Goal: Task Accomplishment & Management: Manage account settings

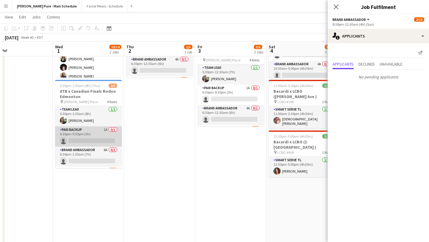
scroll to position [28, 0]
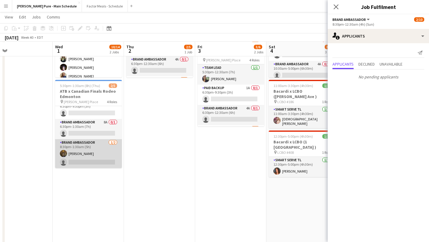
click at [81, 162] on app-card-role "Brand Ambassador 1/2 8:30pm-1:30am (5h) Samith Sadiq single-neutral-actions" at bounding box center [88, 153] width 67 height 29
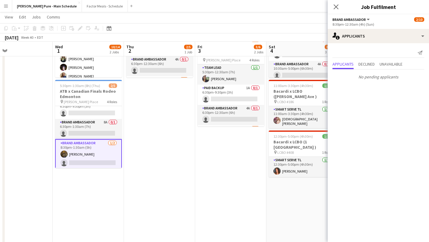
click at [83, 160] on app-card-role "Brand Ambassador 1/2 8:30pm-1:30am (5h) Samith Sadiq single-neutral-actions" at bounding box center [88, 154] width 67 height 30
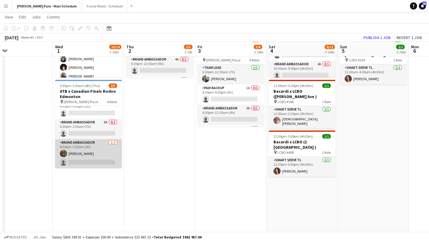
click at [83, 160] on app-card-role "Brand Ambassador 1/2 8:30pm-1:30am (5h) Samith Sadiq single-neutral-actions" at bounding box center [88, 153] width 67 height 29
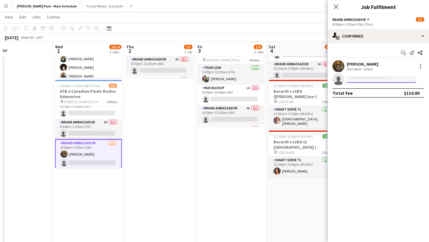
click at [377, 76] on input at bounding box center [381, 79] width 69 height 7
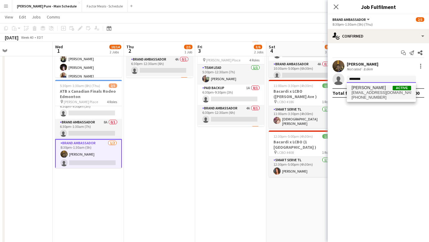
type input "********"
click at [368, 93] on span "bfq15@hotmail.com" at bounding box center [382, 92] width 60 height 5
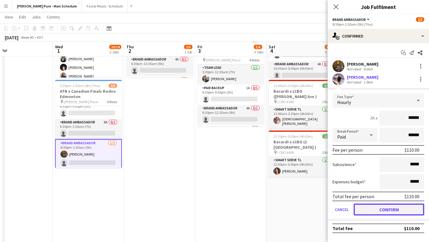
click at [387, 211] on button "Confirm" at bounding box center [389, 210] width 71 height 12
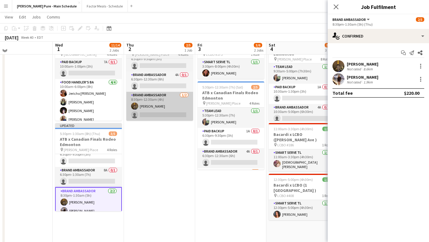
scroll to position [37, 0]
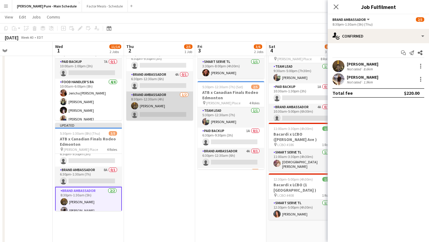
click at [160, 112] on app-card-role "Brand Ambassador 1/2 8:30pm-12:30am (4h) Samith Sadiq single-neutral-actions" at bounding box center [159, 105] width 67 height 29
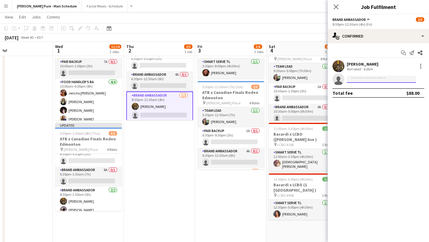
click at [385, 77] on input at bounding box center [381, 79] width 69 height 7
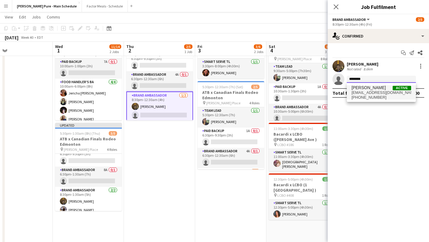
type input "********"
click at [366, 96] on span "+15879909636" at bounding box center [382, 97] width 60 height 5
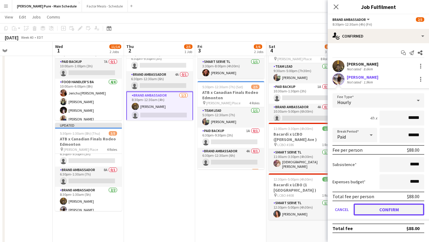
click at [395, 209] on button "Confirm" at bounding box center [389, 210] width 71 height 12
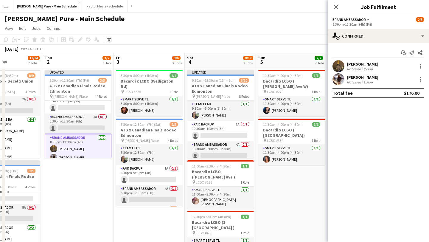
scroll to position [28, 0]
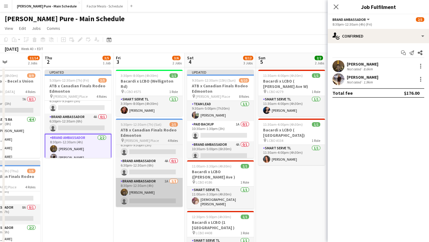
click at [147, 196] on app-card-role "Brand Ambassador 1A 1/2 8:30pm-12:30am (4h) Samith Sadiq single-neutral-actions" at bounding box center [149, 192] width 67 height 29
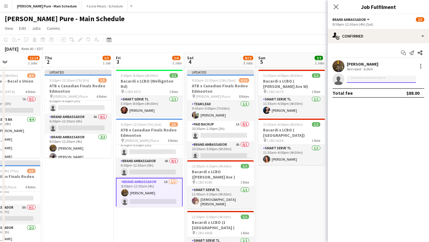
click at [372, 78] on input at bounding box center [381, 79] width 69 height 7
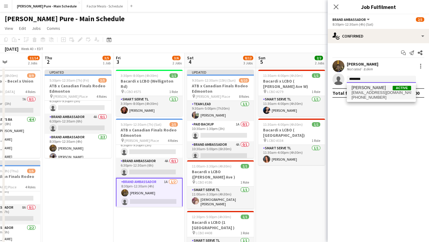
type input "********"
click at [372, 89] on span "[PERSON_NAME]" at bounding box center [369, 87] width 34 height 5
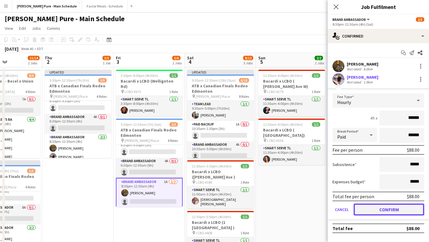
click at [385, 208] on button "Confirm" at bounding box center [389, 210] width 71 height 12
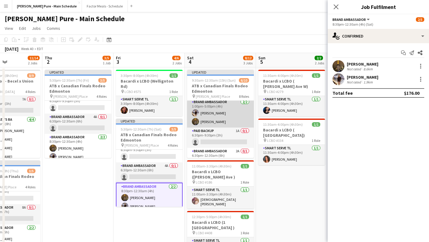
scroll to position [122, 0]
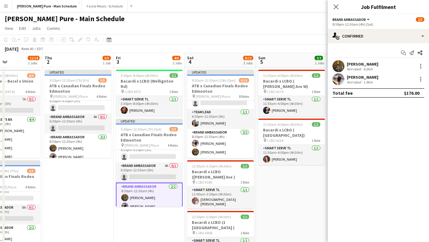
click at [302, 193] on app-date-cell "11:30am-4:00pm (4h30m) 1/1 Bacardi x LCBO ( Lawrence Ave W) pin LCBO #279 1 Rol…" at bounding box center [291, 196] width 71 height 259
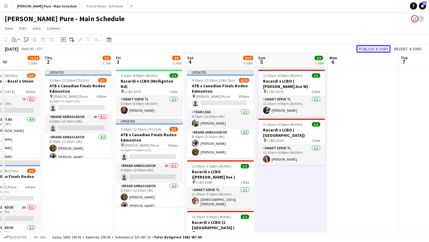
click at [376, 46] on button "Publish 4 jobs" at bounding box center [373, 49] width 34 height 8
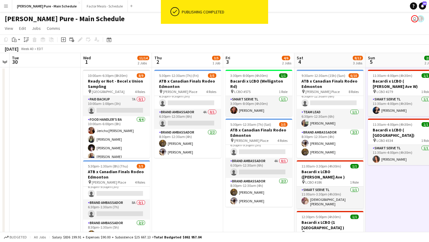
scroll to position [0, 131]
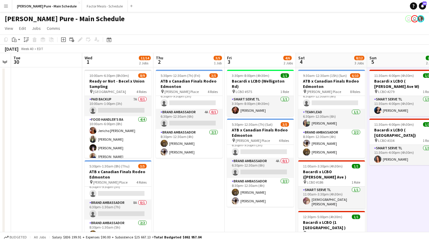
click at [271, 29] on app-page-menu "View Day view expanded Day view collapsed Month view Date picker Jump to today …" at bounding box center [214, 28] width 429 height 11
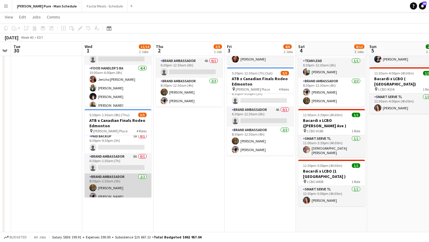
scroll to position [24, 0]
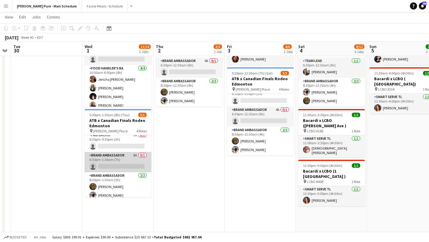
click at [125, 166] on app-card-role "Brand Ambassador 8A 0/1 6:30pm-1:30am (7h) single-neutral-actions" at bounding box center [118, 162] width 67 height 20
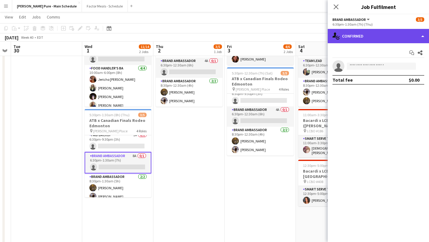
click at [414, 38] on div "single-neutral-actions-check-2 Confirmed" at bounding box center [378, 36] width 101 height 14
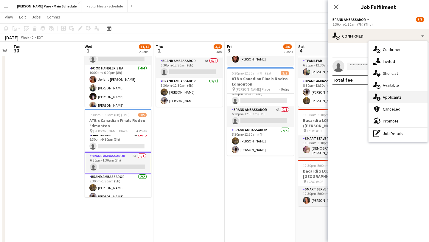
click at [403, 94] on div "single-neutral-actions-information Applicants" at bounding box center [398, 97] width 59 height 12
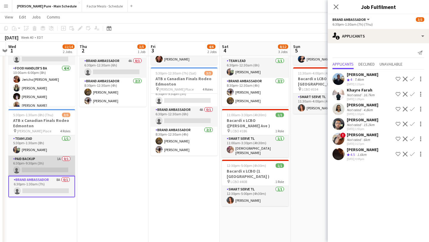
scroll to position [1, 0]
click at [44, 165] on app-card-role "Paid Backup 1A 0/1 6:30pm-9:30pm (3h) single-neutral-actions" at bounding box center [41, 165] width 67 height 20
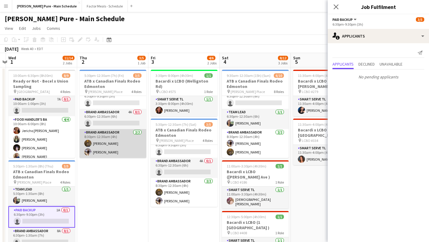
scroll to position [0, 0]
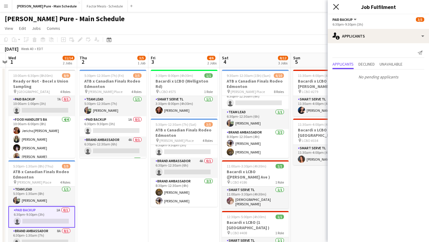
click at [337, 6] on icon at bounding box center [336, 7] width 6 height 6
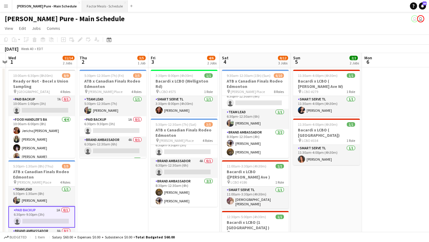
click at [82, 3] on button "Factor Meals - Schedule Close" at bounding box center [105, 6] width 46 height 12
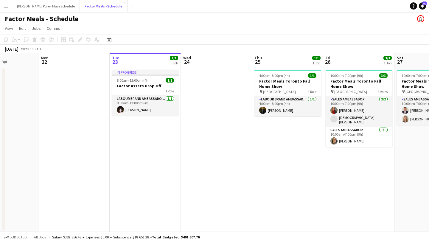
scroll to position [0, 246]
click at [77, 84] on app-date-cell at bounding box center [74, 149] width 71 height 164
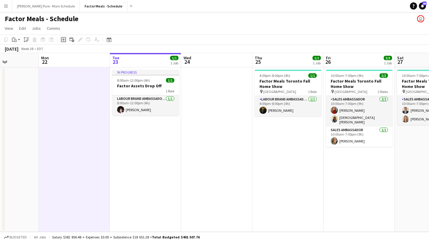
click at [64, 39] on icon "Add job" at bounding box center [63, 39] width 5 height 5
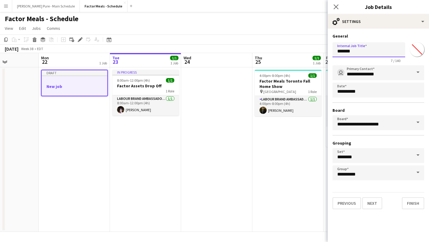
drag, startPoint x: 365, startPoint y: 53, endPoint x: 293, endPoint y: 49, distance: 72.2
click at [293, 49] on body "Menu Boards Boards Boards All jobs Status Workforce Workforce My Workforce Recr…" at bounding box center [214, 121] width 429 height 242
type input "**********"
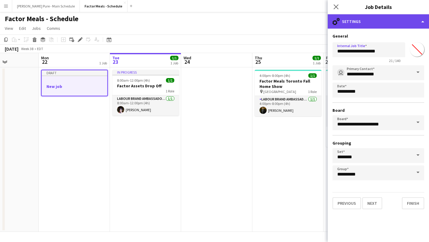
click at [414, 17] on div "cog-double-3 Settings" at bounding box center [378, 21] width 101 height 14
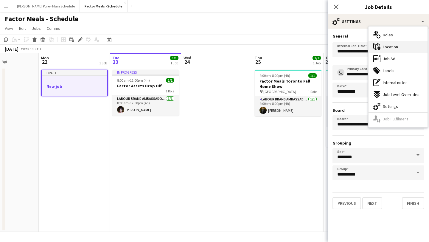
click at [410, 44] on div "maps-pin-1 Location" at bounding box center [398, 47] width 59 height 12
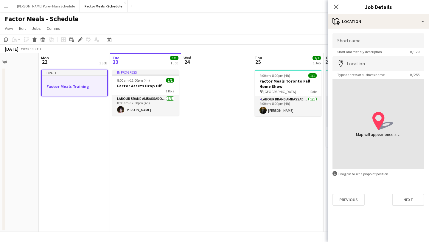
click at [364, 42] on input "Shortname" at bounding box center [379, 40] width 92 height 15
type input "*******"
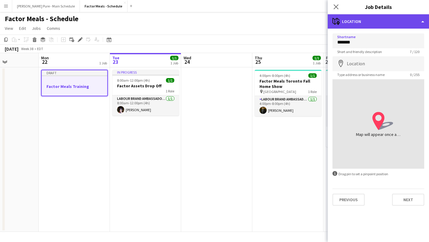
click at [393, 20] on div "maps-pin-1 Location" at bounding box center [378, 21] width 101 height 14
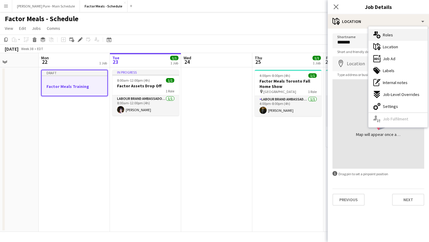
click at [398, 36] on div "multiple-users-add Roles" at bounding box center [398, 35] width 59 height 12
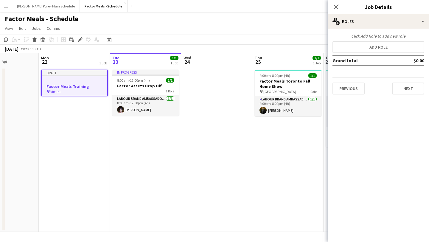
click at [367, 56] on td "Grand total" at bounding box center [365, 61] width 64 height 10
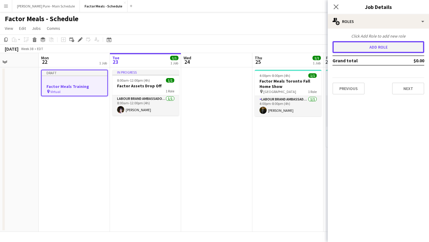
click at [373, 47] on button "Add role" at bounding box center [379, 47] width 92 height 12
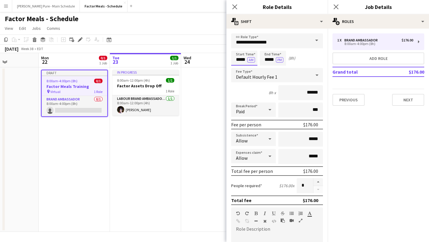
click at [240, 60] on input "*****" at bounding box center [244, 58] width 26 height 15
click at [239, 68] on div at bounding box center [238, 69] width 12 height 6
type input "*****"
click at [239, 68] on div at bounding box center [238, 69] width 12 height 6
click at [252, 61] on button "AM" at bounding box center [251, 59] width 8 height 5
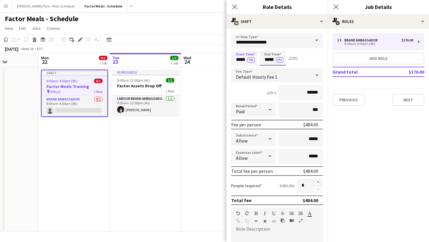
click at [267, 60] on input "*****" at bounding box center [273, 58] width 26 height 15
click at [268, 49] on div at bounding box center [267, 48] width 12 height 6
type input "*****"
click at [268, 49] on div at bounding box center [267, 48] width 12 height 6
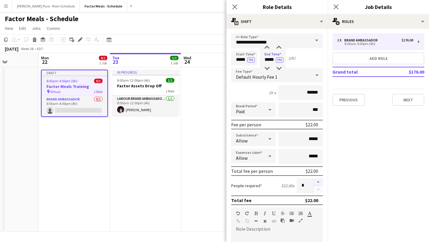
click at [319, 182] on button "button" at bounding box center [318, 182] width 10 height 8
type input "*"
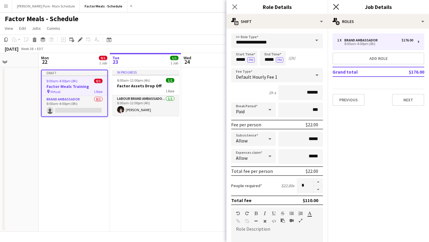
click at [336, 5] on icon "Close pop-in" at bounding box center [336, 7] width 6 height 6
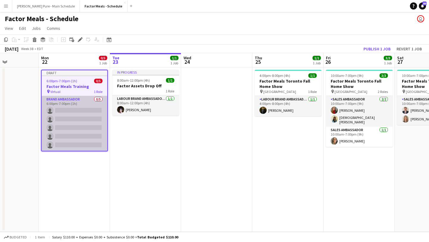
click at [83, 106] on app-card-role "Brand Ambassador 0/5 6:00pm-7:00pm (1h) single-neutral-actions single-neutral-a…" at bounding box center [75, 123] width 66 height 55
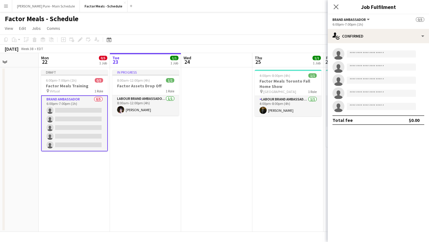
click at [360, 48] on app-invite-slot "single-neutral-actions" at bounding box center [378, 54] width 101 height 12
click at [360, 51] on input at bounding box center [381, 53] width 69 height 7
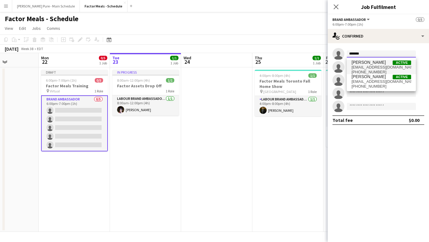
type input "*******"
click at [374, 68] on span "kifahmatthew@gmail.com" at bounding box center [382, 67] width 60 height 5
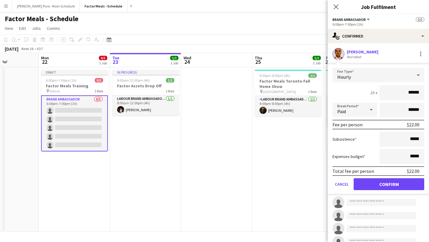
click at [340, 54] on app-user-avatar at bounding box center [339, 54] width 12 height 12
click at [392, 188] on button "Confirm" at bounding box center [389, 184] width 71 height 12
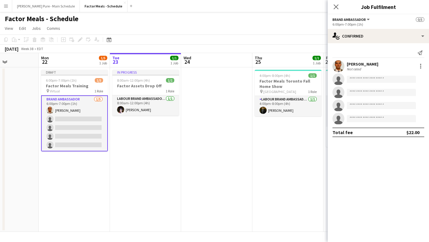
click at [340, 65] on app-user-avatar at bounding box center [339, 66] width 12 height 12
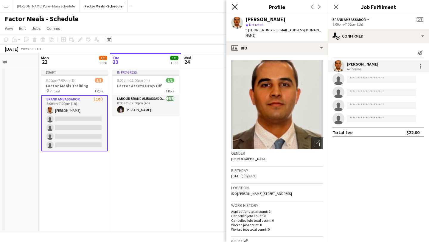
click at [236, 7] on icon "Close pop-in" at bounding box center [235, 7] width 6 height 6
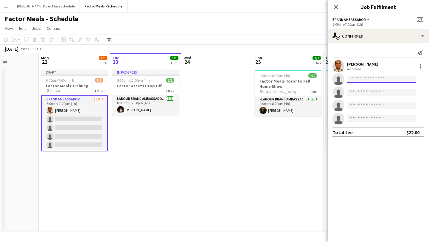
click at [373, 79] on input at bounding box center [381, 79] width 69 height 7
type input "*"
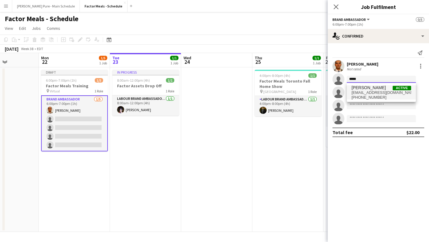
type input "*****"
click at [365, 91] on span "hazelina001@hotmail.com" at bounding box center [382, 92] width 60 height 5
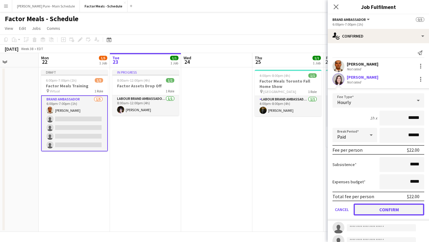
click at [389, 207] on button "Confirm" at bounding box center [389, 210] width 71 height 12
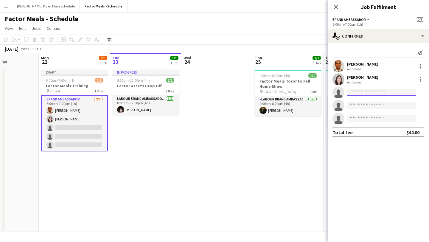
click at [366, 93] on input at bounding box center [381, 92] width 69 height 7
type input "*"
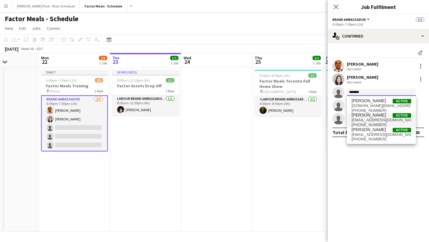
type input "*******"
click at [364, 119] on span "cmerriott@gmail.com" at bounding box center [382, 120] width 60 height 5
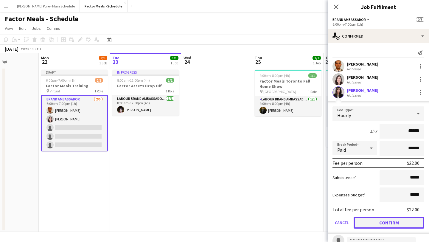
click at [394, 222] on button "Confirm" at bounding box center [389, 223] width 71 height 12
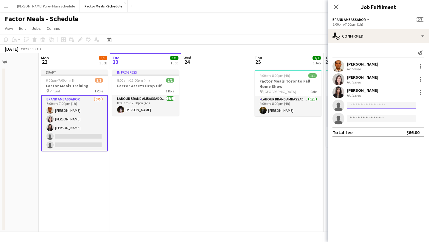
click at [361, 104] on input at bounding box center [381, 105] width 69 height 7
type input "*"
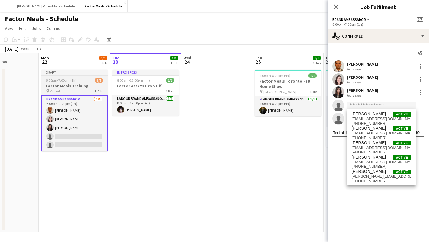
click at [73, 85] on h3 "Factor Meals Training" at bounding box center [74, 85] width 67 height 5
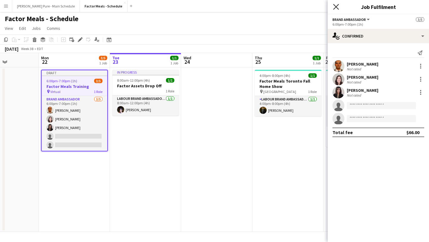
click at [336, 6] on icon "Close pop-in" at bounding box center [336, 7] width 6 height 6
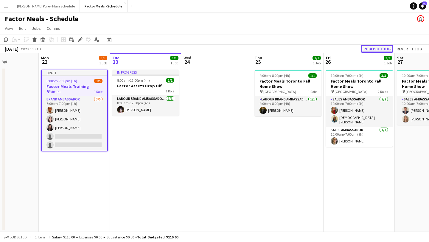
click at [375, 51] on button "Publish 1 job" at bounding box center [377, 49] width 32 height 8
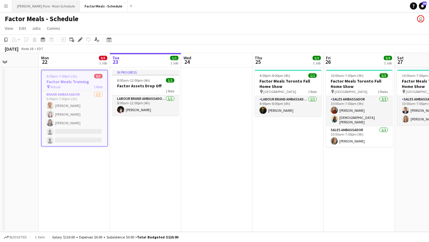
click at [37, 4] on button "Simon Pure - Main Schedule Close" at bounding box center [46, 6] width 68 height 12
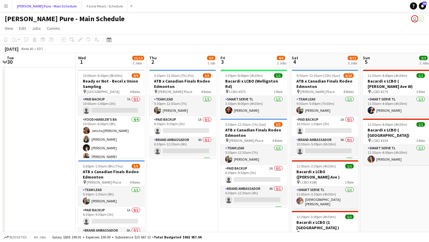
scroll to position [0, 279]
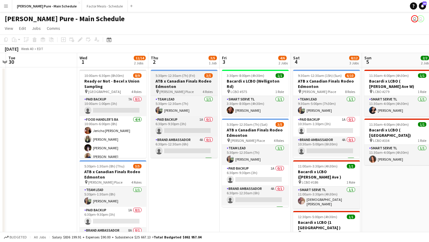
click at [174, 76] on span "5:30pm-12:30am (7h) (Fri)" at bounding box center [176, 75] width 40 height 4
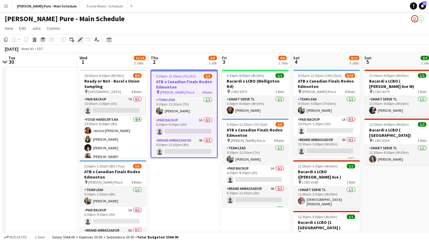
click at [78, 42] on icon at bounding box center [78, 41] width 1 height 1
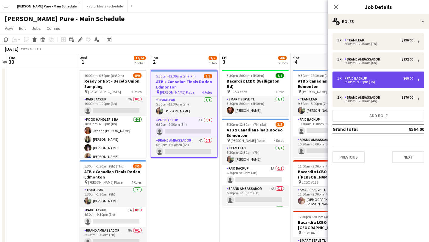
click at [370, 81] on div "6:30pm-9:30pm (3h)" at bounding box center [375, 81] width 76 height 3
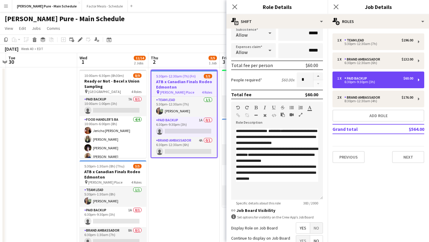
scroll to position [131, 0]
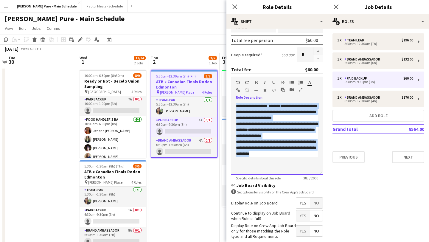
drag, startPoint x: 275, startPoint y: 154, endPoint x: 234, endPoint y: 108, distance: 61.6
click at [234, 108] on div "**********" at bounding box center [277, 139] width 92 height 72
copy div "**********"
click at [338, 4] on icon "Close pop-in" at bounding box center [336, 7] width 6 height 6
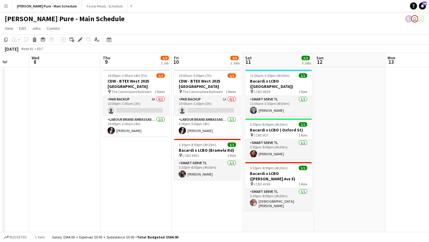
scroll to position [0, 270]
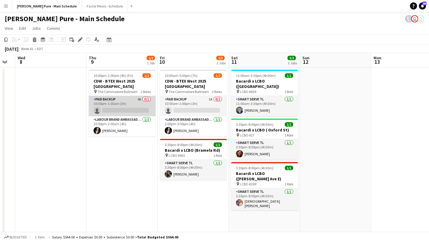
click at [117, 105] on app-card-role "Paid Backup 4A 0/1 10:00pm-1:00am (3h) single-neutral-actions" at bounding box center [122, 106] width 67 height 20
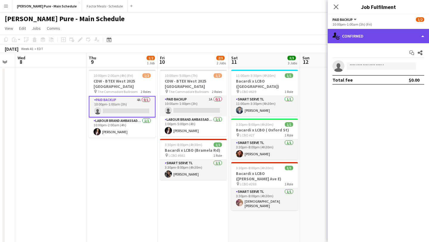
click at [366, 36] on div "single-neutral-actions-check-2 Confirmed" at bounding box center [378, 36] width 101 height 14
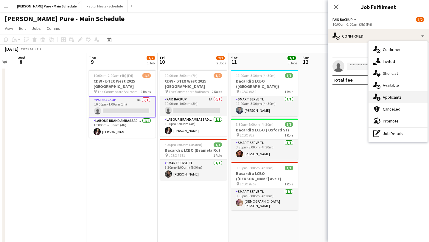
click at [394, 98] on span "Applicants" at bounding box center [392, 96] width 19 height 5
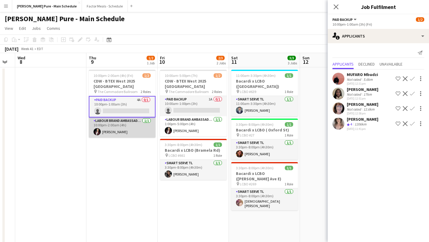
click at [125, 130] on app-card-role "Labour Brand Ambassadors 1/1 10:00pm-2:00am (4h) Ron Wear" at bounding box center [122, 127] width 67 height 20
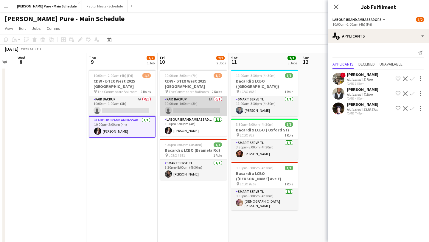
click at [195, 110] on app-card-role "Paid Backup 1A 0/1 10:00am-1:00pm (3h) single-neutral-actions" at bounding box center [193, 106] width 67 height 20
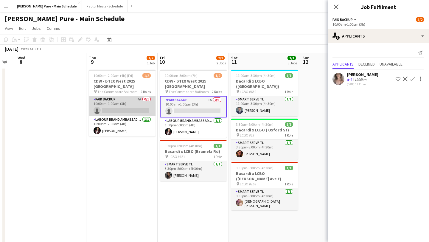
click at [119, 111] on app-card-role "Paid Backup 4A 0/1 10:00pm-1:00am (3h) single-neutral-actions" at bounding box center [122, 106] width 67 height 20
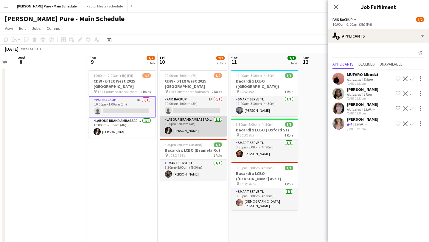
click at [183, 123] on app-card-role "Labour Brand Ambassadors 1/1 1:00pm-5:00pm (4h) Ron Wear" at bounding box center [193, 126] width 67 height 20
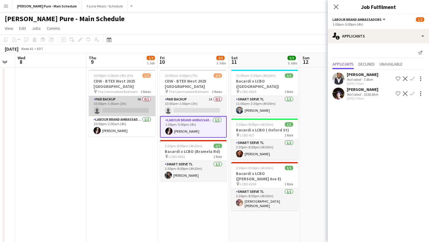
click at [125, 105] on app-card-role "Paid Backup 4A 0/1 10:00pm-1:00am (3h) single-neutral-actions" at bounding box center [122, 106] width 67 height 20
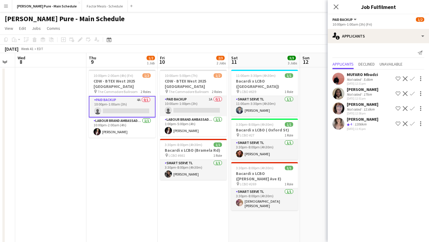
click at [109, 109] on app-card-role "Paid Backup 4A 0/1 10:00pm-1:00am (3h) single-neutral-actions" at bounding box center [122, 106] width 67 height 21
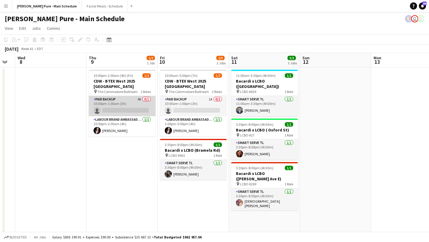
click at [109, 109] on app-card-role "Paid Backup 4A 0/1 10:00pm-1:00am (3h) single-neutral-actions" at bounding box center [122, 106] width 67 height 20
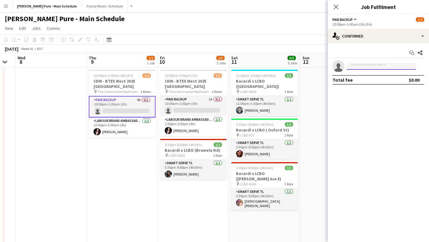
click at [384, 63] on input at bounding box center [381, 66] width 69 height 7
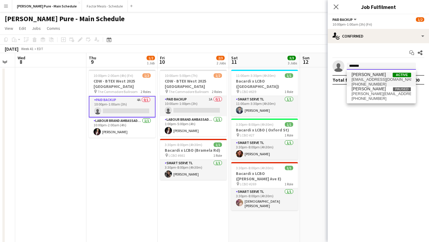
type input "*******"
click at [381, 76] on span "Michael Keita Active" at bounding box center [382, 74] width 60 height 5
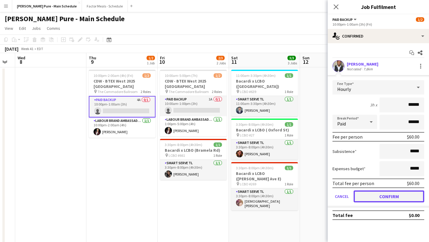
click at [402, 195] on button "Confirm" at bounding box center [389, 196] width 71 height 12
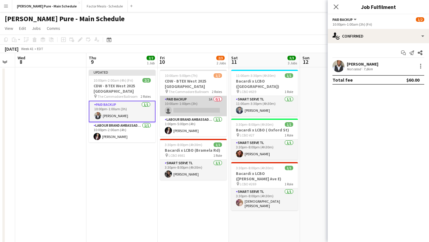
drag, startPoint x: 181, startPoint y: 107, endPoint x: 181, endPoint y: 103, distance: 3.3
click at [181, 107] on app-card-role "Paid Backup 1A 0/1 10:00am-1:00pm (3h) single-neutral-actions" at bounding box center [193, 106] width 67 height 20
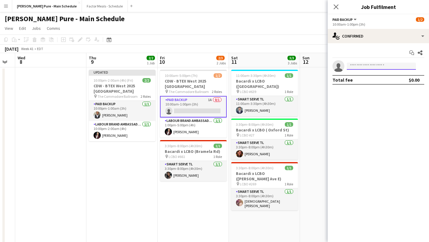
click at [360, 63] on input at bounding box center [381, 66] width 69 height 7
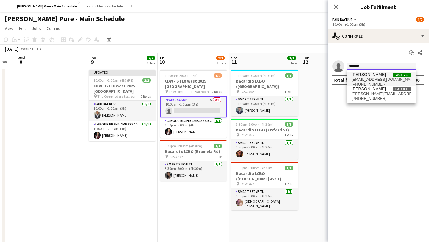
type input "*******"
click at [361, 75] on span "[PERSON_NAME]" at bounding box center [369, 74] width 34 height 5
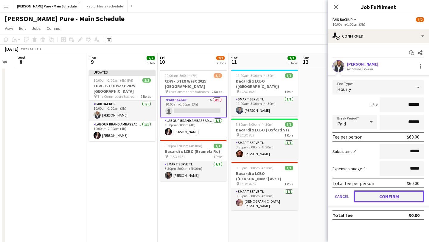
click at [408, 201] on button "Confirm" at bounding box center [389, 196] width 71 height 12
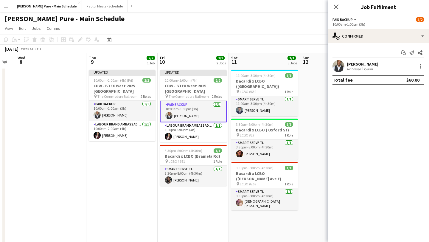
click at [318, 109] on app-date-cell at bounding box center [335, 206] width 71 height 279
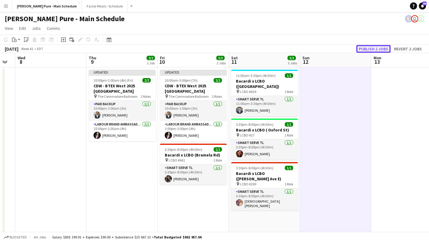
click at [382, 48] on button "Publish 2 jobs" at bounding box center [373, 49] width 34 height 8
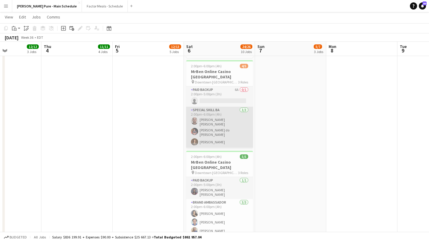
scroll to position [11, 0]
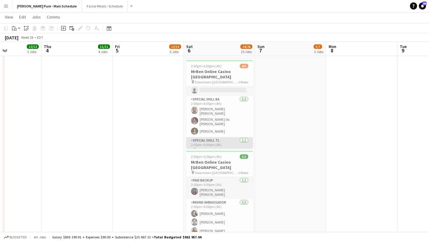
click at [195, 148] on app-user-avatar at bounding box center [194, 151] width 7 height 7
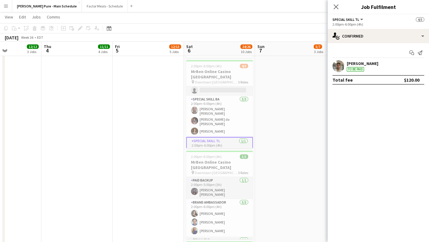
click at [339, 66] on app-user-avatar at bounding box center [339, 66] width 12 height 12
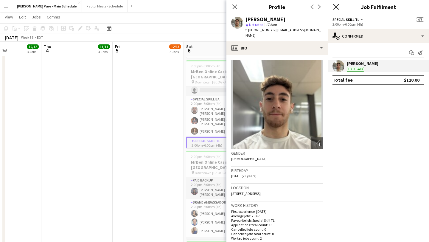
click at [336, 8] on icon at bounding box center [336, 7] width 6 height 6
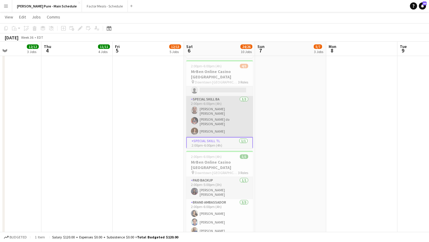
scroll to position [0, 0]
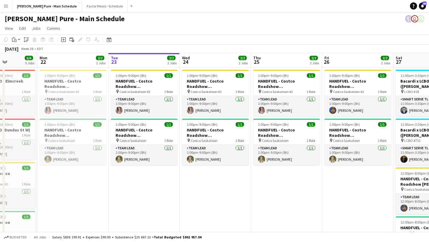
scroll to position [0, 178]
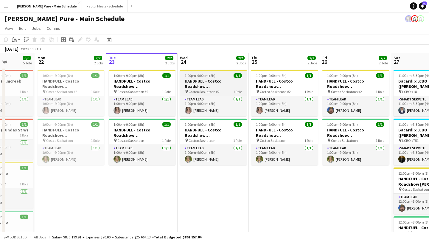
click at [206, 78] on app-job-card "1:00pm-9:00pm (8h) 1/1 HANDFUEL - Costco Roadshow Saskatoon, SK pin Costco Sask…" at bounding box center [213, 93] width 67 height 46
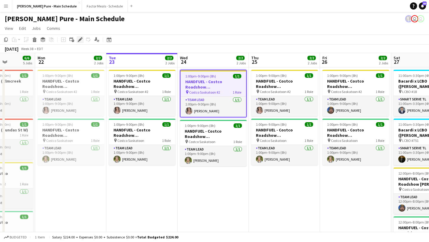
click at [81, 38] on icon "Edit" at bounding box center [80, 39] width 5 height 5
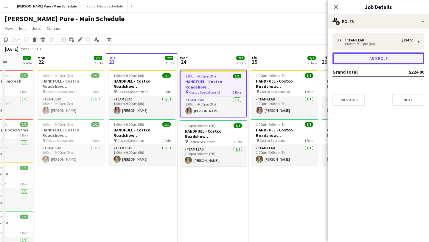
click at [375, 56] on button "Add role" at bounding box center [379, 58] width 92 height 12
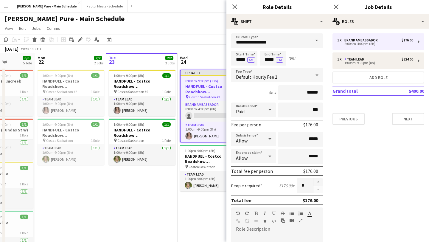
click at [317, 38] on span at bounding box center [316, 40] width 13 height 14
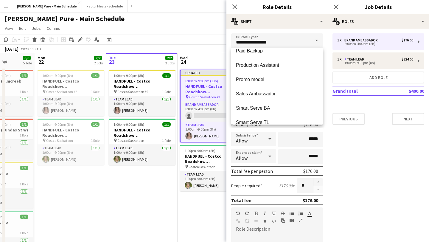
scroll to position [79, 0]
click at [271, 49] on span "Paid Backup" at bounding box center [277, 50] width 82 height 6
type input "**********"
type input "******"
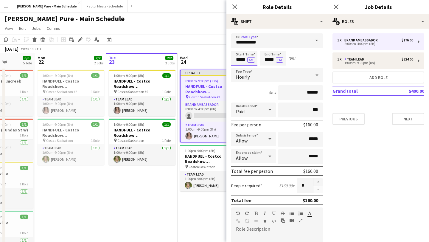
click at [243, 55] on input "*****" at bounding box center [244, 58] width 26 height 15
click at [241, 45] on div at bounding box center [238, 48] width 12 height 6
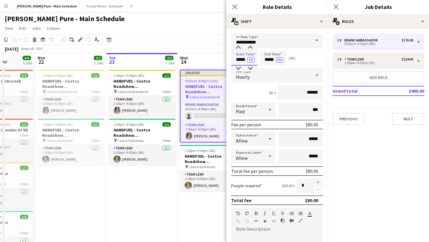
type input "*****"
click at [241, 45] on div at bounding box center [238, 48] width 12 height 6
click at [271, 54] on input "*****" at bounding box center [273, 58] width 26 height 15
click at [335, 8] on icon "Close pop-in" at bounding box center [336, 7] width 6 height 6
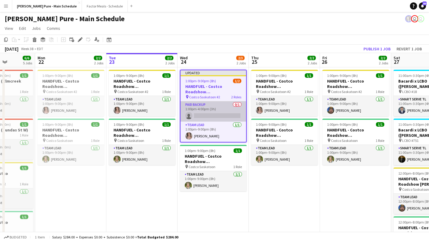
click at [221, 117] on app-card-role "Paid Backup 0/1 1:00pm-4:00pm (3h) single-neutral-actions" at bounding box center [214, 111] width 66 height 20
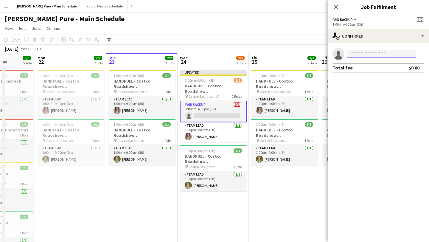
click at [365, 52] on input at bounding box center [381, 53] width 69 height 7
type input "*"
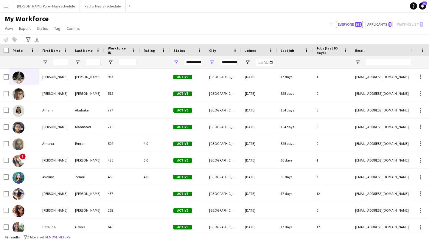
click at [7, 4] on app-icon "Menu" at bounding box center [6, 6] width 5 height 5
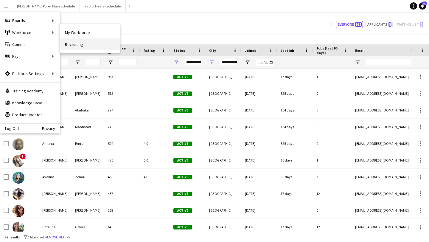
click at [84, 43] on link "Recruiting" at bounding box center [90, 44] width 60 height 12
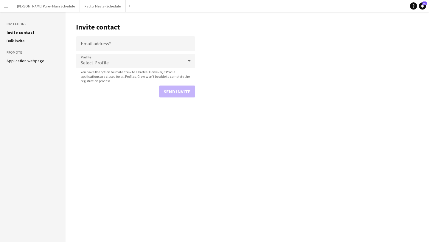
click at [112, 46] on input "Email address" at bounding box center [135, 43] width 119 height 15
paste input "**********"
type input "**********"
click at [167, 86] on button "Send invite" at bounding box center [177, 92] width 36 height 12
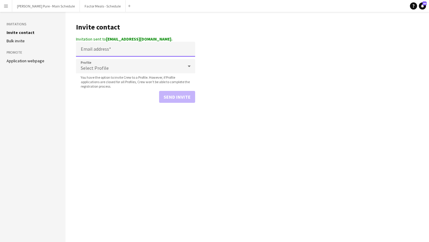
click at [107, 50] on input "Email address" at bounding box center [135, 49] width 119 height 15
paste input "**********"
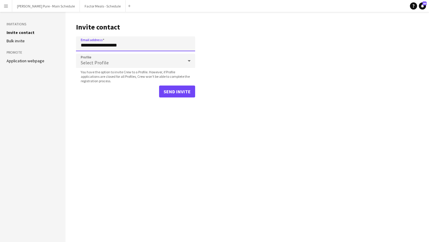
type input "**********"
click at [176, 88] on button "Send invite" at bounding box center [177, 92] width 36 height 12
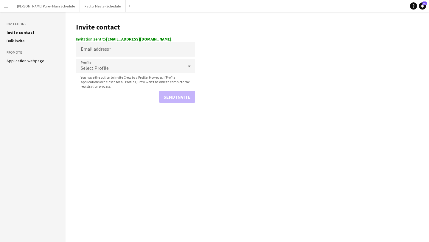
click at [6, 4] on app-icon "Menu" at bounding box center [6, 6] width 5 height 5
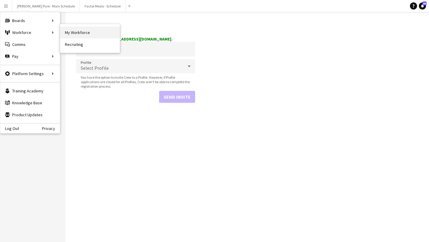
click at [92, 35] on link "My Workforce" at bounding box center [90, 33] width 60 height 12
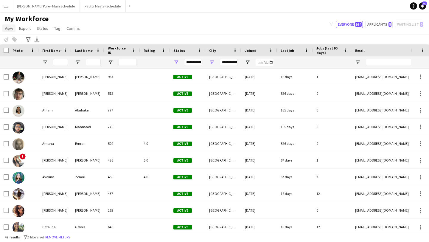
click at [11, 27] on span "View" at bounding box center [9, 28] width 8 height 5
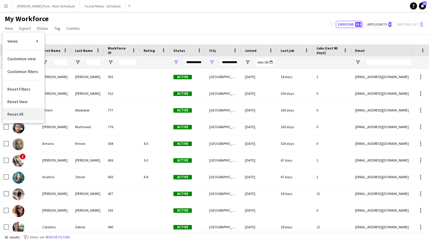
click at [25, 113] on link "Reset All" at bounding box center [24, 114] width 42 height 13
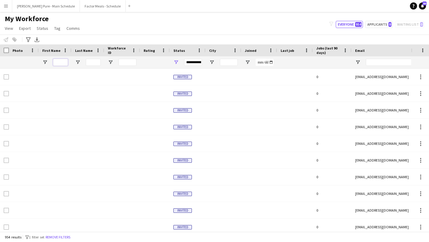
click at [59, 65] on input "First Name Filter Input" at bounding box center [60, 62] width 15 height 7
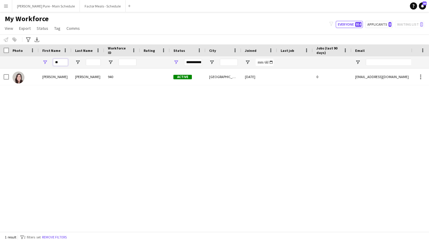
type input "*"
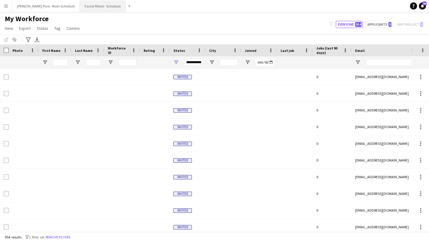
click at [93, 4] on button "Factor Meals - Schedule Close" at bounding box center [103, 6] width 46 height 12
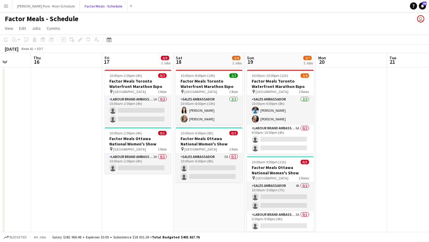
scroll to position [0, 181]
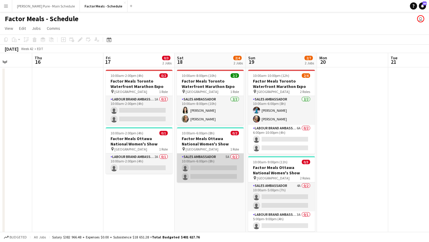
click at [225, 178] on app-card-role "Sales Ambassador 5A 0/2 10:00am-6:00pm (8h) single-neutral-actions single-neutr…" at bounding box center [210, 167] width 67 height 29
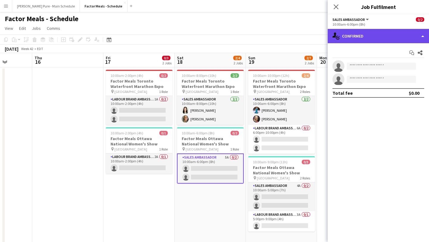
click at [370, 36] on div "single-neutral-actions-check-2 Confirmed" at bounding box center [378, 36] width 101 height 14
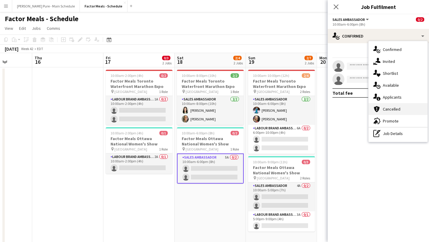
click at [393, 105] on div "cancellation Cancelled" at bounding box center [398, 109] width 59 height 12
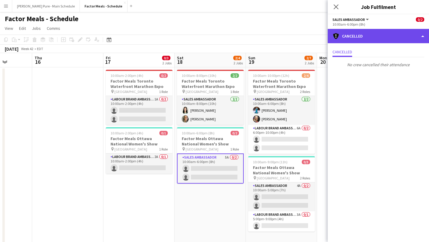
click at [405, 37] on div "cancellation Cancelled" at bounding box center [378, 36] width 101 height 14
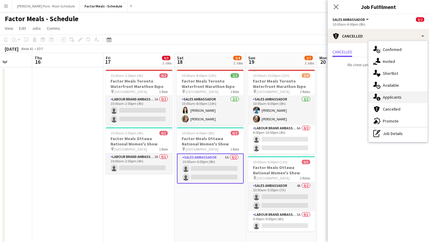
click at [405, 98] on div "single-neutral-actions-information Applicants" at bounding box center [398, 97] width 59 height 12
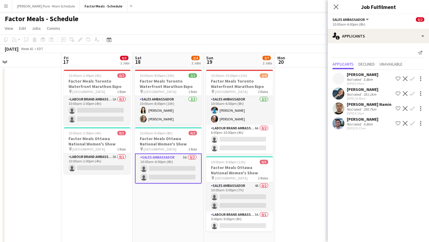
scroll to position [0, 224]
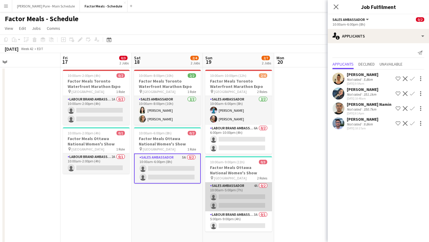
click at [244, 195] on app-card-role "Sales Ambassador 4A 0/2 10:00am-5:00pm (7h) single-neutral-actions single-neutr…" at bounding box center [238, 196] width 67 height 29
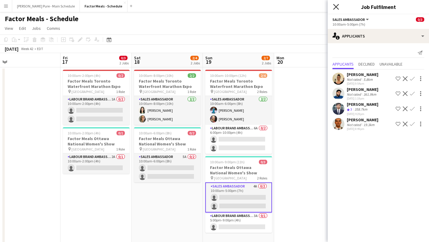
click at [336, 8] on icon "Close pop-in" at bounding box center [336, 7] width 6 height 6
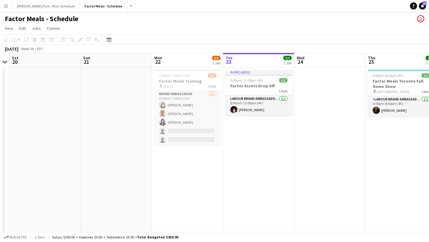
scroll to position [0, 204]
click at [1, 4] on button "Menu" at bounding box center [6, 6] width 12 height 12
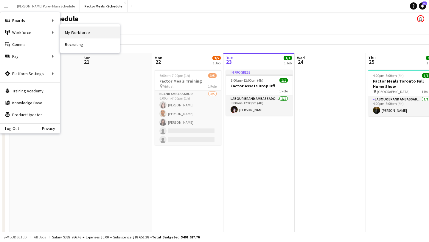
click at [86, 30] on link "My Workforce" at bounding box center [90, 33] width 60 height 12
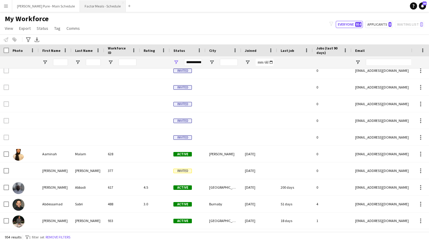
click at [90, 1] on button "Factor Meals - Schedule Close" at bounding box center [103, 6] width 46 height 12
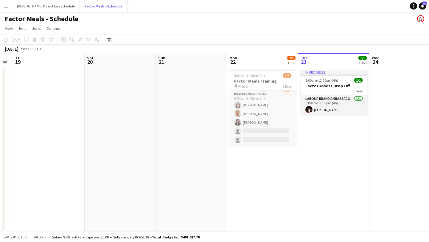
scroll to position [0, 252]
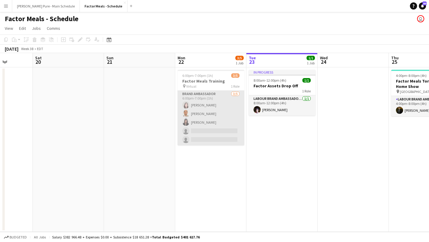
click at [213, 133] on app-card-role "Brand Ambassador 3/5 6:00pm-7:00pm (1h) Hazel Navas Matthew AL KHAFAJI Crystal …" at bounding box center [211, 118] width 67 height 55
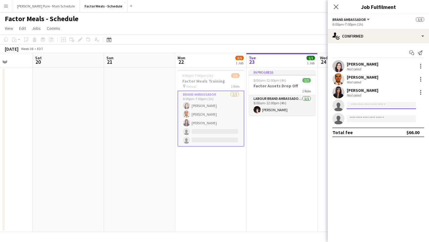
click at [369, 103] on input at bounding box center [381, 105] width 69 height 7
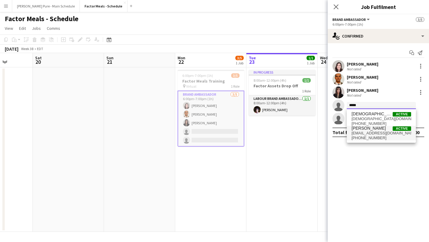
type input "****"
click at [377, 132] on span "markandcris@gmail.com" at bounding box center [382, 133] width 60 height 5
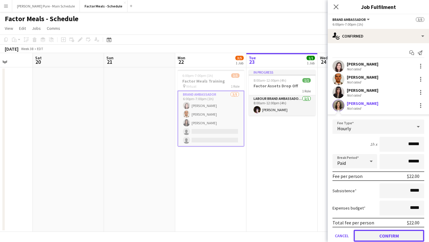
click at [385, 233] on button "Confirm" at bounding box center [389, 236] width 71 height 12
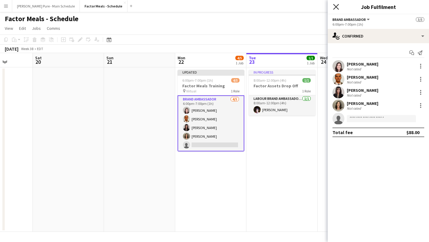
click at [335, 6] on icon at bounding box center [336, 7] width 6 height 6
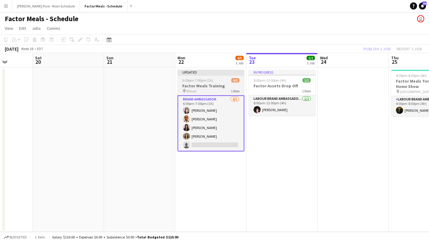
click at [211, 85] on h3 "Factor Meals Training" at bounding box center [211, 85] width 67 height 5
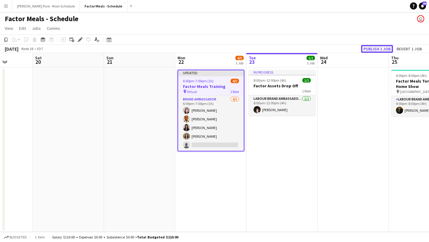
click at [380, 48] on button "Publish 1 job" at bounding box center [377, 49] width 32 height 8
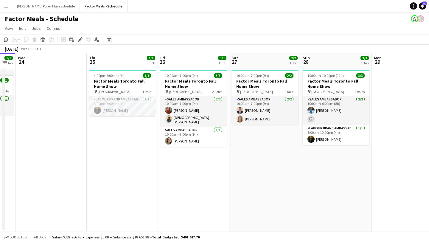
scroll to position [0, 204]
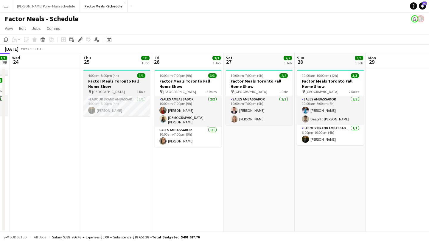
click at [118, 80] on h3 "Factor Meals Toronto Fall Home Show" at bounding box center [116, 83] width 67 height 11
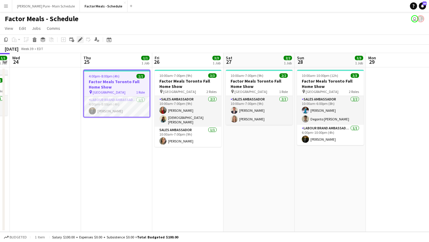
click at [78, 38] on icon "Edit" at bounding box center [80, 39] width 5 height 5
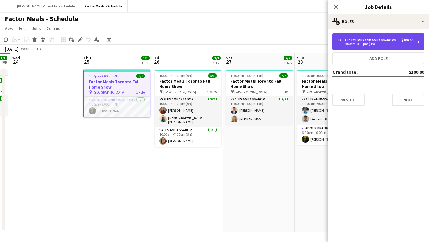
click at [373, 42] on div "Labour Brand Ambassadors" at bounding box center [371, 40] width 54 height 4
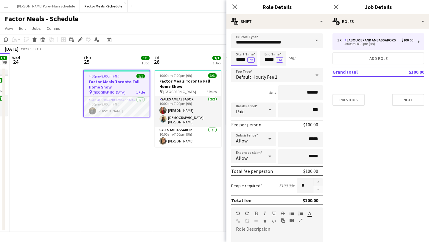
drag, startPoint x: 240, startPoint y: 57, endPoint x: 240, endPoint y: 65, distance: 7.7
click at [240, 57] on input "*****" at bounding box center [244, 58] width 26 height 15
click at [237, 69] on div at bounding box center [238, 69] width 12 height 6
click at [249, 68] on div at bounding box center [250, 69] width 12 height 6
type input "*****"
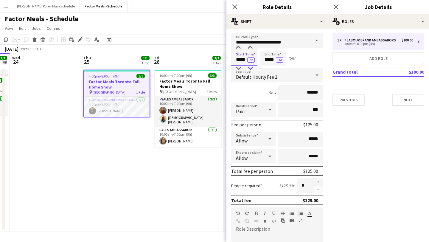
click at [249, 68] on div at bounding box center [250, 69] width 12 height 6
click at [270, 54] on input "*****" at bounding box center [273, 58] width 26 height 15
click at [268, 67] on div at bounding box center [267, 69] width 12 height 6
click at [279, 66] on div at bounding box center [279, 69] width 12 height 6
type input "*****"
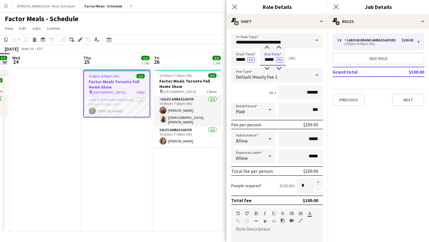
click at [279, 66] on div at bounding box center [279, 69] width 12 height 6
click at [335, 9] on icon "Close pop-in" at bounding box center [336, 7] width 6 height 6
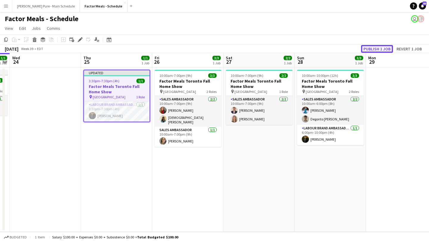
click at [383, 48] on button "Publish 1 job" at bounding box center [377, 49] width 32 height 8
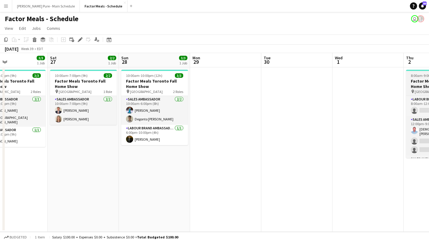
scroll to position [0, 137]
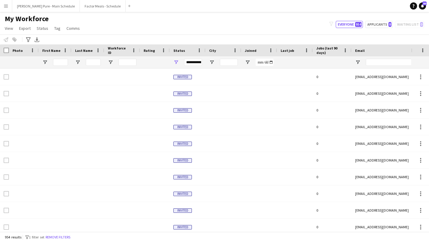
click at [10, 7] on button "Menu" at bounding box center [6, 6] width 12 height 12
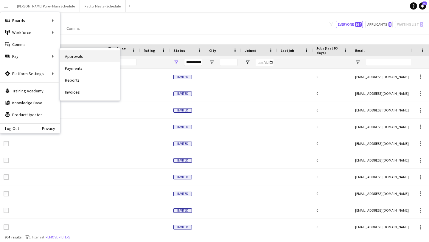
click at [100, 53] on link "Approvals" at bounding box center [90, 56] width 60 height 12
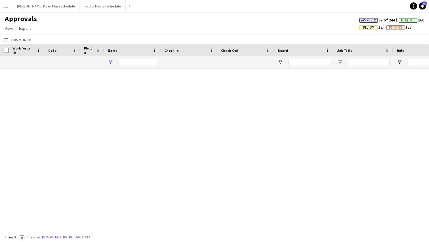
type input "******"
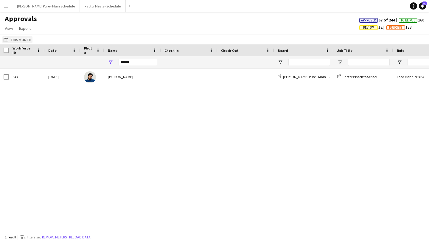
click at [19, 40] on button "This Month This Month" at bounding box center [17, 39] width 30 height 7
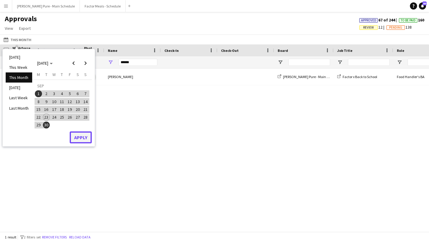
click at [81, 136] on button "Apply" at bounding box center [81, 137] width 22 height 12
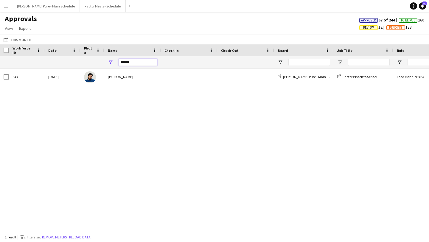
drag, startPoint x: 140, startPoint y: 60, endPoint x: 80, endPoint y: 60, distance: 60.5
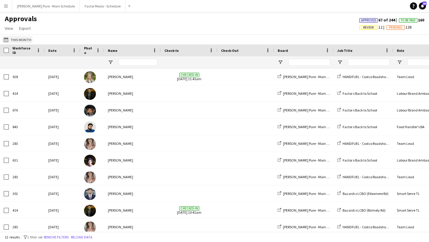
click at [21, 40] on button "This Month This Month" at bounding box center [17, 39] width 30 height 7
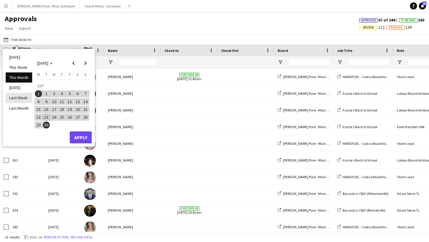
click at [23, 97] on li "Last Week" at bounding box center [19, 98] width 27 height 10
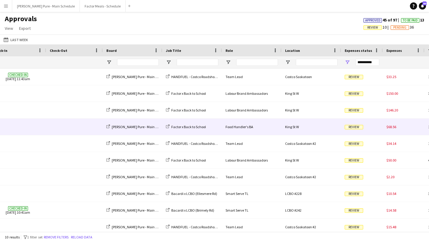
scroll to position [0, 243]
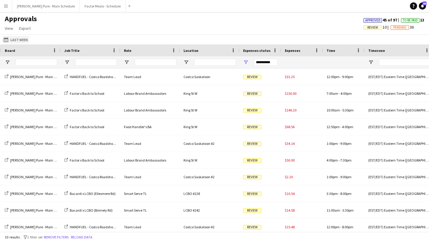
click at [21, 42] on button "This Month Last Week" at bounding box center [15, 39] width 27 height 7
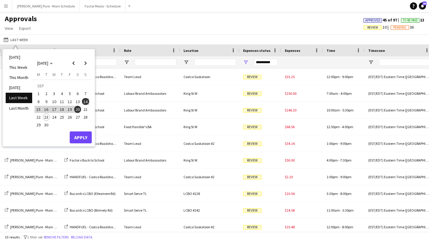
click at [37, 100] on span "8" at bounding box center [38, 101] width 7 height 7
click at [85, 109] on span "21" at bounding box center [85, 109] width 7 height 7
click at [84, 135] on button "Apply" at bounding box center [81, 137] width 22 height 12
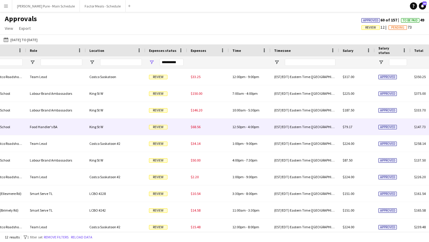
scroll to position [0, 329]
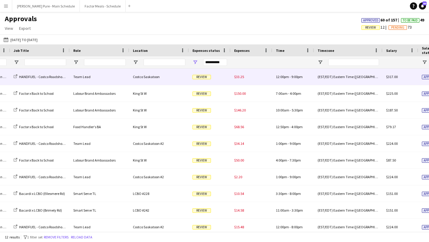
click at [200, 77] on span "Review" at bounding box center [201, 77] width 18 height 4
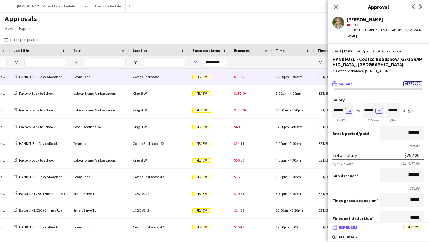
click at [361, 229] on mat-panel-title "receipt Expenses Review" at bounding box center [377, 227] width 99 height 5
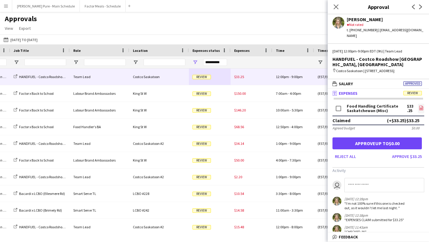
click at [422, 106] on icon "file-image" at bounding box center [421, 107] width 5 height 5
click at [414, 160] on button "Approve $33.25" at bounding box center [407, 157] width 35 height 10
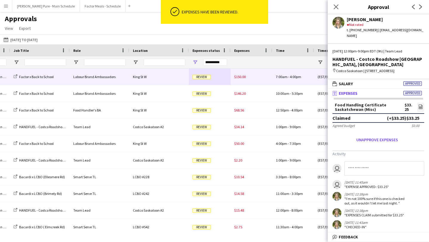
click at [204, 84] on div "Review" at bounding box center [210, 77] width 42 height 16
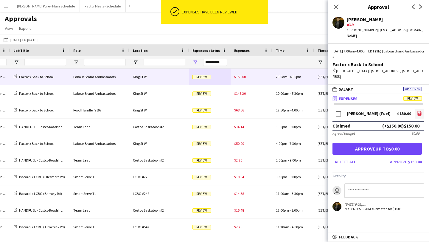
click at [423, 109] on link "file-image" at bounding box center [420, 114] width 10 height 10
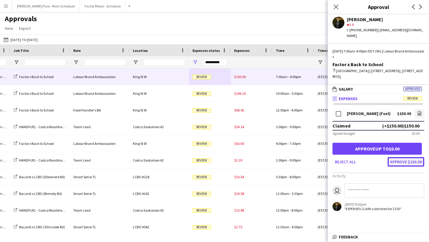
click at [400, 157] on button "Approve $150.00" at bounding box center [406, 162] width 37 height 10
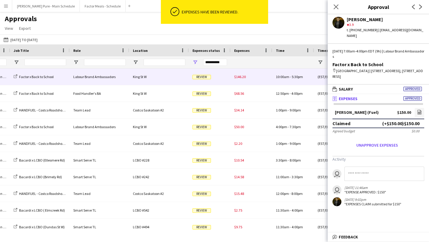
click at [238, 81] on div "$146.20" at bounding box center [252, 77] width 42 height 16
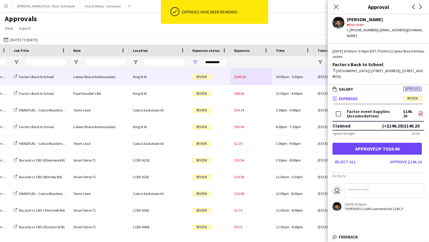
click at [418, 112] on icon "file-image" at bounding box center [420, 113] width 5 height 5
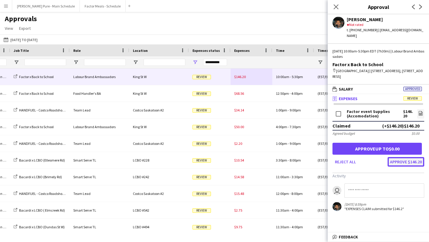
click at [413, 160] on button "Approve $146.20" at bounding box center [406, 162] width 37 height 10
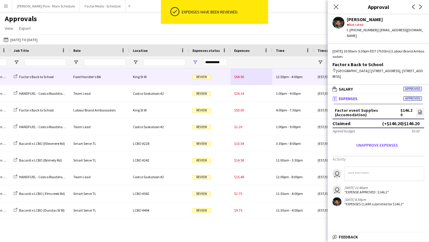
click at [239, 80] on div "$68.56" at bounding box center [252, 77] width 42 height 16
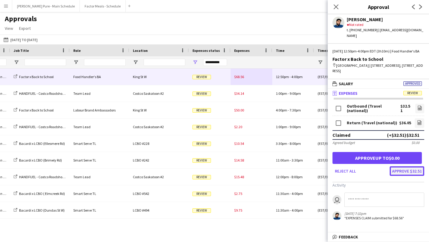
click at [408, 172] on button "Approve $32.51" at bounding box center [407, 171] width 35 height 10
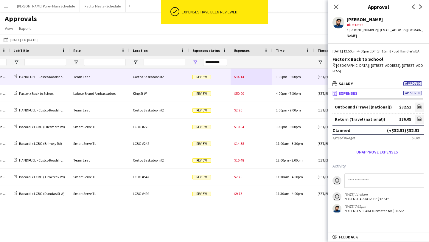
click at [236, 74] on span "$34.14" at bounding box center [239, 76] width 10 height 4
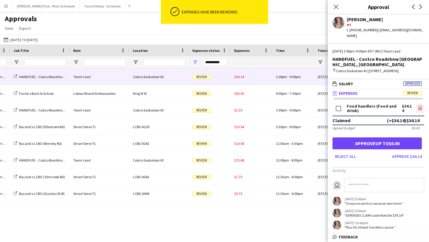
click at [420, 109] on icon at bounding box center [420, 109] width 2 height 2
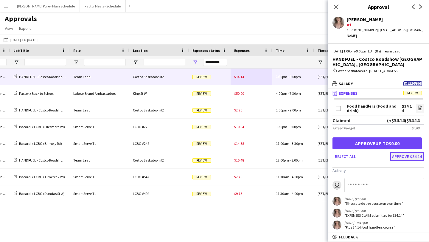
click at [414, 155] on button "Approve $34.14" at bounding box center [407, 157] width 35 height 10
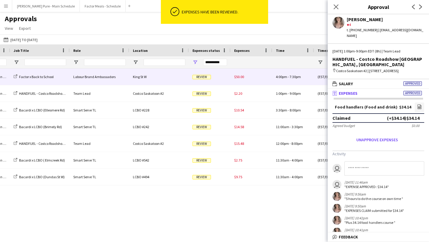
click at [238, 83] on div "$50.00" at bounding box center [252, 77] width 42 height 16
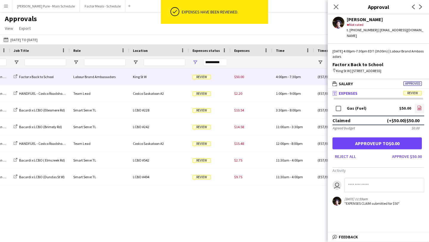
click at [418, 105] on icon at bounding box center [420, 107] width 4 height 4
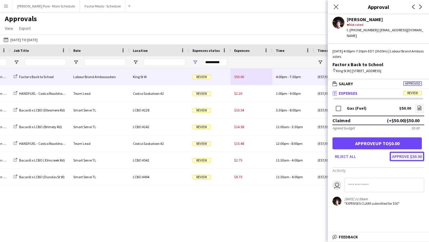
click at [413, 152] on button "Approve $50.00" at bounding box center [407, 157] width 35 height 10
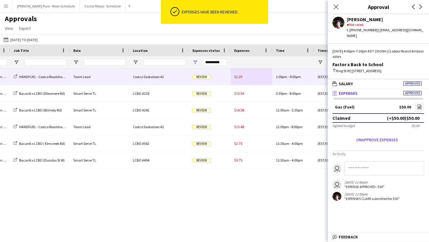
click at [237, 81] on div "$2.20" at bounding box center [252, 77] width 42 height 16
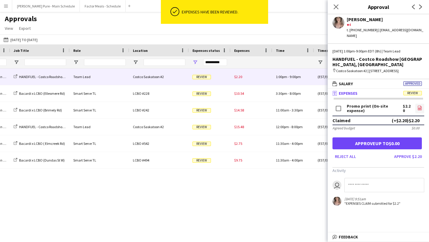
click at [420, 106] on icon "file-image" at bounding box center [419, 107] width 5 height 5
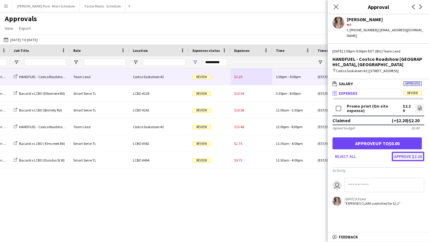
click at [417, 156] on button "Approve $2.20" at bounding box center [408, 157] width 32 height 10
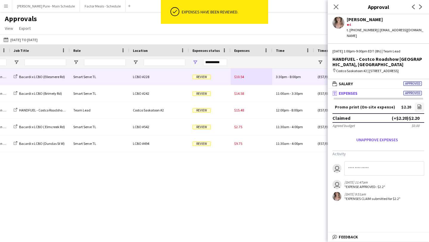
click at [236, 80] on div "$10.54" at bounding box center [252, 77] width 42 height 16
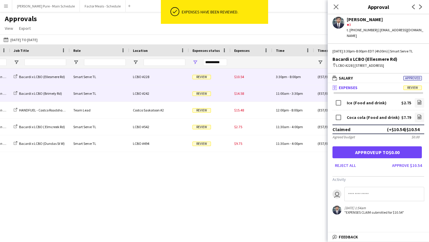
click at [213, 98] on div "Review" at bounding box center [210, 93] width 42 height 16
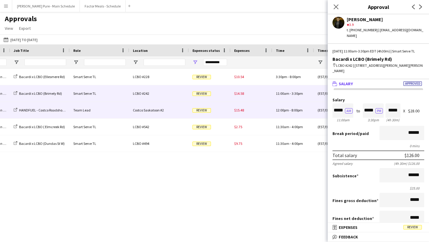
click at [212, 111] on div "Review" at bounding box center [210, 110] width 42 height 16
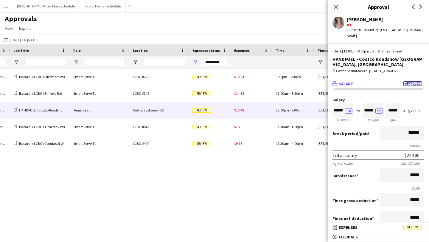
scroll to position [0, 0]
click at [381, 228] on mat-panel-title "receipt Expenses Review" at bounding box center [377, 227] width 99 height 5
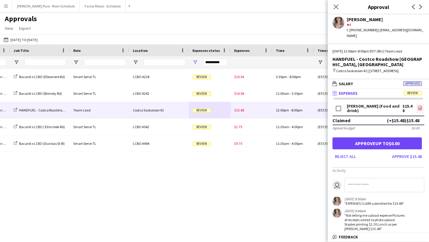
click at [418, 105] on link "file-image" at bounding box center [420, 109] width 8 height 10
click at [406, 156] on button "Approve $15.48" at bounding box center [407, 157] width 35 height 10
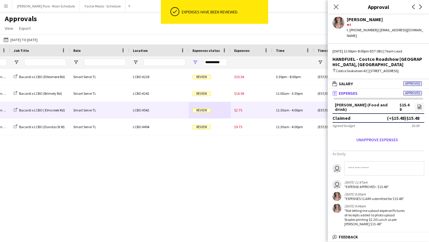
click at [209, 107] on div "Review" at bounding box center [210, 110] width 42 height 16
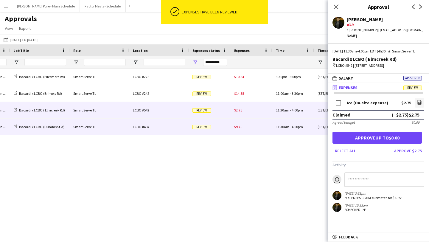
click at [215, 128] on div "Review" at bounding box center [210, 127] width 42 height 16
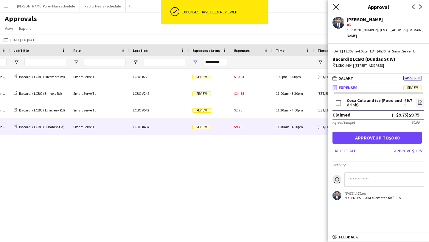
click at [338, 5] on icon "Close pop-in" at bounding box center [336, 7] width 6 height 6
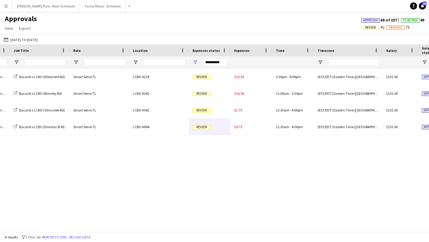
click at [4, 5] on app-icon "Menu" at bounding box center [6, 6] width 5 height 5
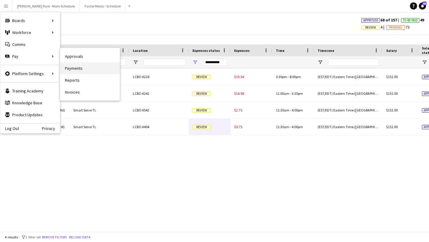
click at [96, 68] on link "Payments" at bounding box center [90, 68] width 60 height 12
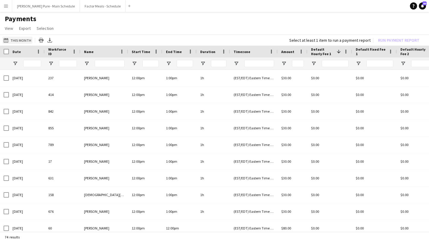
click at [25, 42] on button "This Month This Month" at bounding box center [17, 40] width 30 height 7
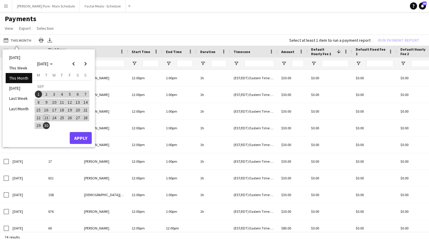
click at [39, 103] on span "8" at bounding box center [38, 102] width 7 height 7
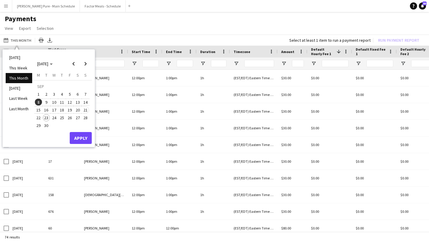
click at [86, 110] on span "21" at bounding box center [85, 109] width 7 height 7
click at [83, 142] on button "Apply" at bounding box center [81, 138] width 22 height 12
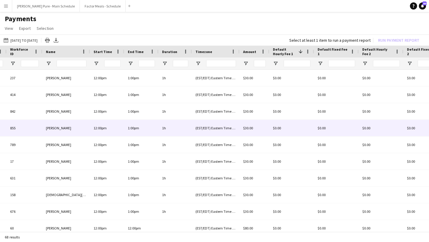
scroll to position [0, 142]
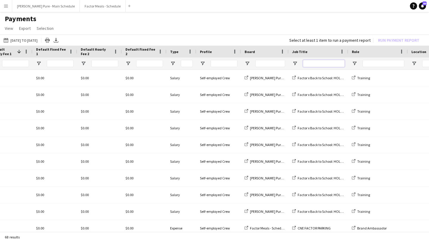
click at [320, 63] on input "Job Title Filter Input" at bounding box center [324, 63] width 42 height 7
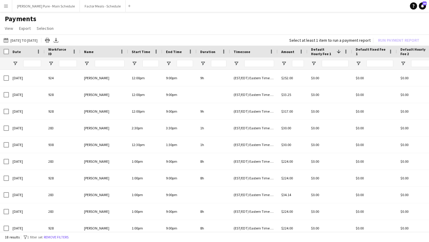
type input "*****"
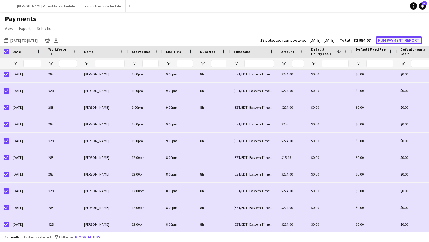
click at [402, 39] on button "Run Payment Report" at bounding box center [399, 40] width 46 height 8
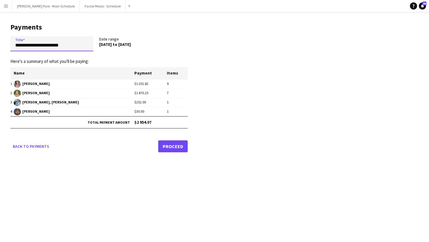
drag, startPoint x: 77, startPoint y: 45, endPoint x: 6, endPoint y: 41, distance: 71.9
click at [6, 41] on main "**********" at bounding box center [97, 86] width 194 height 149
type input "**********"
click at [178, 147] on link "Proceed" at bounding box center [172, 146] width 29 height 12
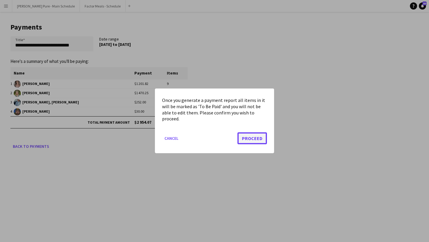
click at [253, 137] on button "Proceed" at bounding box center [251, 139] width 29 height 12
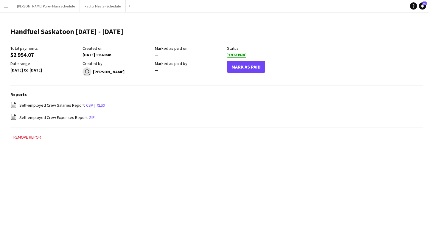
click at [7, 2] on button "Menu" at bounding box center [6, 6] width 12 height 12
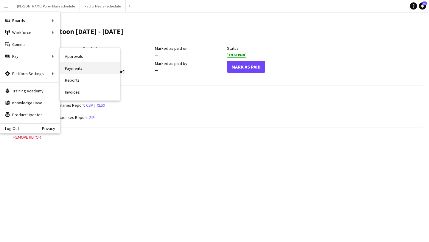
click at [108, 74] on link "Payments" at bounding box center [90, 68] width 60 height 12
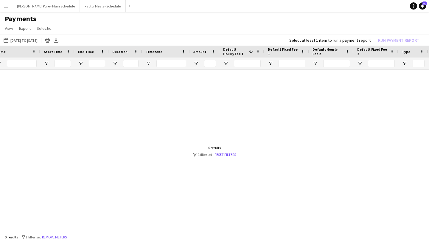
scroll to position [0, 100]
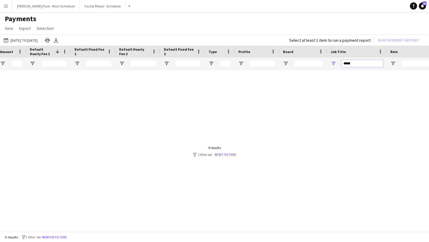
drag, startPoint x: 368, startPoint y: 62, endPoint x: 311, endPoint y: 62, distance: 57.2
click at [311, 62] on div at bounding box center [217, 64] width 996 height 12
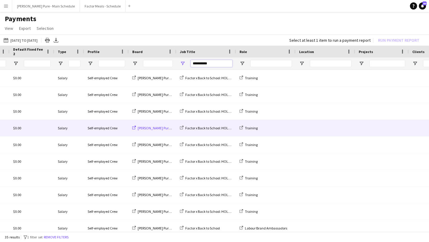
type input "**********"
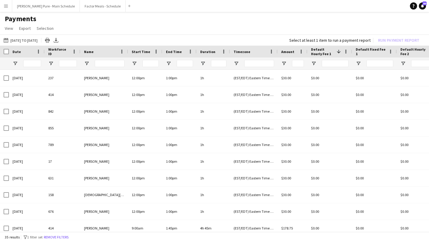
click at [8, 5] on button "Menu" at bounding box center [6, 6] width 12 height 12
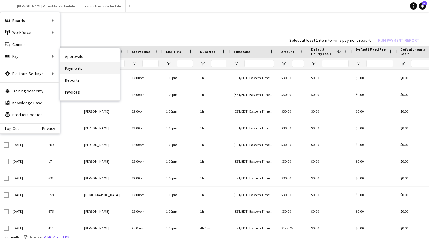
click at [94, 68] on link "Payments" at bounding box center [90, 68] width 60 height 12
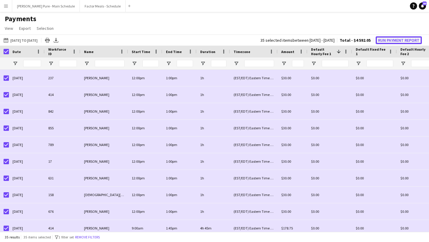
click at [398, 40] on button "Run Payment Report" at bounding box center [399, 40] width 46 height 8
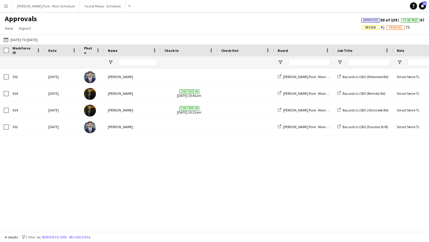
click at [5, 8] on app-icon "Menu" at bounding box center [6, 6] width 5 height 5
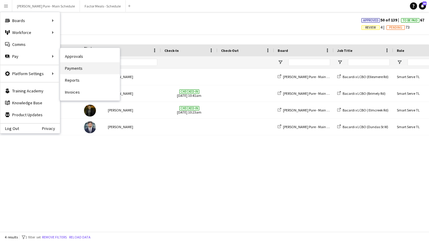
click at [93, 68] on link "Payments" at bounding box center [90, 68] width 60 height 12
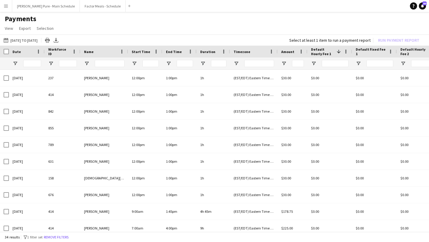
click at [7, 55] on div at bounding box center [4, 52] width 9 height 12
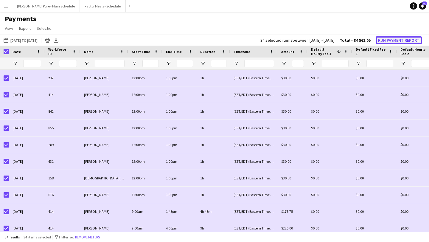
click at [402, 39] on button "Run Payment Report" at bounding box center [399, 40] width 46 height 8
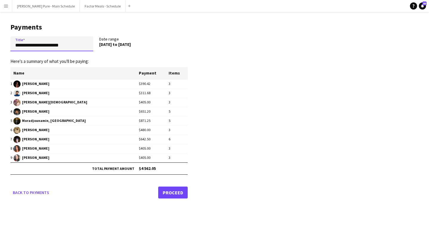
drag, startPoint x: 75, startPoint y: 46, endPoint x: 0, endPoint y: 41, distance: 75.3
click at [0, 41] on main "**********" at bounding box center [97, 109] width 194 height 195
type input "**********"
click at [173, 193] on link "Proceed" at bounding box center [172, 193] width 29 height 12
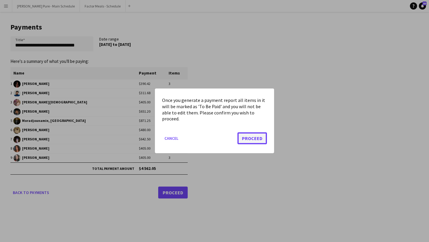
click at [253, 137] on button "Proceed" at bounding box center [251, 139] width 29 height 12
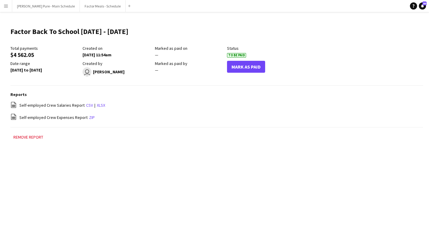
click at [4, 6] on app-icon "Menu" at bounding box center [6, 6] width 5 height 5
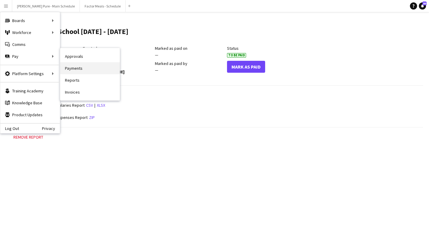
click at [75, 65] on link "Payments" at bounding box center [90, 68] width 60 height 12
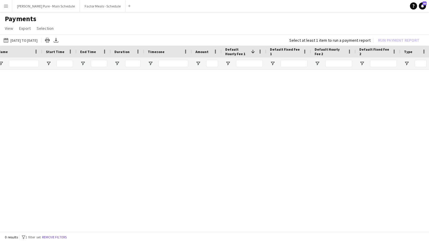
scroll to position [0, 141]
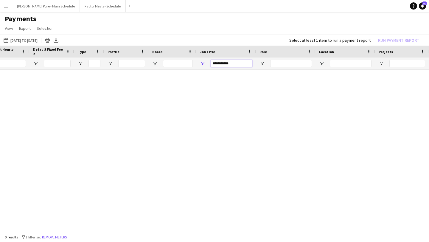
drag, startPoint x: 234, startPoint y: 63, endPoint x: 189, endPoint y: 63, distance: 45.0
click at [189, 63] on div at bounding box center [86, 64] width 996 height 12
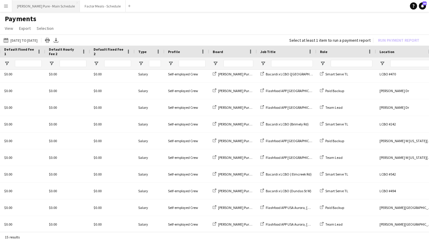
click at [37, 5] on button "Simon Pure - Main Schedule Close" at bounding box center [46, 6] width 68 height 12
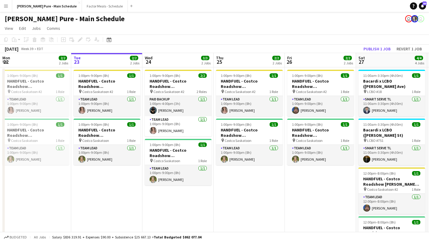
click at [5, 8] on app-icon "Menu" at bounding box center [6, 6] width 5 height 5
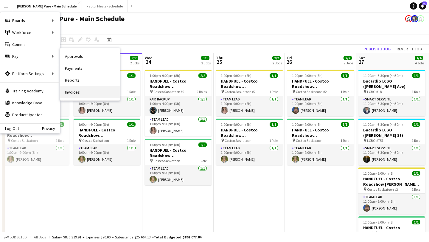
click at [86, 90] on link "Invoices" at bounding box center [90, 92] width 60 height 12
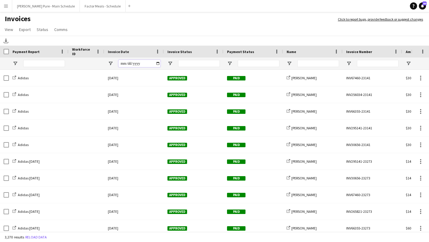
click at [157, 63] on input "Invoice Date Filter Input" at bounding box center [140, 63] width 42 height 7
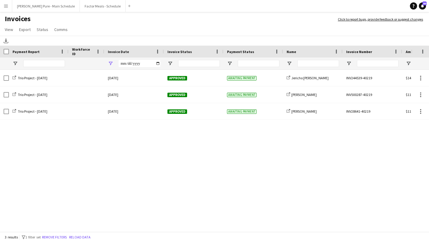
click at [163, 64] on div "**********" at bounding box center [134, 64] width 60 height 12
click at [158, 64] on input "**********" at bounding box center [140, 63] width 42 height 7
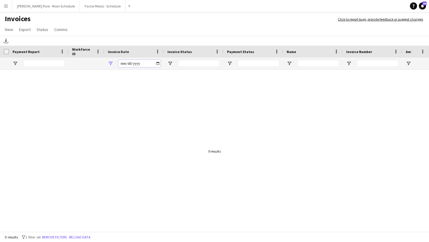
click at [158, 64] on input "**********" at bounding box center [140, 63] width 42 height 7
type input "**********"
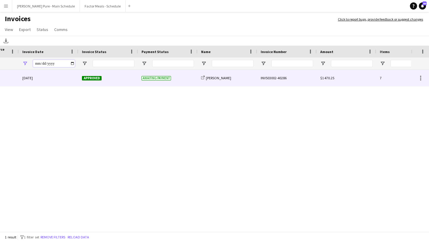
scroll to position [0, 87]
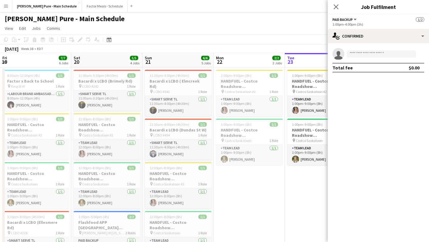
scroll to position [0, 178]
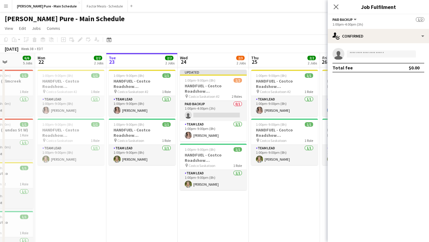
click at [361, 54] on input at bounding box center [381, 53] width 69 height 7
type input "*******"
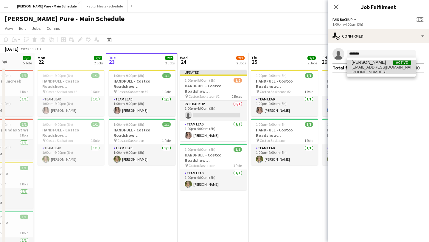
click at [376, 69] on span "[EMAIL_ADDRESS][DOMAIN_NAME]" at bounding box center [382, 67] width 60 height 5
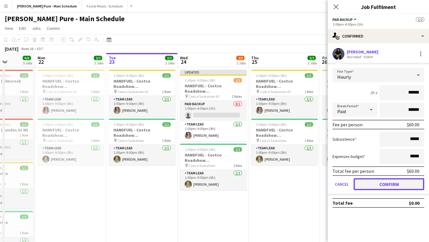
click at [380, 186] on button "Confirm" at bounding box center [389, 184] width 71 height 12
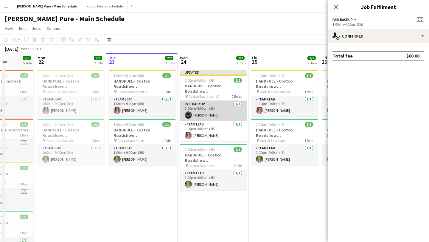
click at [187, 114] on app-user-avatar at bounding box center [188, 114] width 7 height 7
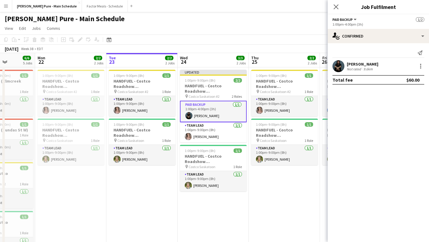
click at [336, 63] on app-user-avatar at bounding box center [339, 66] width 12 height 12
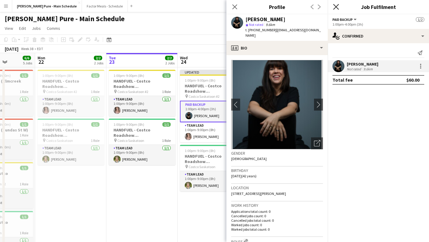
click at [335, 5] on icon "Close pop-in" at bounding box center [336, 7] width 6 height 6
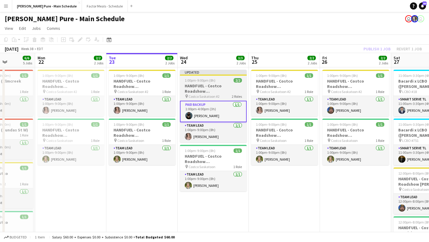
click at [210, 75] on div at bounding box center [213, 74] width 67 height 1
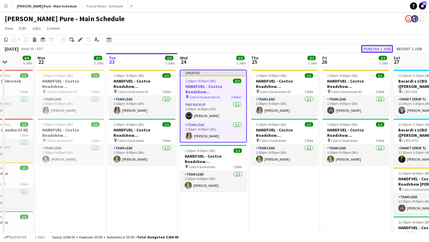
click at [371, 47] on button "Publish 1 job" at bounding box center [377, 49] width 32 height 8
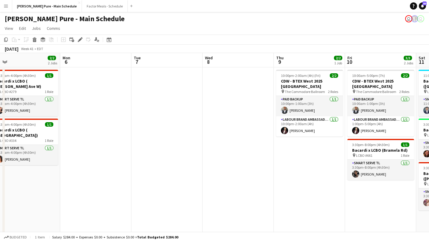
scroll to position [0, 189]
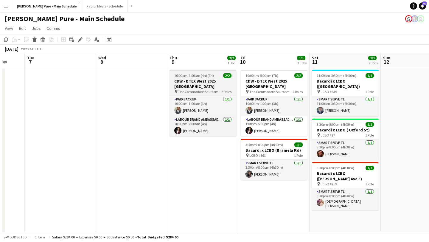
click at [206, 81] on h3 "CDW - BTEX West 2025 [GEOGRAPHIC_DATA]" at bounding box center [203, 83] width 67 height 11
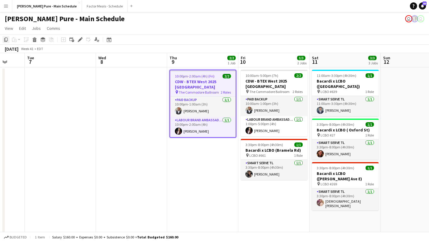
click at [7, 40] on icon "Copy" at bounding box center [6, 39] width 5 height 5
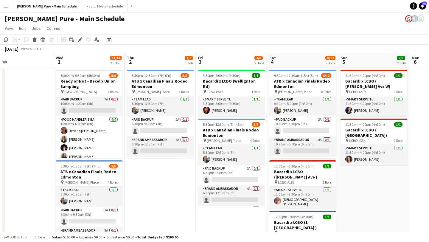
scroll to position [0, 231]
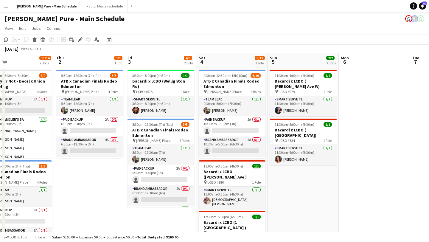
click at [97, 190] on app-date-cell "5:30pm-12:30am (7h) (Fri) 3/5 ATB x Canadian Finals Rodeo Edmonton pin Rogers P…" at bounding box center [89, 231] width 71 height 328
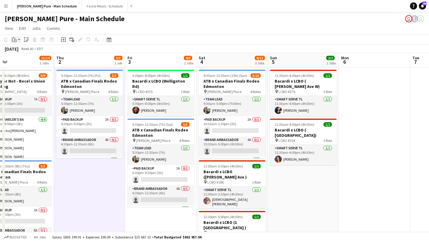
click at [14, 38] on icon "Paste" at bounding box center [14, 39] width 5 height 5
click at [19, 52] on link "Paste Command V" at bounding box center [39, 50] width 47 height 5
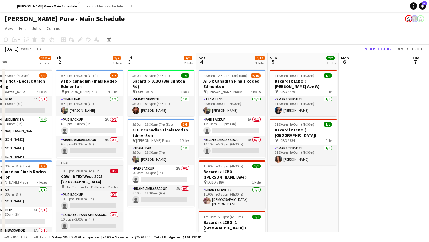
click at [81, 172] on span "10:00pm-2:00am (4h) (Fri)" at bounding box center [81, 171] width 40 height 4
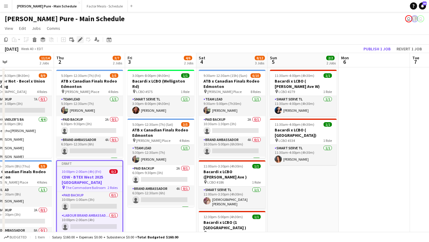
click at [81, 40] on icon "Edit" at bounding box center [80, 39] width 5 height 5
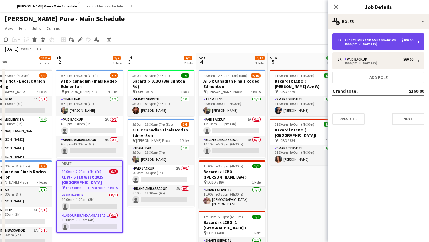
click at [383, 40] on div "Labour Brand Ambassadors" at bounding box center [371, 40] width 54 height 4
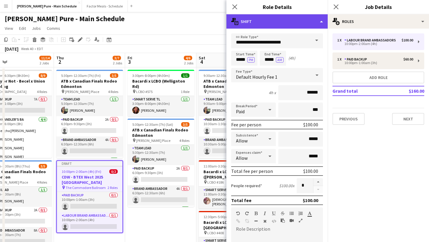
click at [310, 25] on div "multiple-actions-text Shift" at bounding box center [276, 21] width 101 height 14
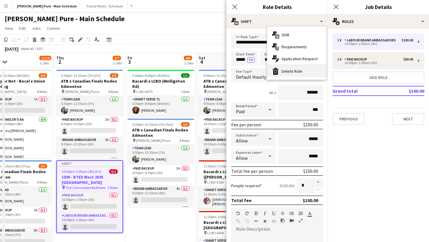
click at [308, 73] on div "bin-2 Delete Role" at bounding box center [296, 71] width 59 height 12
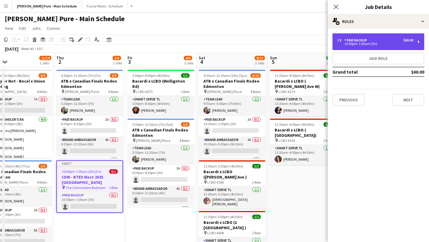
click at [380, 40] on div "1 x Paid Backup $60.00" at bounding box center [375, 40] width 76 height 4
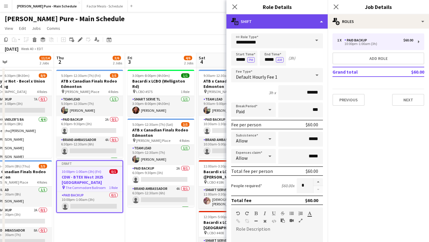
click at [316, 25] on div "multiple-actions-text Shift" at bounding box center [276, 21] width 101 height 14
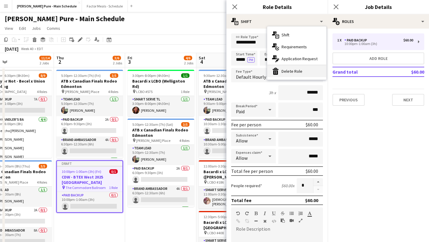
click at [296, 73] on div "bin-2 Delete Role" at bounding box center [296, 71] width 59 height 12
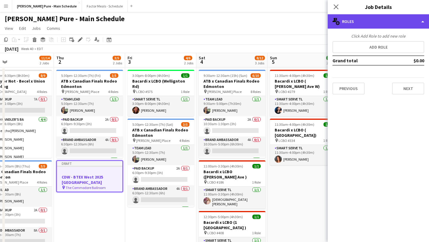
click at [390, 16] on div "multiple-users-add Roles" at bounding box center [378, 21] width 101 height 14
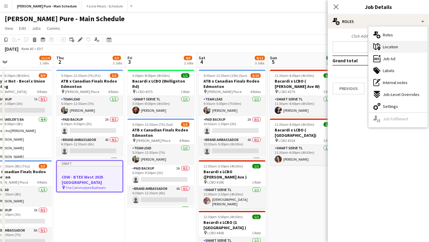
click at [400, 48] on div "maps-pin-1 Location" at bounding box center [398, 47] width 59 height 12
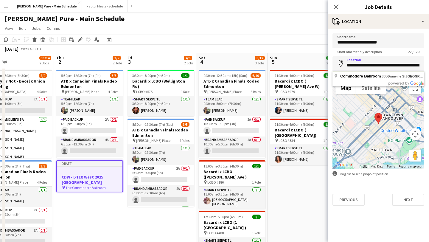
scroll to position [0, 69]
drag, startPoint x: 347, startPoint y: 66, endPoint x: 423, endPoint y: 70, distance: 75.5
click at [423, 70] on input "**********" at bounding box center [379, 63] width 92 height 15
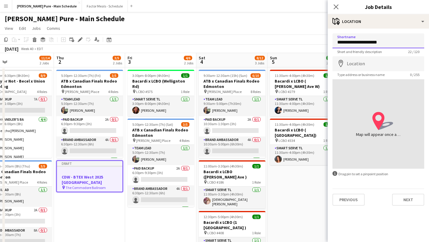
drag, startPoint x: 398, startPoint y: 43, endPoint x: 299, endPoint y: 43, distance: 99.2
click at [299, 43] on body "Menu Boards Boards Boards All jobs Status Workforce Workforce My Workforce Recr…" at bounding box center [214, 216] width 429 height 433
type input "*******"
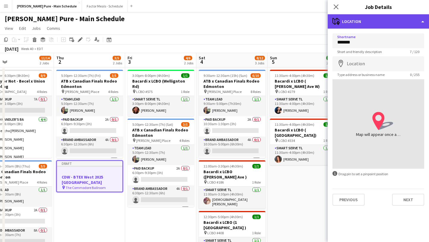
click at [363, 18] on div "maps-pin-1 Location" at bounding box center [378, 21] width 101 height 14
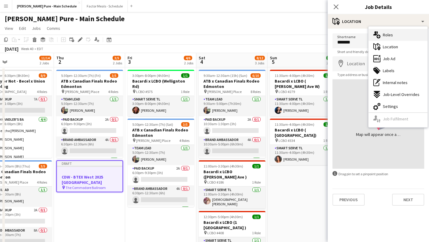
click at [395, 36] on div "multiple-users-add Roles" at bounding box center [398, 35] width 59 height 12
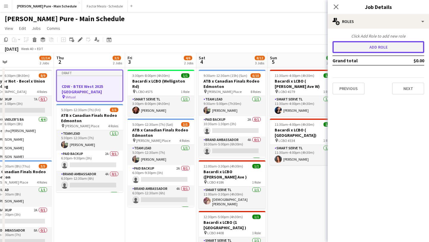
click at [379, 43] on button "Add role" at bounding box center [379, 47] width 92 height 12
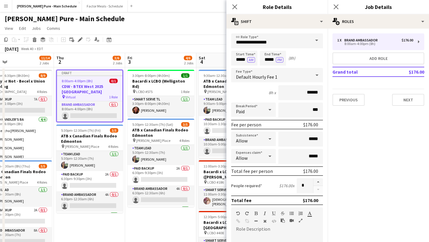
click at [316, 43] on span at bounding box center [316, 40] width 13 height 14
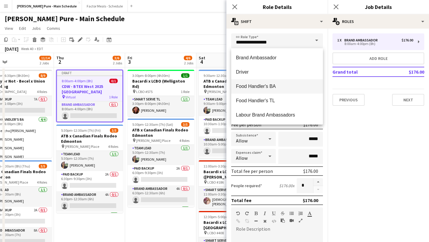
scroll to position [157, 0]
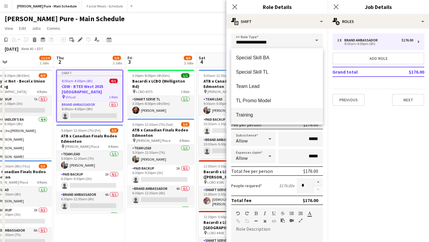
click at [273, 116] on span "Training" at bounding box center [277, 115] width 82 height 6
type input "********"
type input "******"
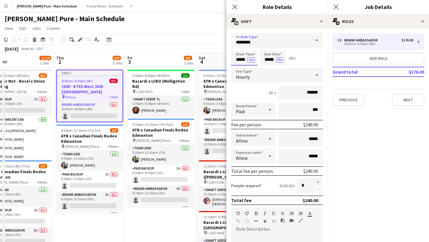
click at [244, 58] on input "*****" at bounding box center [244, 58] width 26 height 15
click at [239, 47] on div at bounding box center [238, 48] width 12 height 6
type input "*****"
click at [239, 47] on div at bounding box center [238, 48] width 12 height 6
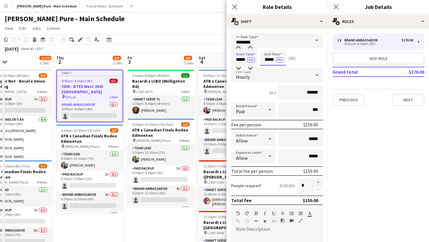
click at [268, 54] on input "*****" at bounding box center [273, 58] width 26 height 15
click at [268, 69] on div at bounding box center [267, 69] width 12 height 6
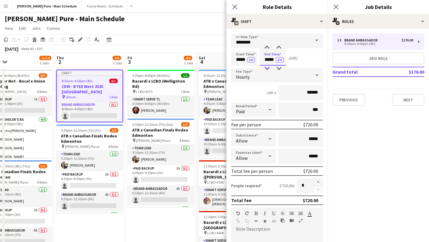
click at [268, 69] on div at bounding box center [267, 69] width 12 height 6
type input "*****"
click at [268, 49] on div at bounding box center [267, 48] width 12 height 6
click at [318, 179] on button "button" at bounding box center [318, 182] width 10 height 8
type input "*"
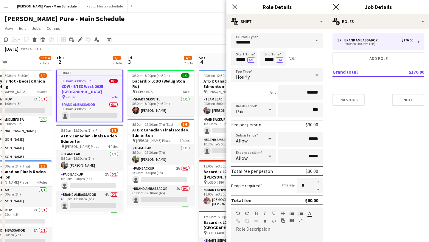
click at [338, 6] on icon "Close pop-in" at bounding box center [336, 7] width 6 height 6
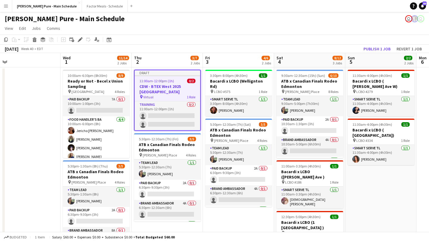
scroll to position [0, 146]
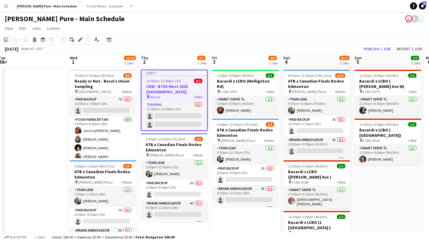
click at [6, 40] on icon "Copy" at bounding box center [6, 39] width 5 height 5
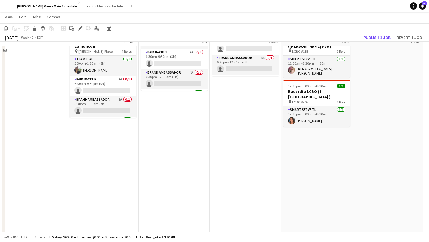
scroll to position [138, 0]
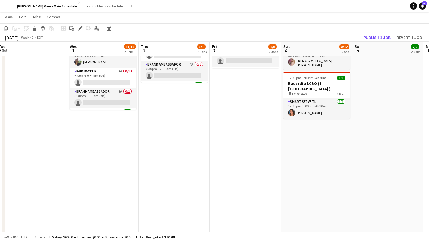
click at [103, 144] on app-date-cell "10:00am-6:30pm (8h30m) 8/9 Ready or Not - Becel x Union Sampling pin Union Stat…" at bounding box center [102, 92] width 71 height 328
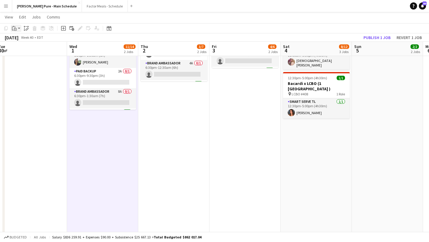
click at [14, 31] on div "Paste" at bounding box center [14, 28] width 7 height 7
click at [21, 44] on div "Paste Command V Paste with crew Command Shift V" at bounding box center [39, 44] width 57 height 25
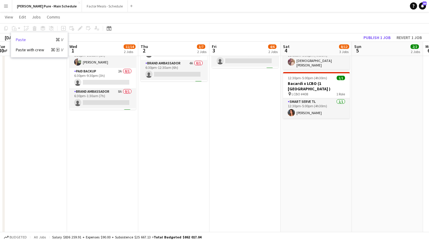
click at [21, 40] on link "Paste Command V" at bounding box center [39, 39] width 47 height 5
click at [88, 145] on app-date-cell "10:00am-6:30pm (8h30m) 8/9 Ready or Not - Becel x Union Sampling pin Union Stat…" at bounding box center [102, 93] width 71 height 328
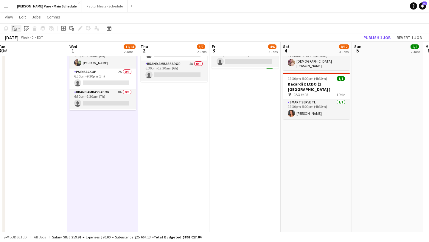
click at [15, 30] on icon "Paste" at bounding box center [14, 28] width 5 height 5
click at [19, 42] on link "Paste Command V" at bounding box center [39, 39] width 47 height 5
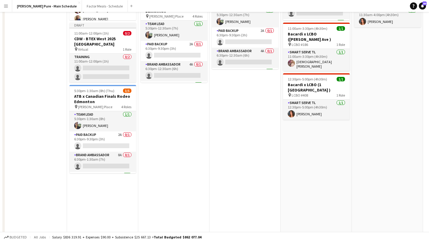
scroll to position [0, 0]
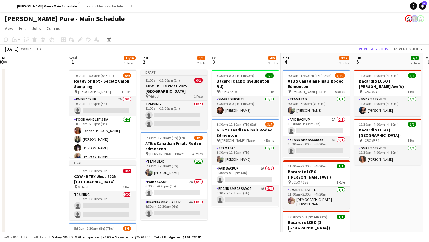
click at [170, 70] on div "Draft" at bounding box center [174, 72] width 67 height 5
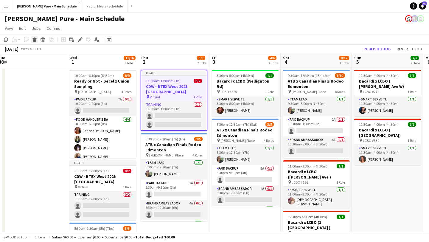
click at [34, 38] on icon at bounding box center [34, 37] width 4 height 1
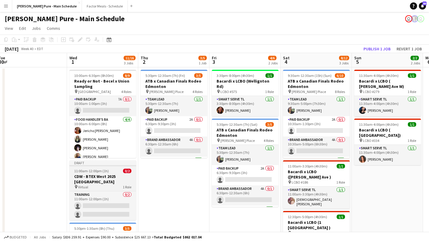
click at [103, 184] on h3 "CDW - BTEX West 2025 [GEOGRAPHIC_DATA]" at bounding box center [102, 179] width 67 height 11
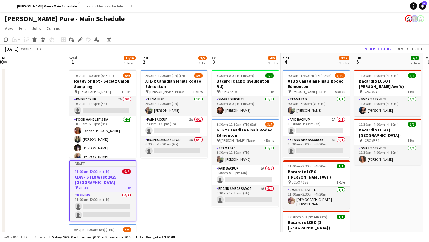
click at [108, 169] on app-job-card "Draft 11:00am-12:00pm (1h) 0/2 CDW - BTEX West 2025 Vancouver pin Virtual 1 Rol…" at bounding box center [102, 190] width 67 height 61
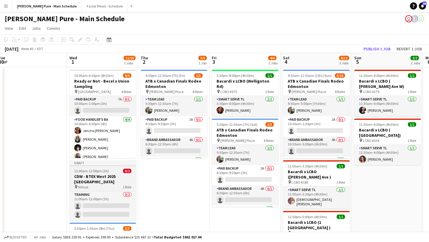
click at [112, 174] on h3 "CDW - BTEX West 2025 [GEOGRAPHIC_DATA]" at bounding box center [102, 179] width 67 height 11
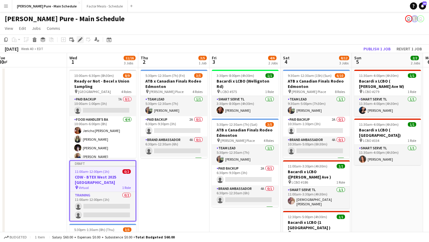
click at [79, 41] on icon "Edit" at bounding box center [80, 39] width 5 height 5
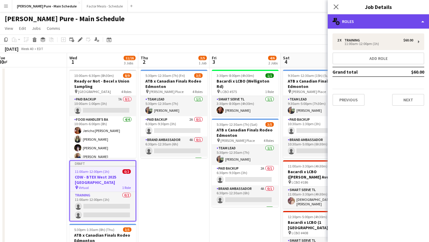
click at [378, 26] on div "multiple-users-add Roles" at bounding box center [378, 21] width 101 height 14
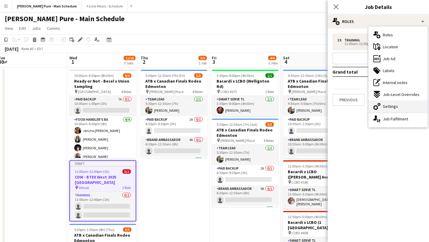
click at [391, 105] on span "Settings" at bounding box center [390, 106] width 15 height 5
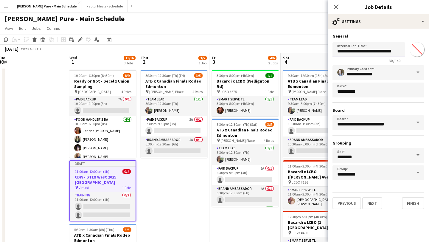
click at [401, 53] on input "**********" at bounding box center [369, 49] width 73 height 15
type input "**********"
click at [336, 7] on icon at bounding box center [336, 7] width 6 height 6
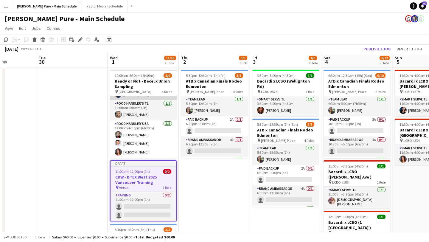
scroll to position [0, 0]
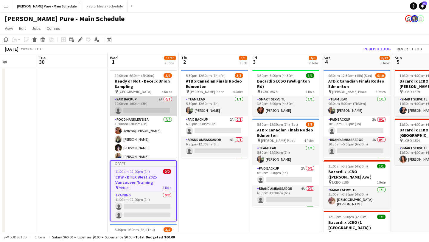
click at [144, 111] on app-card-role "Paid Backup 7A 0/1 10:00am-1:00pm (3h) single-neutral-actions" at bounding box center [143, 106] width 67 height 20
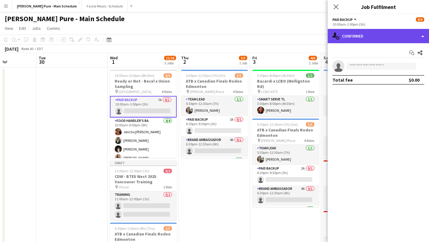
click at [390, 41] on div "single-neutral-actions-check-2 Confirmed" at bounding box center [378, 36] width 101 height 14
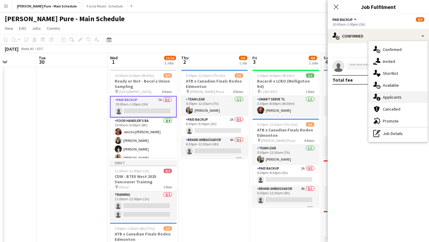
click at [392, 95] on span "Applicants" at bounding box center [392, 96] width 19 height 5
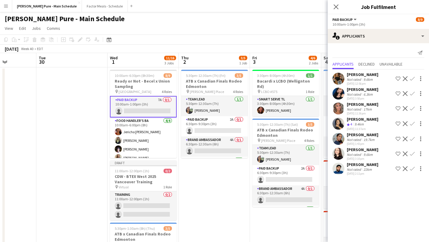
click at [339, 107] on app-user-avatar at bounding box center [339, 109] width 12 height 12
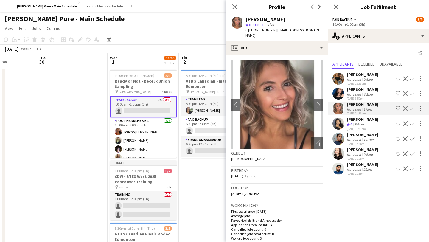
click at [413, 107] on app-icon "Confirm" at bounding box center [412, 108] width 5 height 5
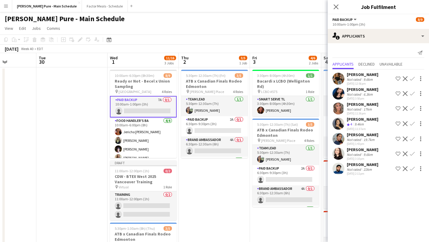
click at [412, 108] on app-icon "Confirm" at bounding box center [412, 108] width 5 height 5
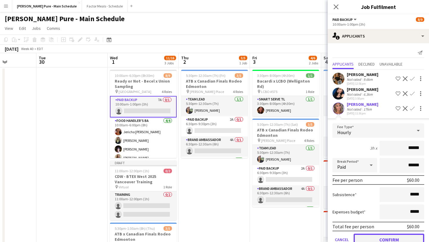
click at [385, 236] on button "Confirm" at bounding box center [389, 240] width 71 height 12
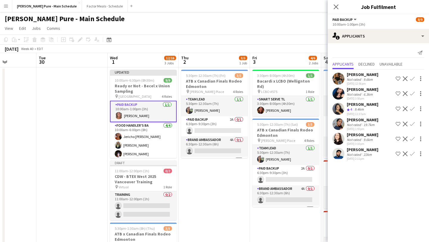
click at [133, 113] on app-card-role "Paid Backup 1/1 10:00am-1:00pm (3h) Danielle Hreljac" at bounding box center [143, 111] width 67 height 21
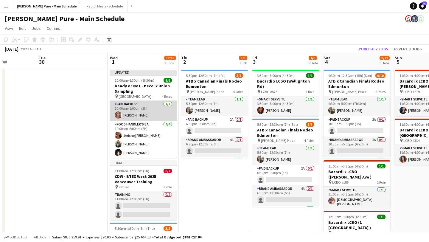
click at [133, 113] on app-card-role "Paid Backup 1/1 10:00am-1:00pm (3h) Danielle Hreljac" at bounding box center [143, 111] width 67 height 20
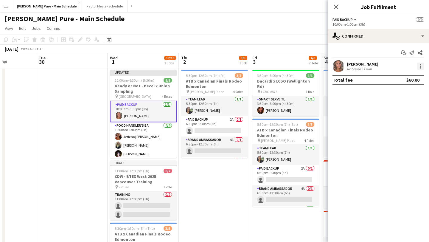
click at [422, 67] on div at bounding box center [420, 66] width 7 height 7
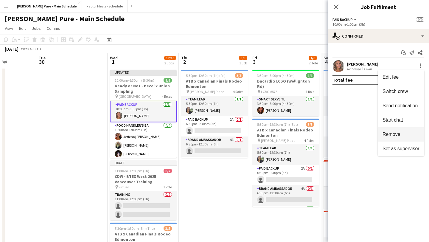
click at [410, 129] on button "Remove" at bounding box center [401, 134] width 46 height 14
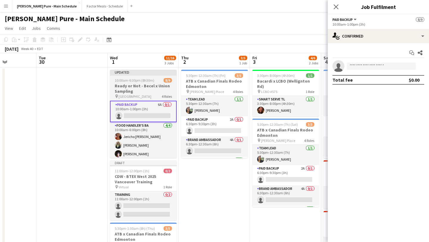
click at [130, 78] on app-job-card "Updated 10:00am-6:30pm (8h30m) 8/9 Ready or Not - Becel x Union Sampling pin Un…" at bounding box center [143, 114] width 67 height 88
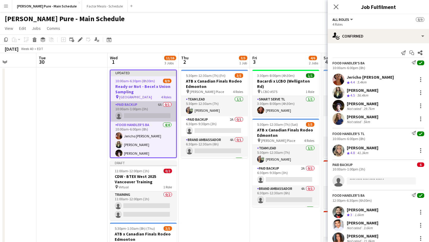
click at [140, 114] on app-card-role "Paid Backup 6A 0/1 10:00am-1:00pm (3h) single-neutral-actions" at bounding box center [144, 111] width 66 height 20
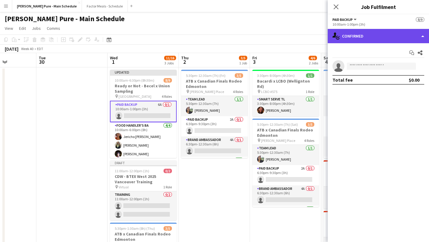
click at [413, 33] on div "single-neutral-actions-check-2 Confirmed" at bounding box center [378, 36] width 101 height 14
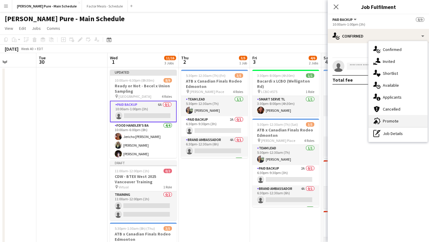
click at [398, 121] on div "advertising-megaphone Promote" at bounding box center [398, 121] width 59 height 12
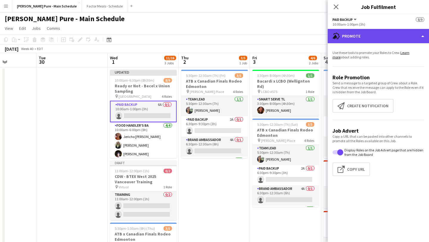
click at [414, 31] on div "advertising-megaphone Promote" at bounding box center [378, 36] width 101 height 14
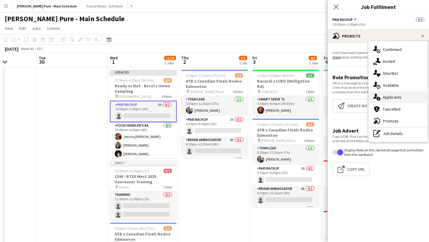
click at [404, 96] on div "single-neutral-actions-information Applicants" at bounding box center [398, 97] width 59 height 12
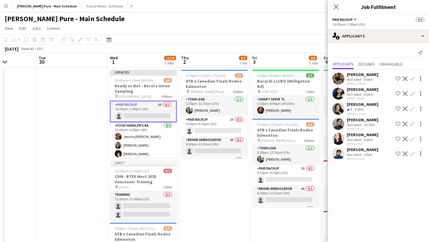
click at [412, 157] on button "Confirm" at bounding box center [412, 153] width 7 height 7
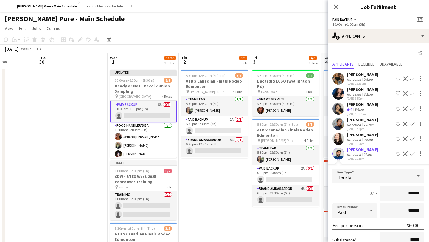
scroll to position [65, 0]
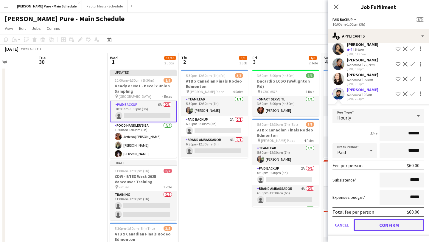
click at [391, 228] on button "Confirm" at bounding box center [389, 225] width 71 height 12
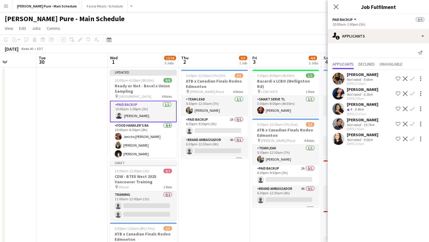
scroll to position [0, 0]
click at [338, 7] on icon "Close pop-in" at bounding box center [336, 7] width 6 height 6
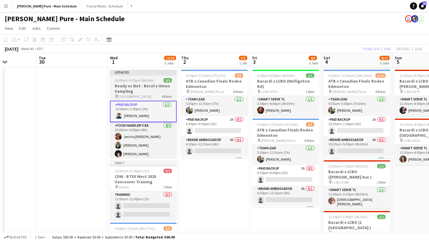
click at [135, 78] on span "10:00am-6:30pm (8h30m)" at bounding box center [135, 80] width 40 height 4
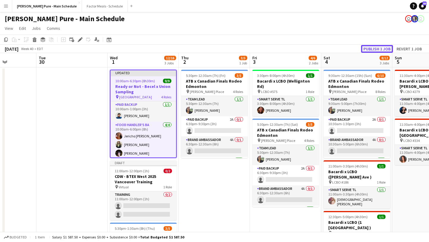
click at [376, 47] on button "Publish 1 job" at bounding box center [377, 49] width 32 height 8
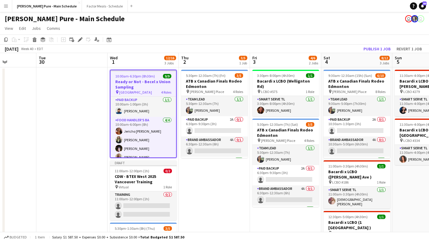
click at [10, 7] on button "Menu" at bounding box center [6, 6] width 12 height 12
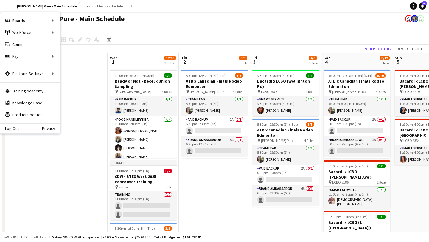
click at [94, 165] on app-date-cell at bounding box center [71, 231] width 71 height 328
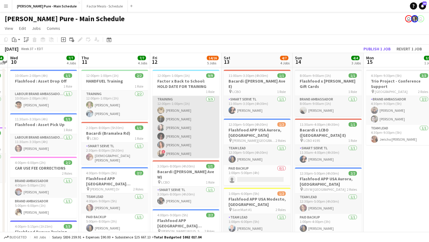
click at [178, 152] on app-card-role "Training 9/9 12:00pm-1:00pm (1h) Samira Nuri Pouya Moradjounamin Wendy Tsai Cla…" at bounding box center [186, 141] width 67 height 91
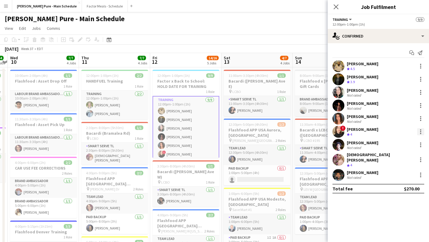
click at [420, 129] on div at bounding box center [420, 131] width 7 height 7
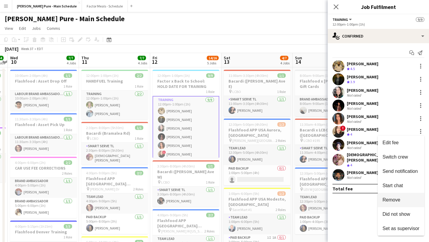
click at [397, 199] on span "Remove" at bounding box center [392, 199] width 18 height 5
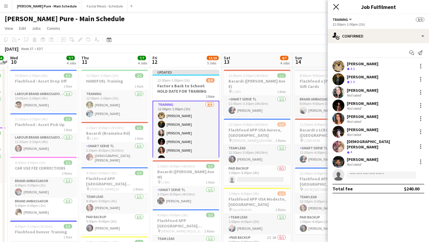
click at [337, 7] on icon "Close pop-in" at bounding box center [336, 7] width 6 height 6
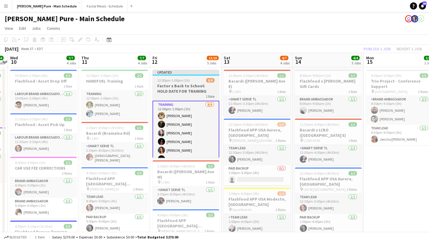
click at [178, 80] on span "12:00pm-1:00pm (1h)" at bounding box center [173, 80] width 32 height 4
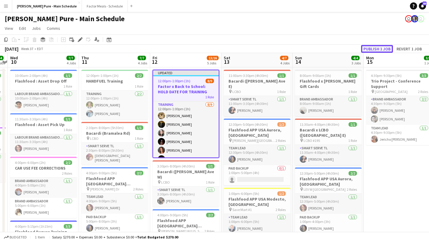
click at [382, 49] on button "Publish 1 job" at bounding box center [377, 49] width 32 height 8
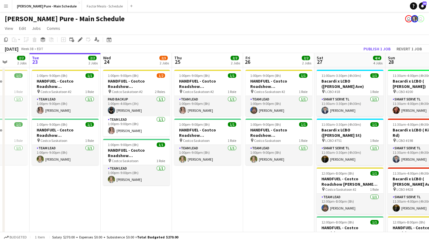
scroll to position [0, 252]
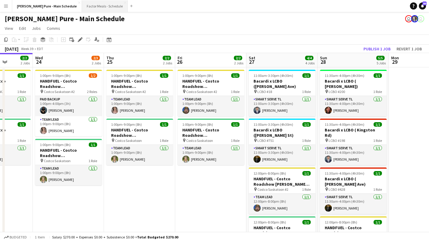
click at [102, 5] on button "Factor Meals - Schedule Close" at bounding box center [105, 6] width 46 height 12
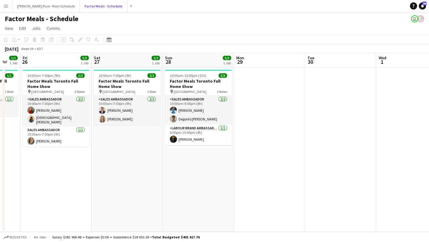
scroll to position [0, 277]
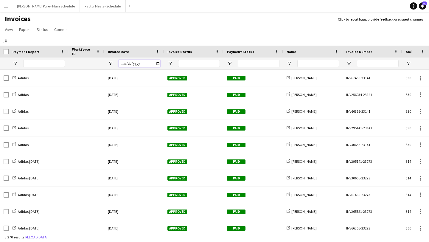
click at [159, 63] on input "Invoice Date Filter Input" at bounding box center [140, 63] width 42 height 7
type input "**********"
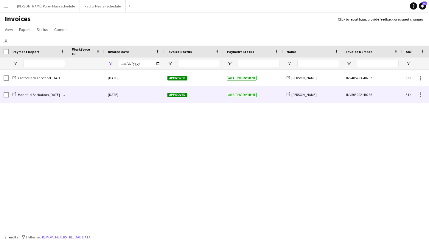
click at [172, 97] on div "Approved" at bounding box center [194, 94] width 60 height 16
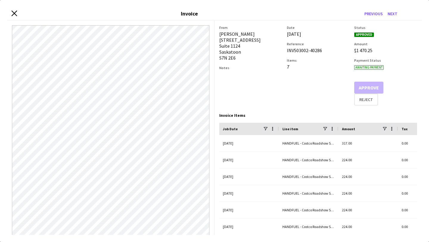
click at [12, 13] on icon "Close invoice dialog" at bounding box center [14, 13] width 6 height 6
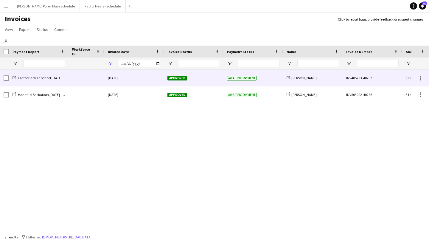
click at [178, 76] on span "Approved" at bounding box center [177, 78] width 20 height 4
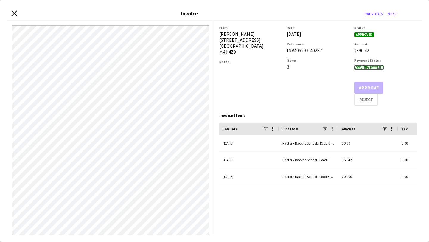
click at [15, 11] on icon "Close invoice dialog" at bounding box center [14, 13] width 6 height 6
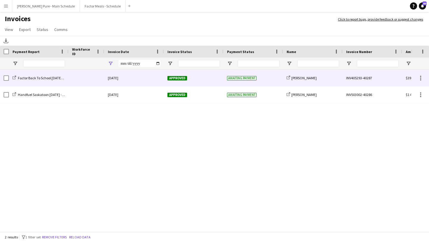
click at [182, 77] on span "Approved" at bounding box center [177, 78] width 20 height 4
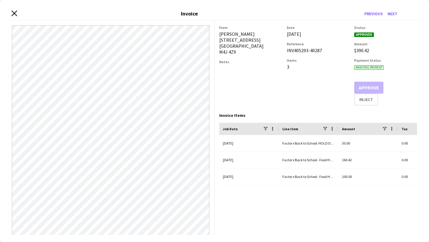
click at [15, 11] on icon "Close invoice dialog" at bounding box center [14, 13] width 6 height 6
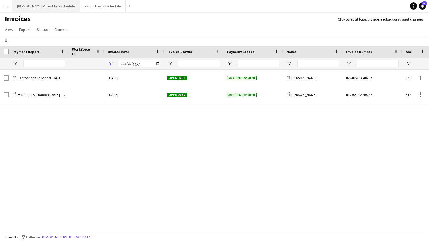
click at [35, 8] on button "Simon Pure - Main Schedule Close" at bounding box center [46, 6] width 68 height 12
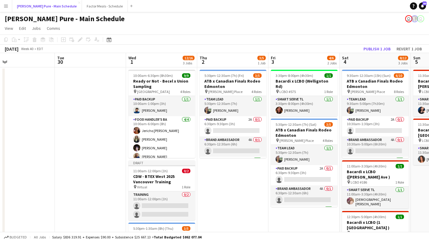
scroll to position [0, 159]
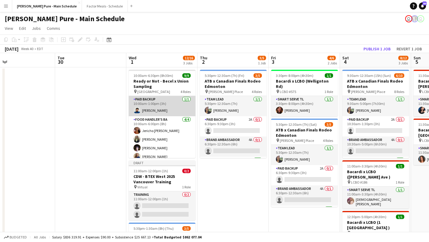
click at [147, 110] on app-card-role "Paid Backup 1/1 10:00am-1:00pm (3h) Parnav Arora" at bounding box center [162, 106] width 67 height 20
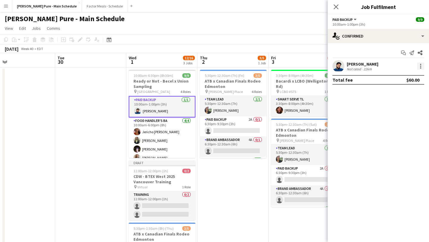
click at [421, 63] on div at bounding box center [420, 66] width 7 height 7
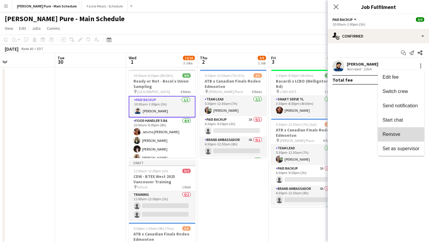
click at [394, 139] on button "Remove" at bounding box center [401, 134] width 46 height 14
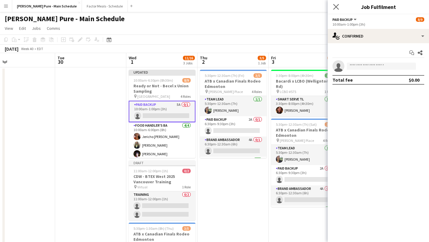
click at [334, 4] on app-icon "Close pop-in" at bounding box center [336, 7] width 9 height 9
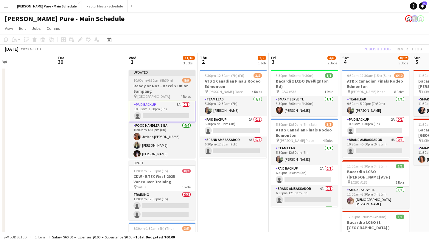
click at [143, 80] on span "10:00am-6:30pm (8h30m)" at bounding box center [153, 80] width 40 height 4
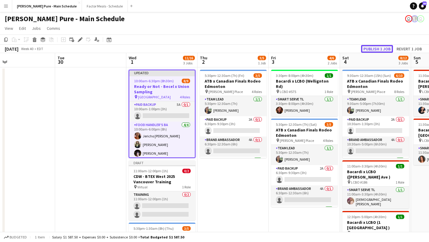
click at [386, 50] on button "Publish 1 job" at bounding box center [377, 49] width 32 height 8
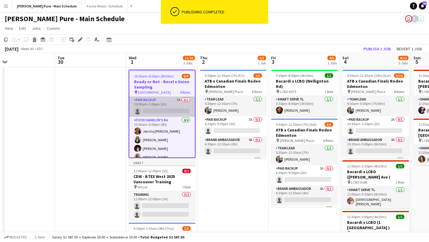
click at [158, 115] on app-card-role "Paid Backup 5A 0/1 10:00am-1:00pm (3h) single-neutral-actions" at bounding box center [162, 107] width 66 height 20
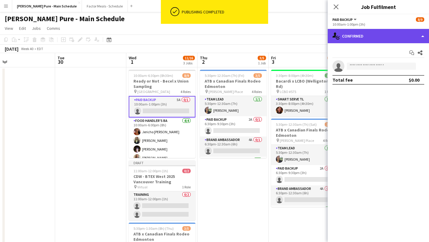
click at [406, 40] on div "single-neutral-actions-check-2 Confirmed" at bounding box center [378, 36] width 101 height 14
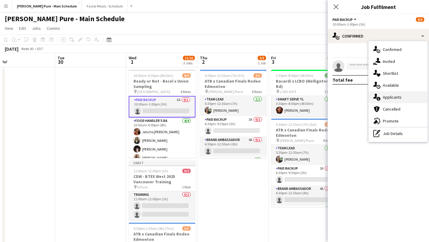
click at [403, 97] on div "single-neutral-actions-information Applicants" at bounding box center [398, 97] width 59 height 12
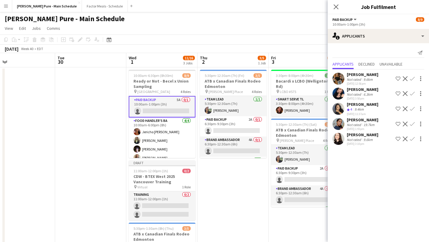
click at [153, 109] on app-card-role "Paid Backup 5A 0/1 10:00am-1:00pm (3h) single-neutral-actions" at bounding box center [162, 106] width 67 height 21
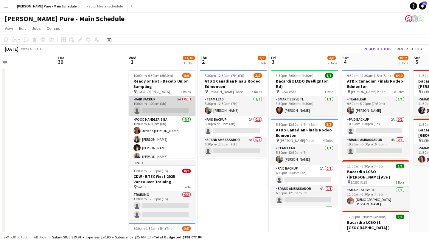
click at [164, 107] on app-card-role "Paid Backup 5A 0/1 10:00am-1:00pm (3h) single-neutral-actions" at bounding box center [162, 106] width 67 height 20
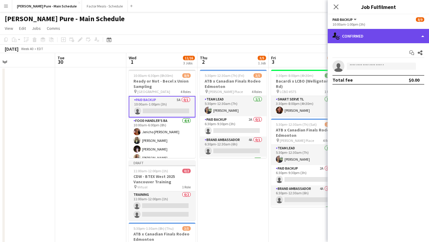
click at [415, 39] on div "single-neutral-actions-check-2 Confirmed" at bounding box center [378, 36] width 101 height 14
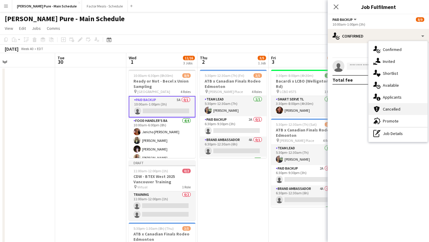
click at [404, 105] on div "cancellation Cancelled" at bounding box center [398, 109] width 59 height 12
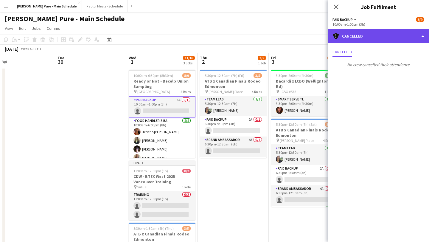
click at [392, 39] on div "cancellation Cancelled" at bounding box center [378, 36] width 101 height 14
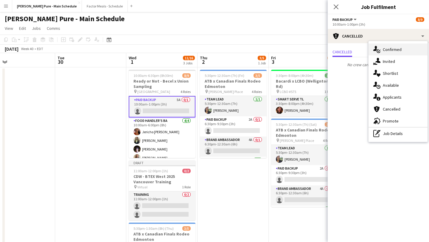
click at [396, 51] on span "Confirmed" at bounding box center [392, 49] width 19 height 5
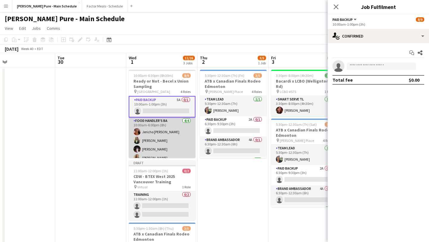
click at [152, 137] on app-card-role "Food Handler's BA 4/4 10:00am-6:00pm (8h) Jericho Allick Hensi Patel Ahmed Omer…" at bounding box center [162, 140] width 67 height 46
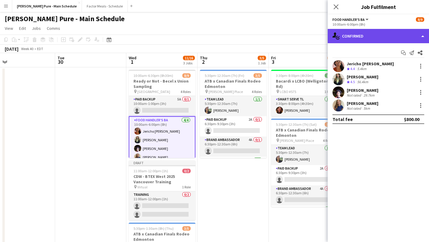
click at [397, 34] on div "single-neutral-actions-check-2 Confirmed" at bounding box center [378, 36] width 101 height 14
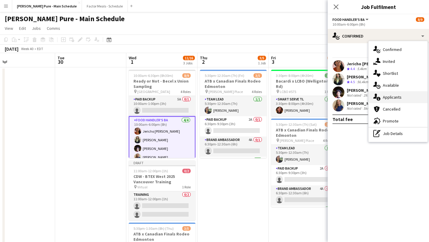
click at [399, 98] on span "Applicants" at bounding box center [392, 96] width 19 height 5
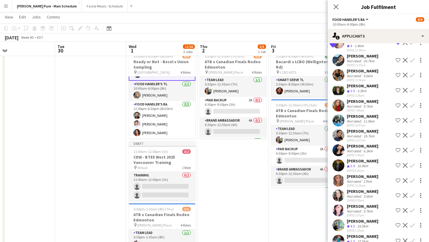
scroll to position [0, 0]
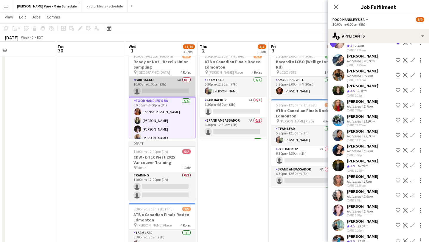
click at [155, 89] on app-card-role "Paid Backup 5A 0/1 10:00am-1:00pm (3h) single-neutral-actions" at bounding box center [162, 87] width 67 height 20
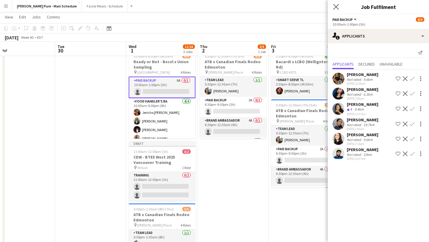
click at [339, 6] on icon "Close pop-in" at bounding box center [336, 7] width 6 height 6
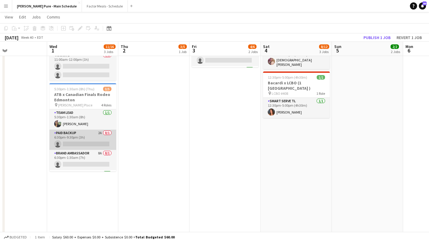
scroll to position [28, 0]
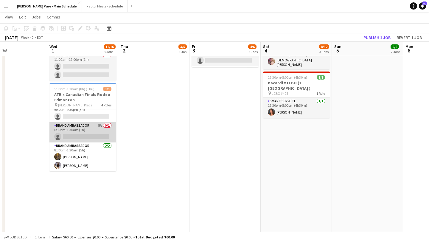
click at [74, 132] on app-card-role "Brand Ambassador 8A 0/1 6:30pm-1:30am (7h) single-neutral-actions" at bounding box center [82, 132] width 67 height 20
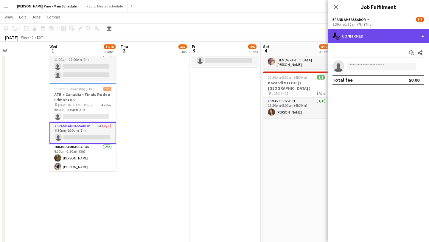
click at [395, 36] on div "single-neutral-actions-check-2 Confirmed" at bounding box center [378, 36] width 101 height 14
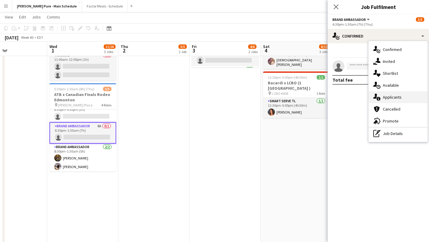
click at [399, 100] on span "Applicants" at bounding box center [392, 96] width 19 height 5
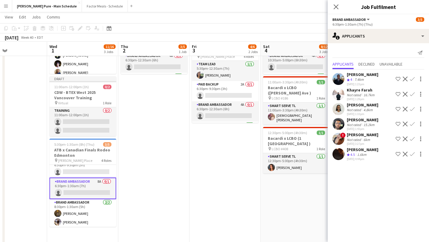
scroll to position [0, 0]
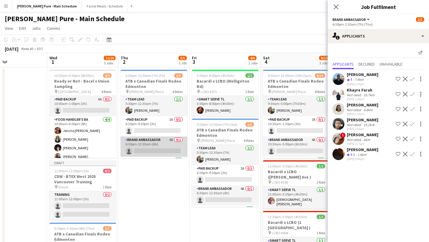
click at [143, 148] on app-card-role "Brand Ambassador 4A 0/1 6:30pm-12:30am (6h) single-neutral-actions" at bounding box center [154, 146] width 67 height 20
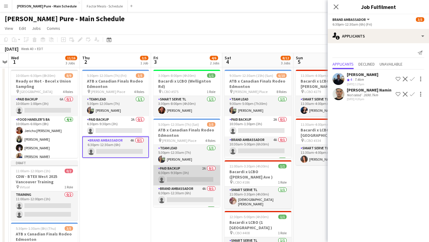
scroll to position [28, 0]
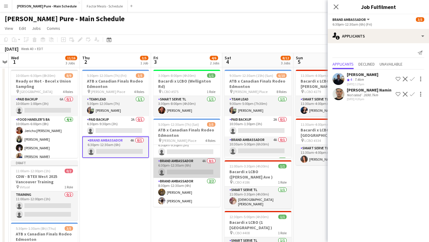
click at [181, 167] on app-card-role "Brand Ambassador 4A 0/1 6:30pm-12:30am (6h) single-neutral-actions" at bounding box center [186, 168] width 67 height 20
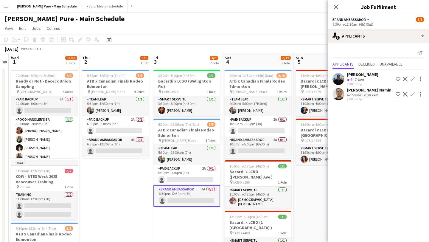
scroll to position [0, 200]
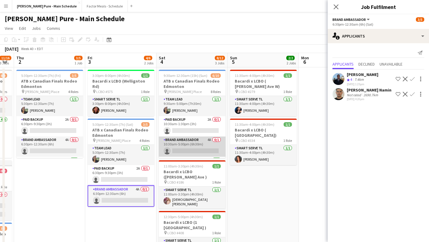
click at [204, 146] on app-card-role "Brand Ambassador 4A 0/1 10:30am-5:00pm (6h30m) single-neutral-actions" at bounding box center [192, 146] width 67 height 20
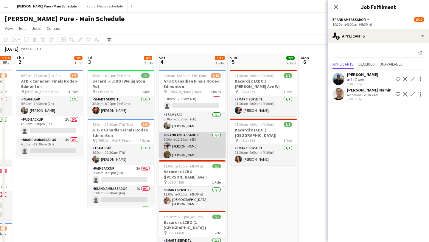
scroll to position [119, 0]
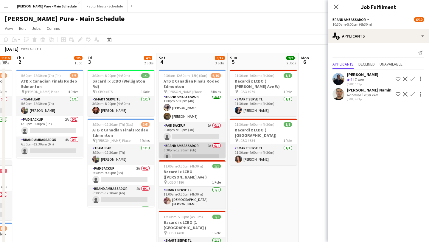
click at [187, 151] on app-card-role "Brand Ambassador 2A 0/1 6:30pm-12:30am (6h) single-neutral-actions" at bounding box center [192, 152] width 67 height 20
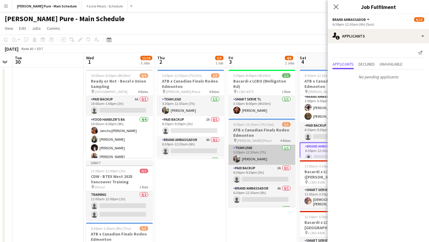
scroll to position [0, 131]
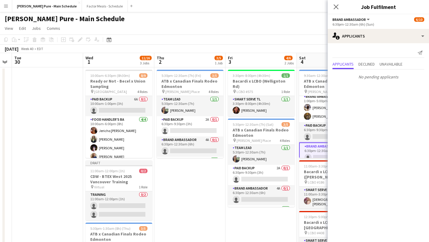
click at [3, 7] on button "Menu" at bounding box center [6, 6] width 12 height 12
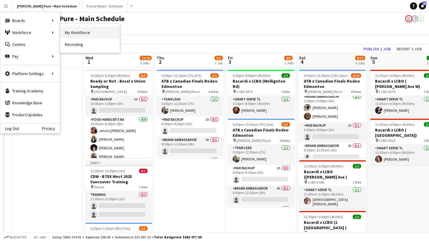
click at [76, 34] on link "My Workforce" at bounding box center [90, 33] width 60 height 12
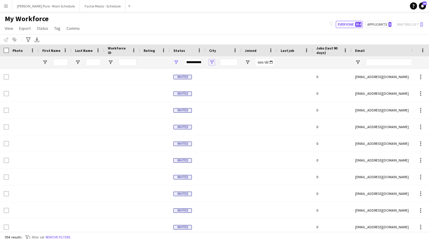
click at [211, 62] on span "Open Filter Menu" at bounding box center [211, 62] width 5 height 5
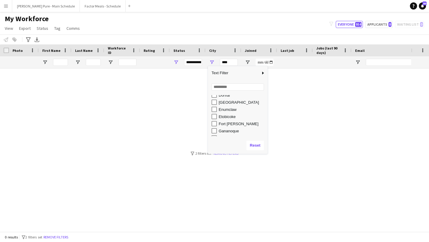
scroll to position [341, 0]
type input "**********"
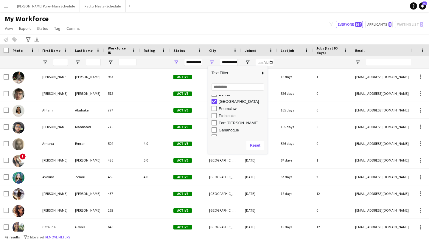
click at [181, 21] on div "My Workforce View Views Default view Tag New view Update view Delete view Edit …" at bounding box center [214, 24] width 429 height 20
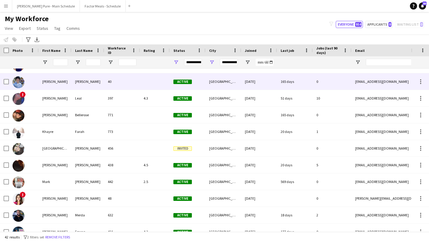
scroll to position [117, 0]
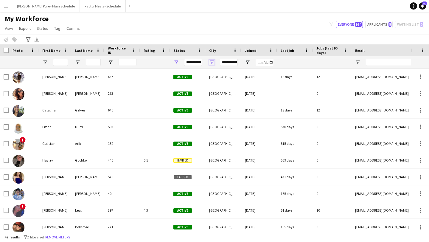
click at [214, 63] on span "Open Filter Menu" at bounding box center [211, 62] width 5 height 5
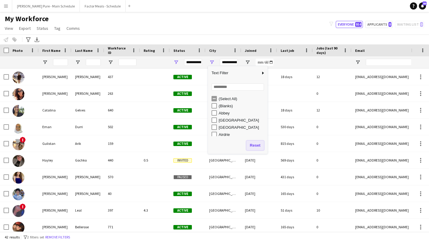
click at [257, 147] on button "Reset" at bounding box center [255, 146] width 18 height 10
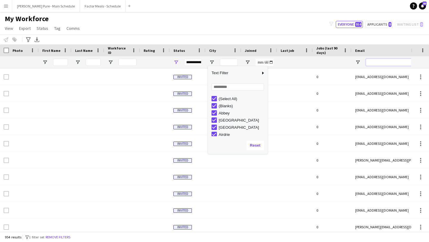
click at [381, 64] on input "Email Filter Input" at bounding box center [416, 62] width 101 height 7
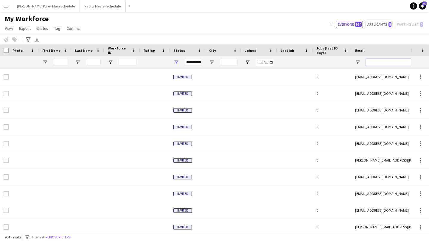
paste input "**********"
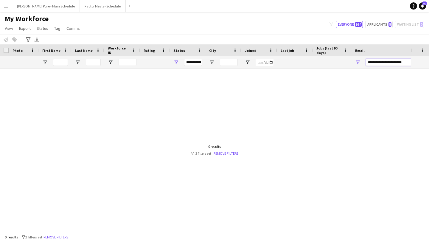
scroll to position [0, 0]
type input "*"
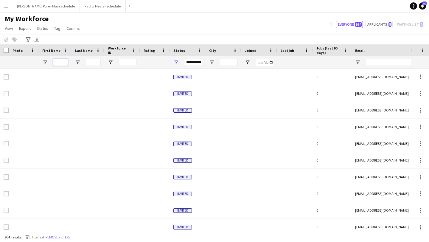
click at [64, 59] on input "First Name Filter Input" at bounding box center [60, 62] width 15 height 7
click at [94, 62] on input "Last Name Filter Input" at bounding box center [93, 62] width 15 height 7
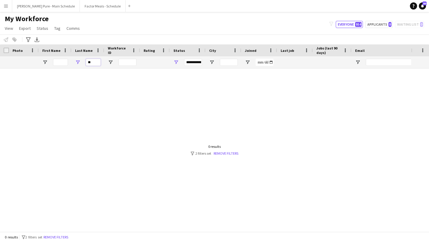
type input "*"
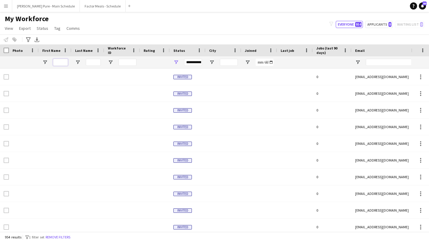
click at [62, 62] on input "First Name Filter Input" at bounding box center [60, 62] width 15 height 7
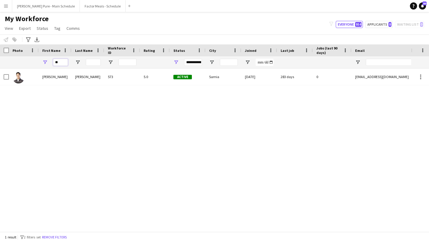
type input "*"
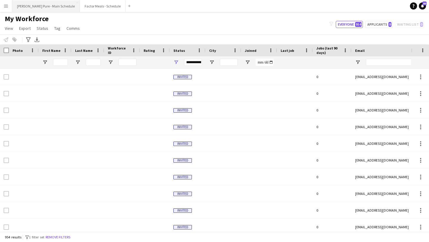
click at [46, 6] on button "Simon Pure - Main Schedule Close" at bounding box center [46, 6] width 68 height 12
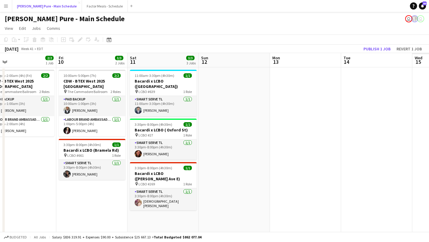
scroll to position [0, 196]
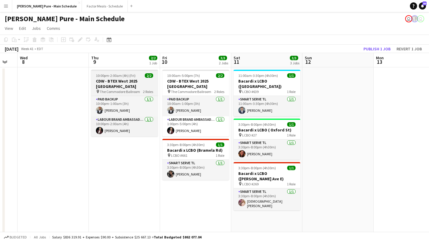
click at [130, 78] on h3 "CDW - BTEX West 2025 [GEOGRAPHIC_DATA]" at bounding box center [124, 83] width 67 height 11
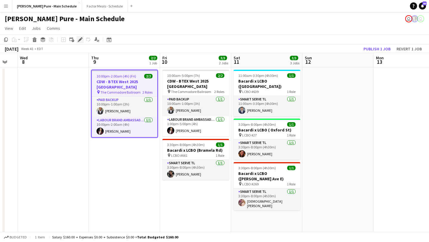
click at [80, 41] on icon at bounding box center [79, 39] width 3 height 3
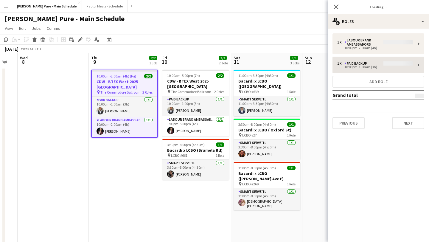
type input "**********"
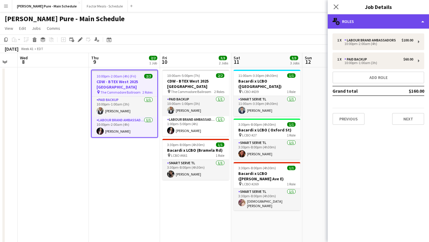
click at [389, 24] on div "multiple-users-add Roles" at bounding box center [378, 21] width 101 height 14
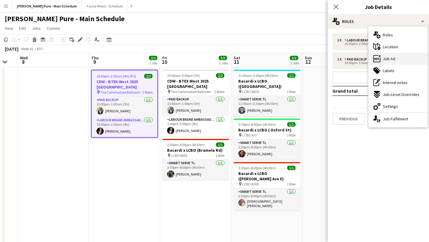
click at [399, 58] on div "ads-window Job Ad" at bounding box center [398, 59] width 59 height 12
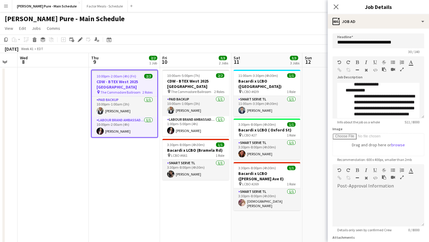
scroll to position [73, 0]
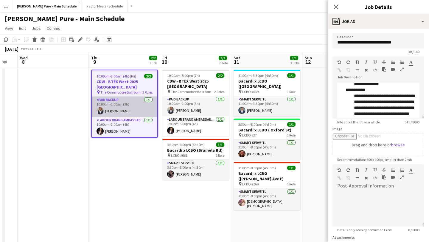
click at [130, 110] on app-card-role "Paid Backup 1/1 10:00pm-1:00am (3h) Michael Keita" at bounding box center [125, 107] width 66 height 20
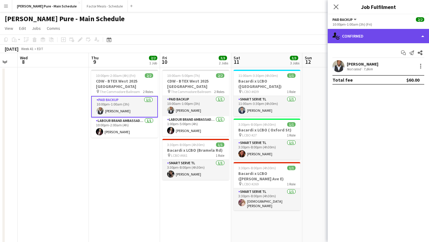
click at [404, 35] on div "single-neutral-actions-check-2 Confirmed" at bounding box center [378, 36] width 101 height 14
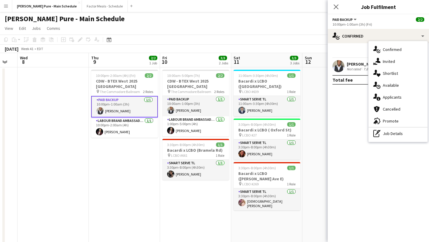
click at [140, 108] on app-card-role "Paid Backup 1/1 10:00pm-1:00am (3h) Michael Keita" at bounding box center [124, 106] width 67 height 21
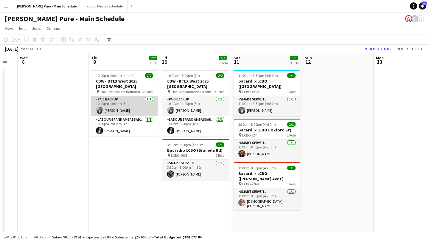
click at [140, 108] on app-card-role "Paid Backup 1/1 10:00pm-1:00am (3h) Michael Keita" at bounding box center [124, 106] width 67 height 20
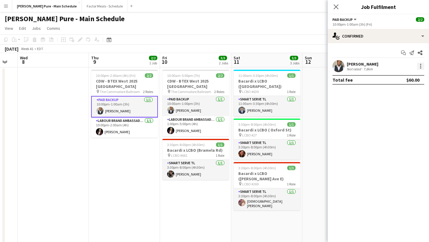
click at [424, 64] on div at bounding box center [420, 66] width 7 height 7
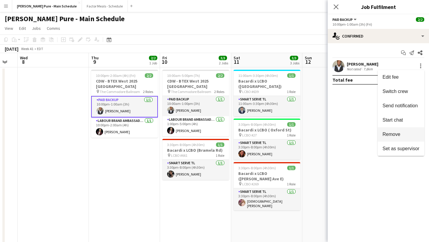
click at [395, 134] on span "Remove" at bounding box center [392, 134] width 18 height 5
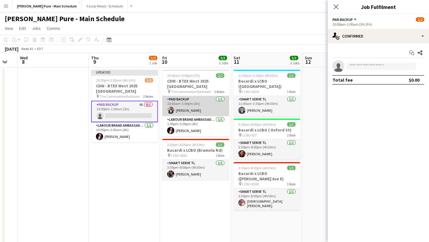
click at [212, 113] on app-card-role "Paid Backup 1/1 10:00am-1:00pm (3h) Michael Keita" at bounding box center [195, 106] width 67 height 20
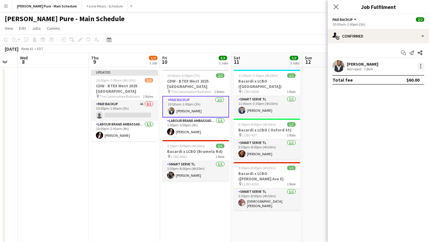
click at [421, 68] on div at bounding box center [420, 67] width 1 height 1
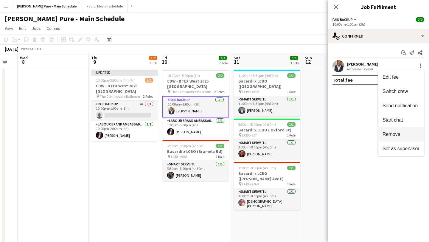
click at [408, 136] on span "Remove" at bounding box center [401, 134] width 37 height 5
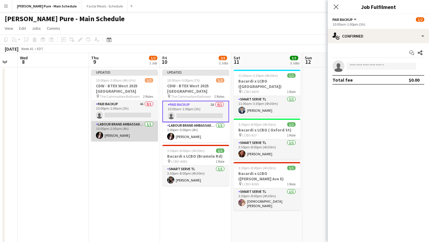
click at [133, 133] on app-card-role "Labour Brand Ambassadors 1/1 10:00pm-2:00am (4h) Ron Wear" at bounding box center [124, 131] width 67 height 20
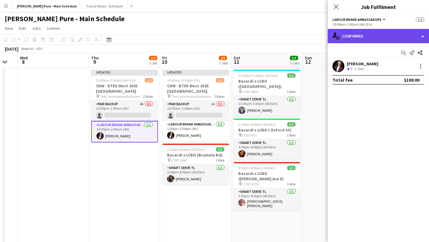
click at [395, 35] on div "single-neutral-actions-check-2 Confirmed" at bounding box center [378, 36] width 101 height 14
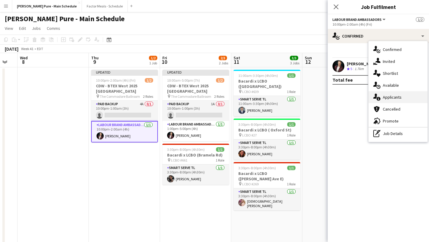
click at [395, 97] on span "Applicants" at bounding box center [392, 96] width 19 height 5
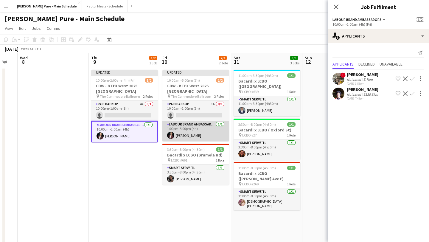
click at [189, 128] on app-card-role "Labour Brand Ambassadors 1/1 1:00pm-5:00pm (4h) Ron Wear" at bounding box center [195, 131] width 67 height 20
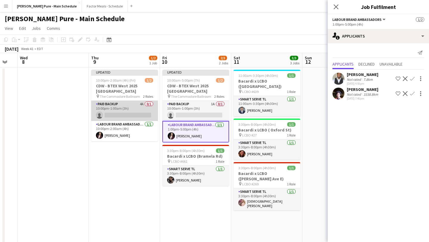
click at [128, 107] on app-card-role "Paid Backup 4A 0/1 10:00pm-1:00am (3h) single-neutral-actions" at bounding box center [124, 111] width 67 height 20
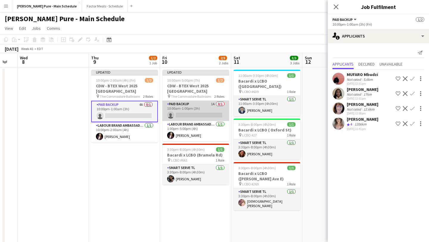
click at [194, 113] on app-card-role "Paid Backup 1A 0/1 10:00am-1:00pm (3h) single-neutral-actions" at bounding box center [195, 111] width 67 height 20
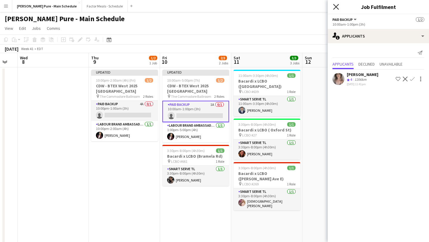
click at [336, 6] on icon "Close pop-in" at bounding box center [336, 7] width 6 height 6
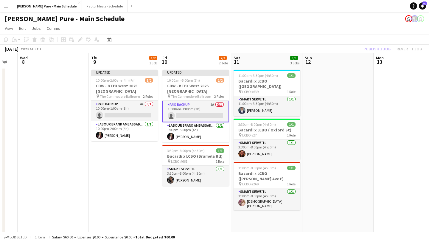
scroll to position [0, 196]
click at [355, 94] on app-date-cell at bounding box center [337, 206] width 71 height 279
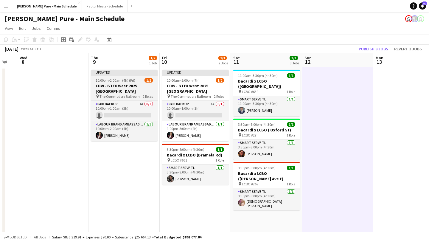
click at [124, 77] on app-job-card "Updated 10:00pm-2:00am (4h) (Fri) 1/2 CDW - BTEX West 2025 Vancouver pin The Co…" at bounding box center [124, 106] width 67 height 72
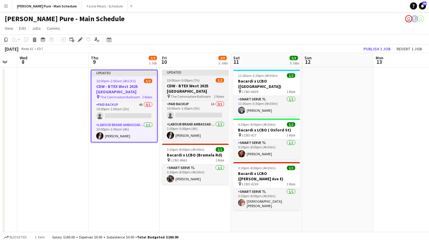
click at [189, 75] on div at bounding box center [195, 74] width 67 height 1
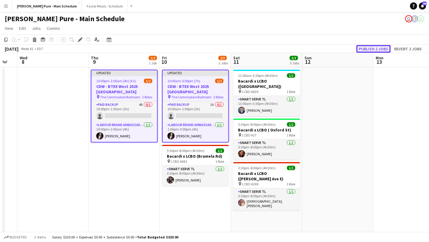
click at [371, 51] on button "Publish 2 jobs" at bounding box center [373, 49] width 34 height 8
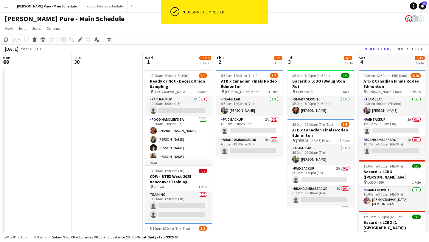
scroll to position [0, 176]
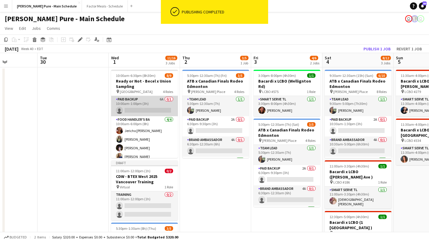
click at [150, 108] on app-card-role "Paid Backup 6A 0/1 10:00am-1:00pm (3h) single-neutral-actions" at bounding box center [144, 106] width 67 height 20
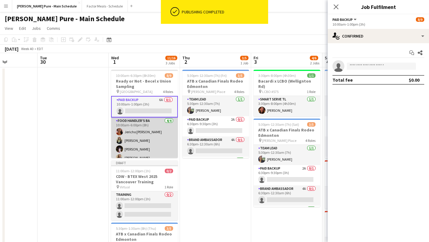
click at [140, 136] on app-card-role "Food Handler's BA 4/4 10:00am-6:00pm (8h) Jericho Allick Hensi Patel Ahmed Omer…" at bounding box center [144, 140] width 67 height 46
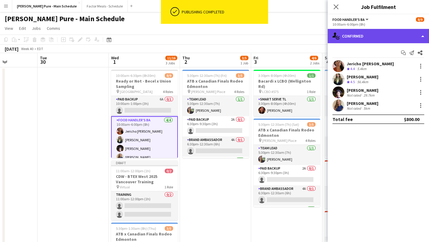
click at [408, 35] on div "single-neutral-actions-check-2 Confirmed" at bounding box center [378, 36] width 101 height 14
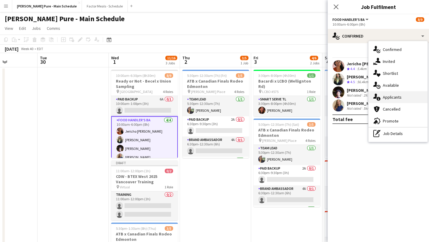
click at [399, 97] on span "Applicants" at bounding box center [392, 96] width 19 height 5
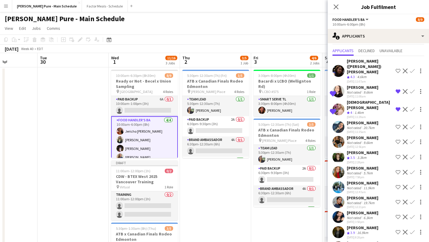
scroll to position [0, 0]
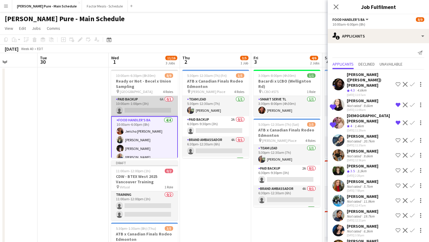
click at [152, 109] on app-card-role "Paid Backup 6A 0/1 10:00am-1:00pm (3h) single-neutral-actions" at bounding box center [144, 106] width 67 height 20
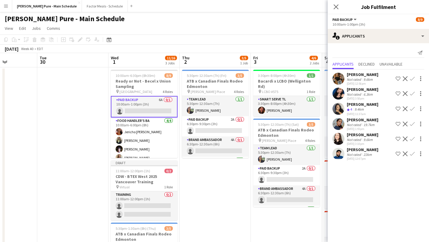
click at [153, 104] on app-card-role "Paid Backup 6A 0/1 10:00am-1:00pm (3h) single-neutral-actions" at bounding box center [144, 106] width 67 height 21
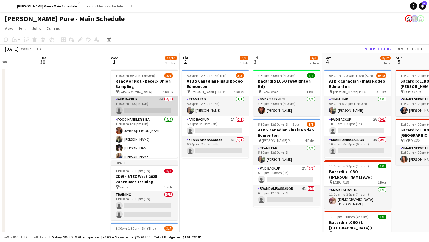
scroll to position [0, 177]
click at [151, 107] on app-card-role "Paid Backup 6A 0/1 10:00am-1:00pm (3h) single-neutral-actions" at bounding box center [144, 106] width 67 height 20
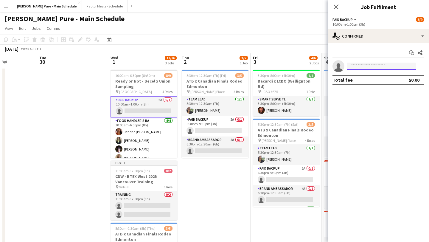
click at [360, 65] on input at bounding box center [381, 66] width 69 height 7
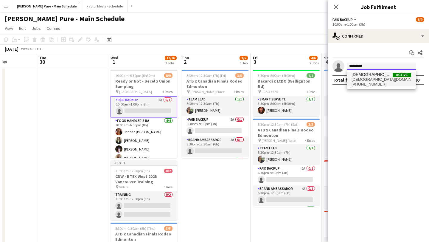
type input "*********"
click at [374, 77] on span "cristianabodnariuc@gmail.com" at bounding box center [382, 79] width 60 height 5
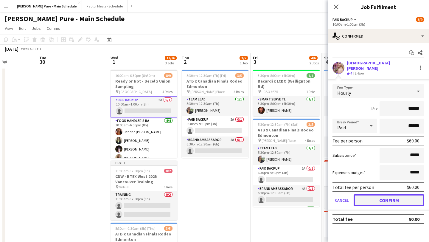
click at [381, 194] on button "Confirm" at bounding box center [389, 200] width 71 height 12
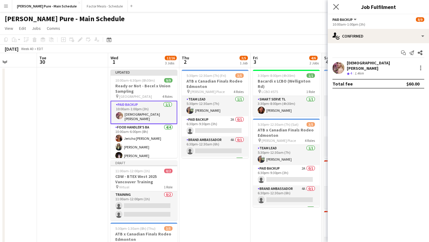
click at [340, 4] on app-icon "Close pop-in" at bounding box center [336, 7] width 9 height 9
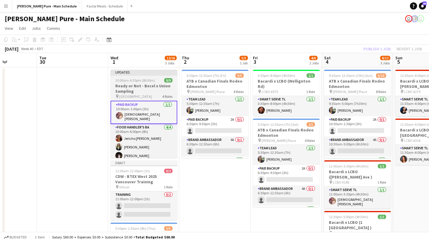
click at [142, 74] on div "Updated" at bounding box center [144, 72] width 67 height 5
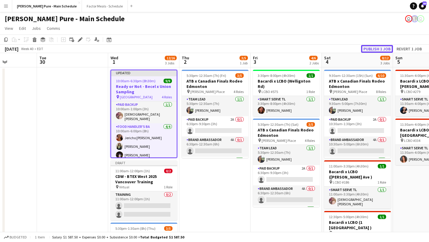
click at [376, 50] on button "Publish 1 job" at bounding box center [377, 49] width 32 height 8
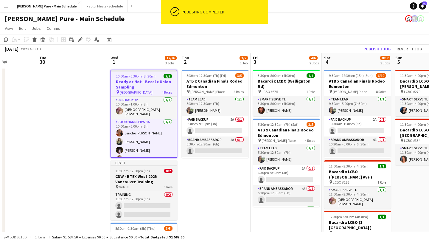
click at [131, 171] on span "11:00am-12:00pm (1h)" at bounding box center [132, 171] width 35 height 4
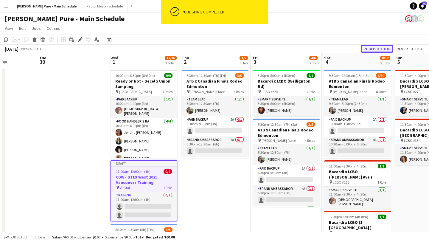
click at [369, 49] on button "Publish 1 job" at bounding box center [377, 49] width 32 height 8
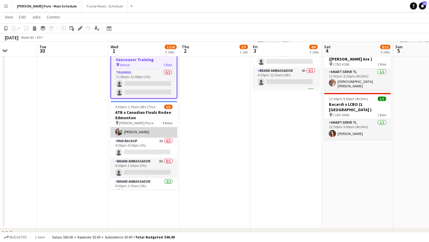
scroll to position [14, 0]
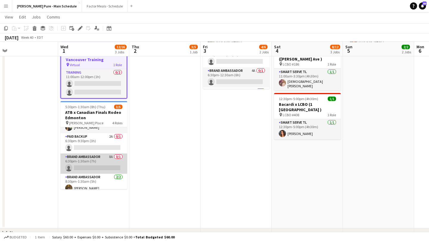
click at [104, 165] on app-card-role "Brand Ambassador 8A 0/1 6:30pm-1:30am (7h) single-neutral-actions" at bounding box center [93, 163] width 67 height 20
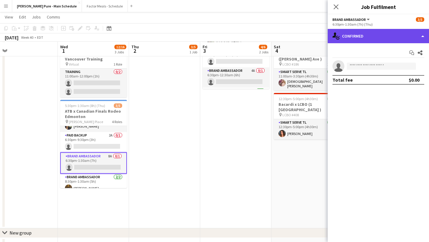
click at [406, 32] on div "single-neutral-actions-check-2 Confirmed" at bounding box center [378, 36] width 101 height 14
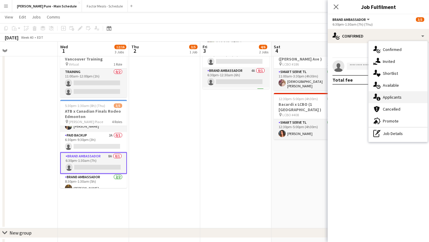
click at [396, 98] on span "Applicants" at bounding box center [392, 96] width 19 height 5
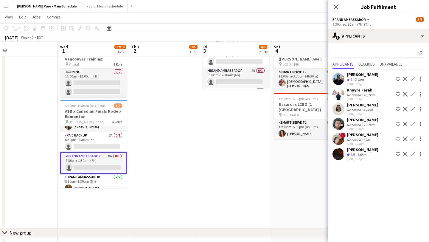
scroll to position [33, 0]
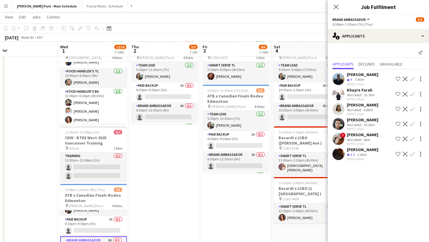
click at [342, 78] on app-user-avatar at bounding box center [339, 79] width 12 height 12
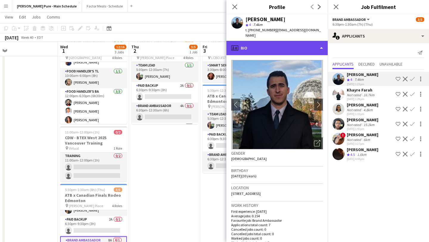
click at [310, 41] on div "profile Bio" at bounding box center [276, 48] width 101 height 14
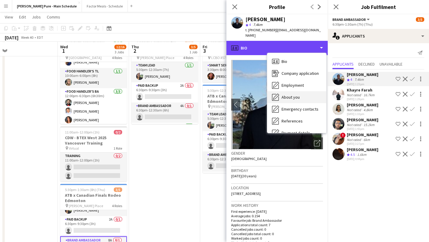
scroll to position [44, 0]
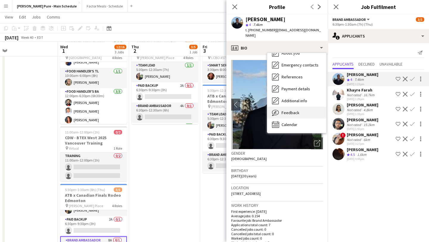
click at [300, 107] on div "Feedback Feedback" at bounding box center [296, 113] width 59 height 12
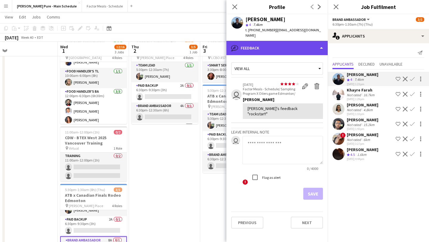
click at [314, 41] on div "bubble-pencil Feedback" at bounding box center [276, 48] width 101 height 14
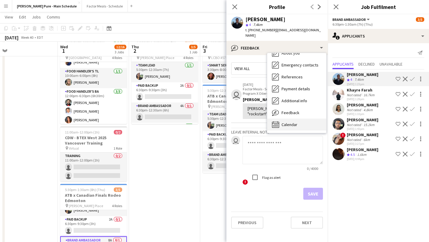
click at [299, 121] on div "Calendar Calendar" at bounding box center [296, 125] width 59 height 12
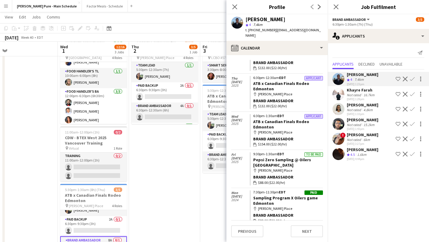
scroll to position [0, 0]
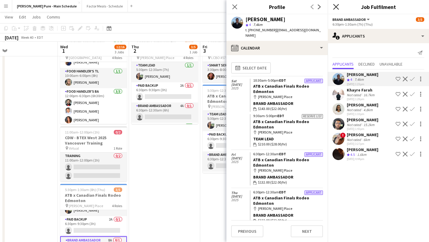
click at [337, 6] on icon at bounding box center [336, 7] width 6 height 6
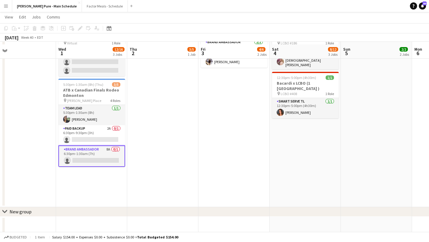
scroll to position [141, 0]
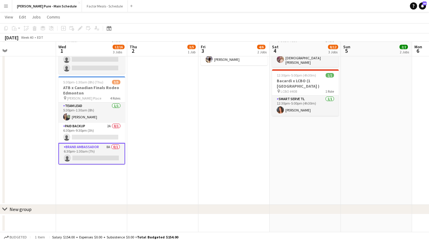
click at [88, 164] on app-card-role "Brand Ambassador 8A 0/1 6:30pm-1:30am (7h) single-neutral-actions" at bounding box center [91, 153] width 67 height 21
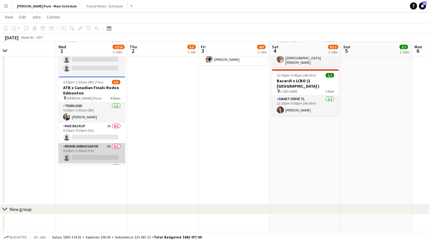
click at [88, 156] on app-card-role "Brand Ambassador 8A 0/1 6:30pm-1:30am (7h) single-neutral-actions" at bounding box center [91, 153] width 67 height 20
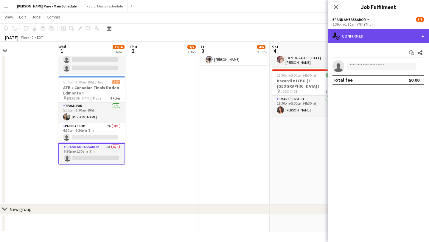
click at [419, 40] on div "single-neutral-actions-check-2 Confirmed" at bounding box center [378, 36] width 101 height 14
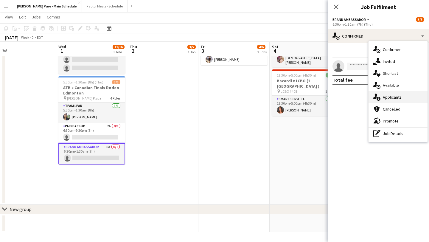
click at [406, 100] on div "single-neutral-actions-information Applicants" at bounding box center [398, 97] width 59 height 12
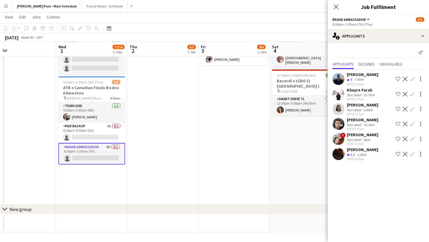
click at [412, 79] on app-icon "Confirm" at bounding box center [412, 79] width 5 height 5
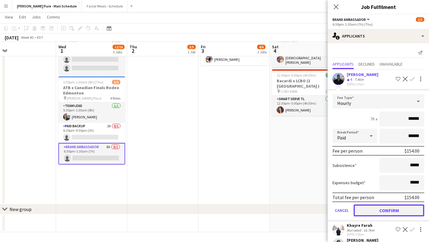
click at [394, 210] on button "Confirm" at bounding box center [389, 210] width 71 height 12
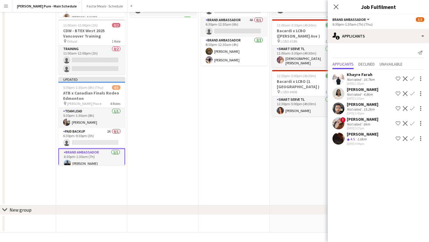
scroll to position [0, 0]
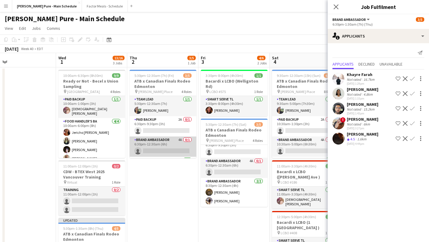
click at [165, 146] on app-card-role "Brand Ambassador 4A 0/1 6:30pm-12:30am (6h) single-neutral-actions" at bounding box center [163, 146] width 67 height 20
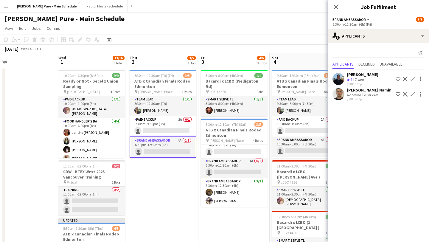
click at [413, 78] on app-icon "Confirm" at bounding box center [412, 79] width 5 height 5
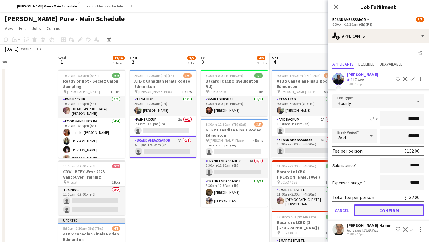
click at [397, 210] on button "Confirm" at bounding box center [389, 210] width 71 height 12
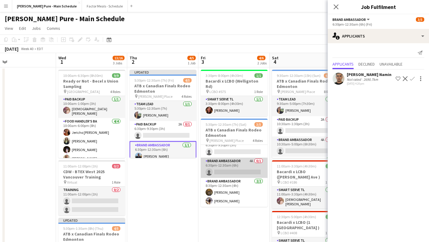
click at [231, 167] on app-card-role "Brand Ambassador 4A 0/1 6:30pm-12:30am (6h) single-neutral-actions" at bounding box center [234, 168] width 67 height 20
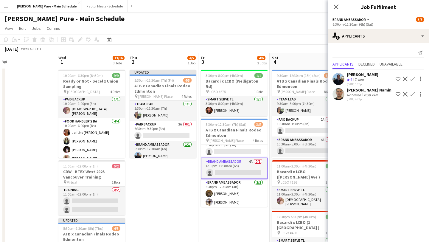
click at [413, 79] on app-icon "Confirm" at bounding box center [412, 79] width 5 height 5
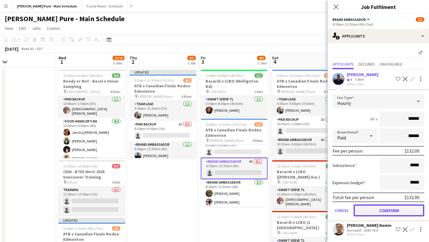
click at [400, 210] on button "Confirm" at bounding box center [389, 210] width 71 height 12
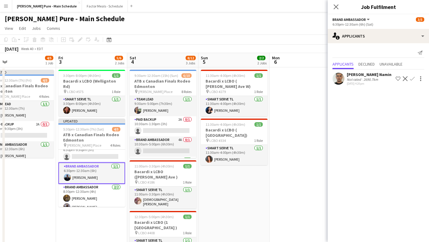
scroll to position [0, 263]
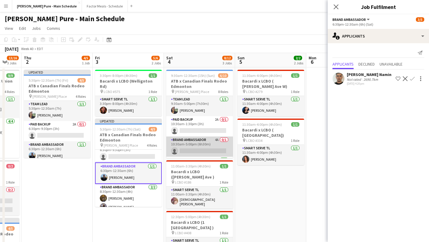
click at [195, 149] on app-card-role "Brand Ambassador 4A 0/1 10:30am-5:00pm (6h30m) single-neutral-actions" at bounding box center [199, 146] width 67 height 20
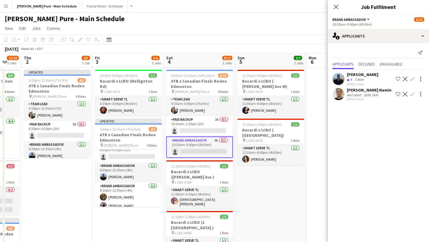
click at [413, 80] on app-icon "Confirm" at bounding box center [412, 79] width 5 height 5
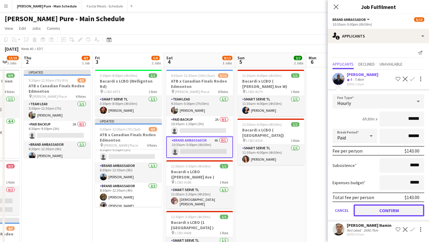
click at [385, 207] on button "Confirm" at bounding box center [389, 210] width 71 height 12
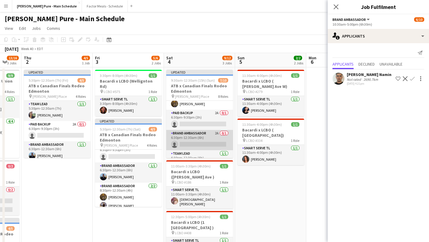
click at [192, 143] on app-card-role "Brand Ambassador 2A 0/1 6:30pm-12:30am (6h) single-neutral-actions" at bounding box center [199, 140] width 67 height 20
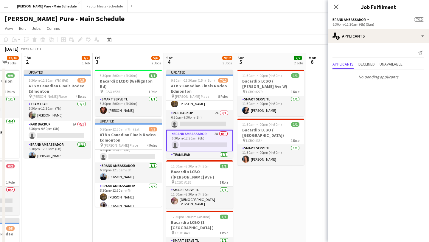
click at [192, 146] on app-card-role "Brand Ambassador 2A 0/1 6:30pm-12:30am (6h) single-neutral-actions" at bounding box center [199, 140] width 67 height 21
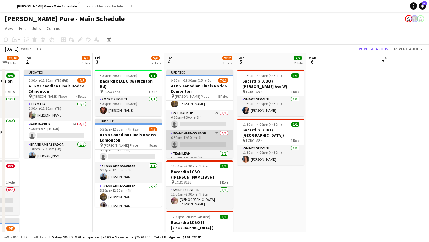
click at [192, 146] on app-card-role "Brand Ambassador 2A 0/1 6:30pm-12:30am (6h) single-neutral-actions" at bounding box center [199, 140] width 67 height 20
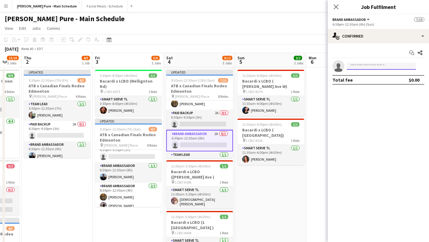
click at [365, 68] on input at bounding box center [381, 66] width 69 height 7
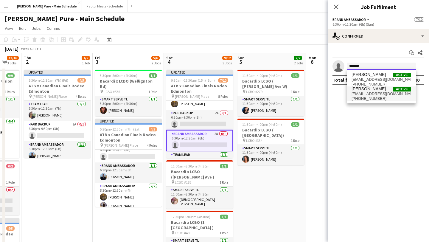
type input "******"
click at [380, 98] on span "+18259754841" at bounding box center [382, 98] width 60 height 5
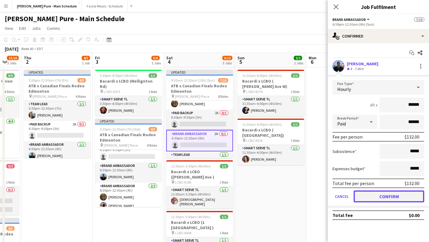
click at [388, 199] on button "Confirm" at bounding box center [389, 196] width 71 height 12
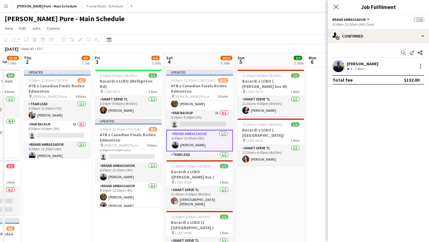
click at [288, 210] on app-date-cell "11:30am-4:00pm (4h30m) 1/1 Bacardi x LCBO ( Lawrence Ave W) pin LCBO #279 1 Rol…" at bounding box center [270, 206] width 71 height 279
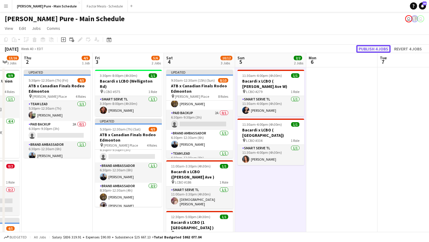
click at [369, 50] on button "Publish 4 jobs" at bounding box center [373, 49] width 34 height 8
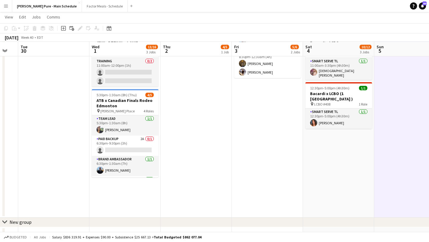
scroll to position [129, 0]
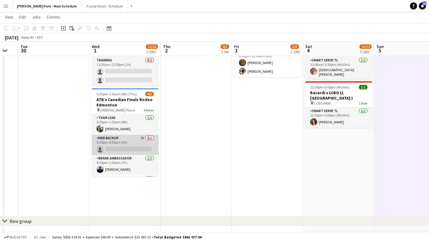
click at [117, 145] on app-card-role "Paid Backup 2A 0/1 6:30pm-9:30pm (3h) single-neutral-actions" at bounding box center [125, 145] width 67 height 20
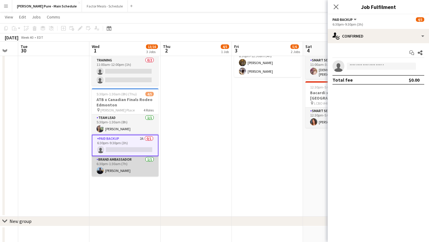
click at [114, 170] on app-card-role "Brand Ambassador 1/1 6:30pm-1:30am (7h) Steven Reyes" at bounding box center [125, 166] width 67 height 20
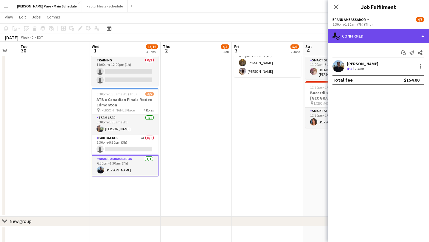
click at [412, 35] on div "single-neutral-actions-check-2 Confirmed" at bounding box center [378, 36] width 101 height 14
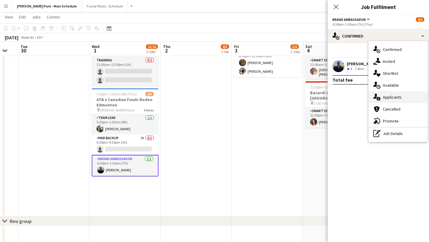
click at [401, 95] on span "Applicants" at bounding box center [392, 96] width 19 height 5
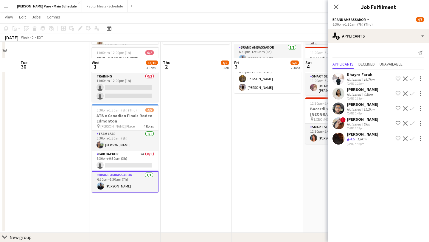
scroll to position [113, 0]
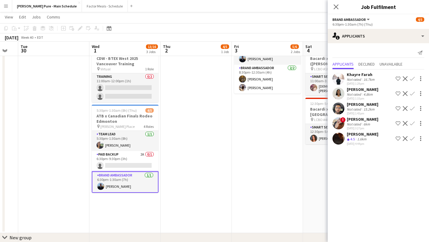
click at [338, 107] on app-user-avatar at bounding box center [339, 109] width 12 height 12
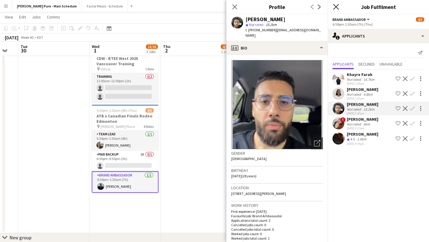
click at [335, 6] on icon "Close pop-in" at bounding box center [336, 7] width 6 height 6
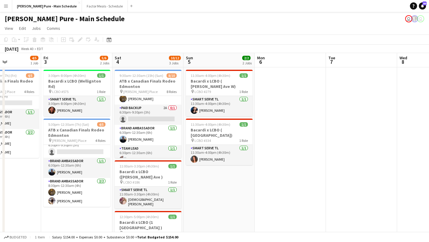
scroll to position [0, 179]
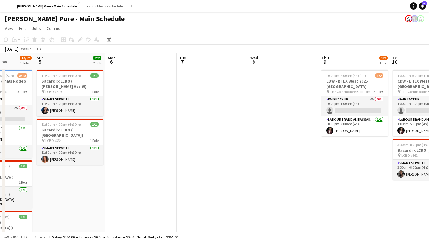
click at [7, 1] on button "Menu" at bounding box center [6, 6] width 12 height 12
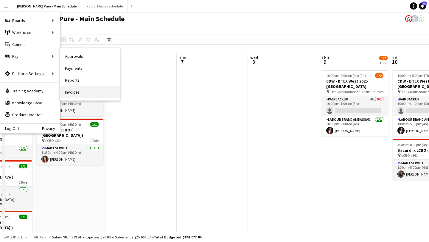
click at [86, 92] on link "Invoices" at bounding box center [90, 92] width 60 height 12
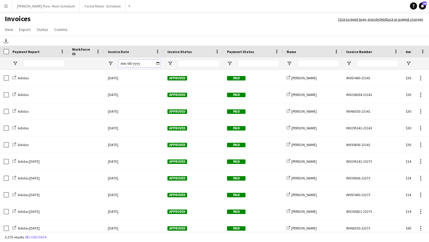
click at [158, 63] on input "Invoice Date Filter Input" at bounding box center [140, 63] width 42 height 7
type input "**********"
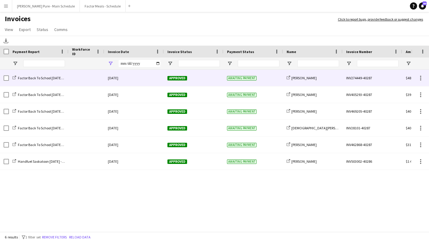
click at [171, 77] on span "Approved" at bounding box center [177, 78] width 20 height 4
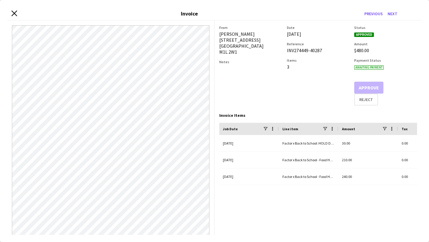
click at [15, 14] on icon at bounding box center [14, 13] width 6 height 6
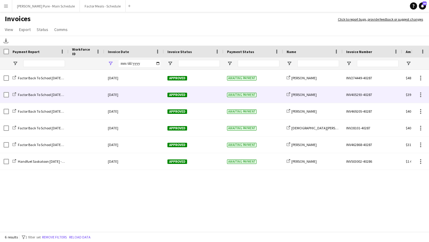
click at [176, 89] on div "Approved" at bounding box center [194, 94] width 60 height 16
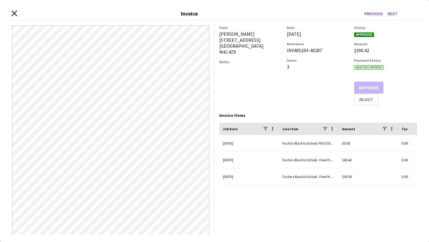
click at [15, 13] on icon "Close invoice dialog" at bounding box center [14, 13] width 6 height 6
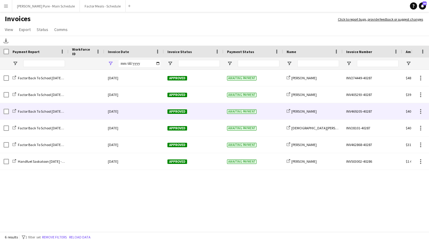
click at [167, 113] on span "Approved" at bounding box center [177, 111] width 20 height 4
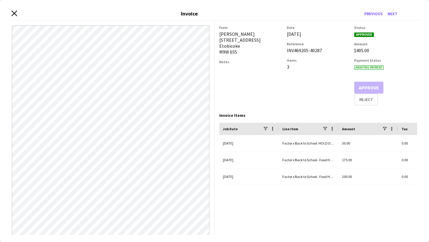
click at [13, 13] on icon at bounding box center [14, 13] width 6 height 6
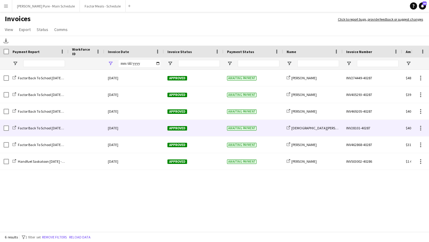
click at [170, 130] on span "Approved" at bounding box center [177, 128] width 20 height 4
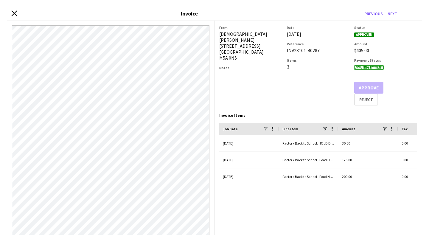
click at [13, 15] on icon "Close invoice dialog" at bounding box center [14, 13] width 6 height 6
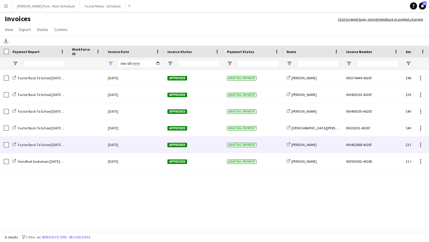
click at [178, 141] on div "Approved" at bounding box center [194, 144] width 60 height 16
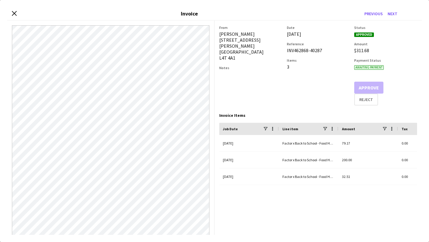
click at [11, 13] on div "Close invoice dialog Invoice Previous Next" at bounding box center [214, 13] width 415 height 13
click at [15, 14] on icon "Close invoice dialog" at bounding box center [14, 13] width 6 height 6
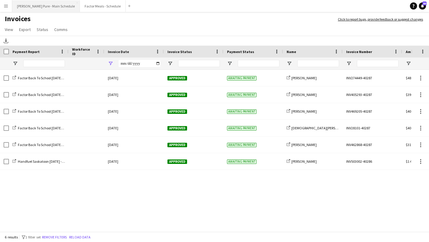
click at [30, 4] on button "[PERSON_NAME] Pure - Main Schedule Close" at bounding box center [46, 6] width 68 height 12
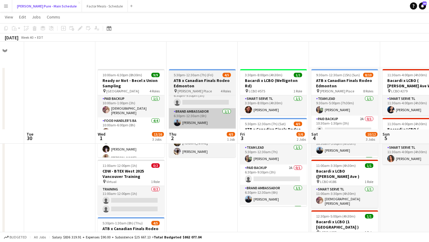
scroll to position [141, 0]
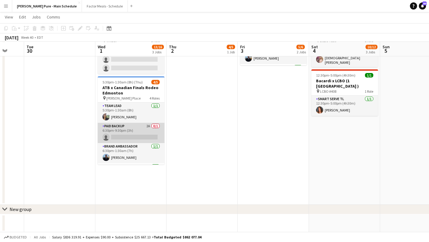
click at [122, 132] on app-card-role "Paid Backup 2A 0/1 6:30pm-9:30pm (3h) single-neutral-actions" at bounding box center [131, 133] width 67 height 20
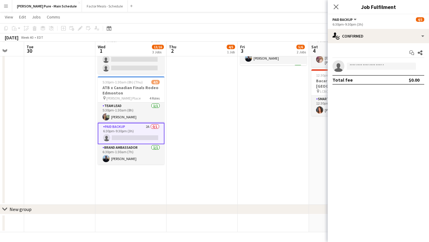
click at [390, 62] on app-invite-slot "single-neutral-actions" at bounding box center [378, 66] width 101 height 12
click at [390, 66] on input at bounding box center [381, 66] width 69 height 7
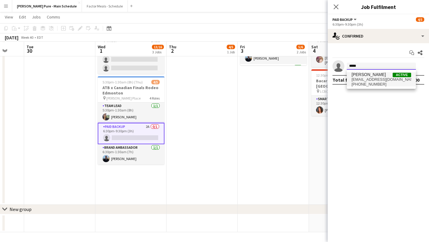
type input "*****"
click at [367, 81] on span "hussain.mahmood.1997@gmail.com" at bounding box center [382, 79] width 60 height 5
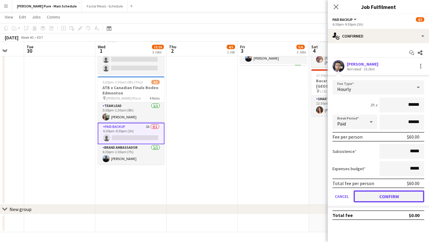
click at [384, 201] on button "Confirm" at bounding box center [389, 196] width 71 height 12
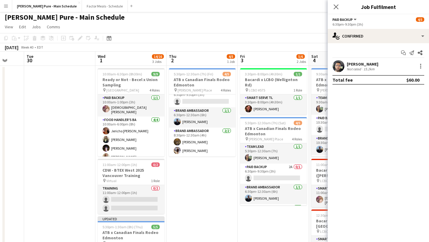
scroll to position [0, 0]
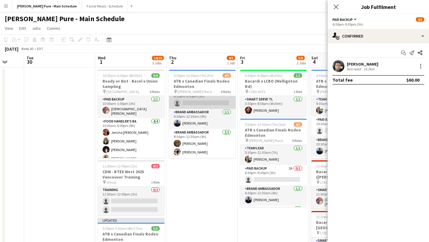
click at [203, 102] on app-card-role "Paid Backup 2A 0/1 6:30pm-9:30pm (3h) single-neutral-actions" at bounding box center [202, 98] width 67 height 20
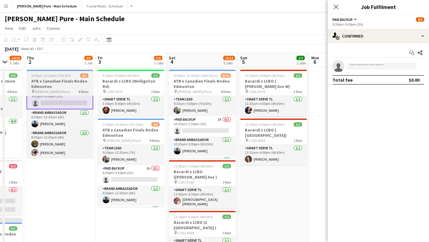
scroll to position [0, 175]
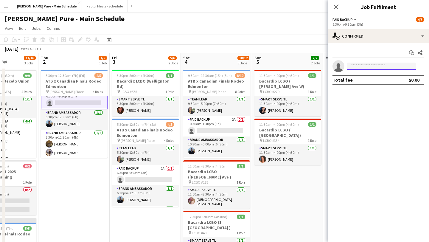
click at [386, 63] on input at bounding box center [381, 66] width 69 height 7
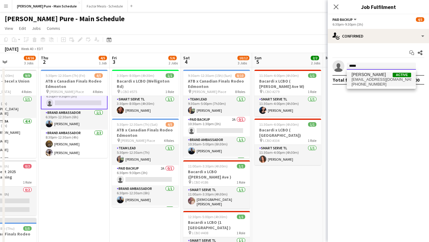
type input "*****"
click at [363, 80] on span "hussain.mahmood.1997@gmail.com" at bounding box center [382, 79] width 60 height 5
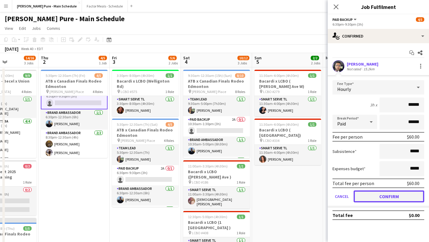
click at [389, 196] on button "Confirm" at bounding box center [389, 196] width 71 height 12
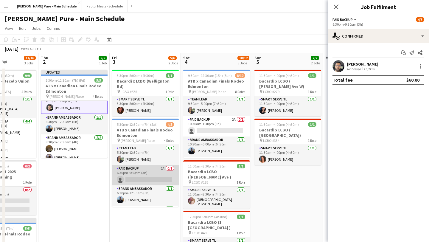
click at [145, 174] on app-card-role "Paid Backup 2A 0/1 6:30pm-9:30pm (3h) single-neutral-actions" at bounding box center [145, 175] width 67 height 20
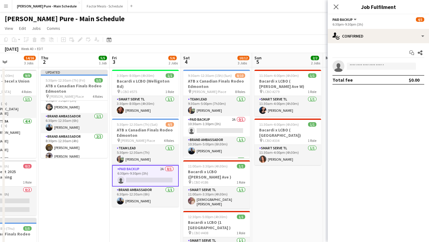
scroll to position [28, 0]
drag, startPoint x: 371, startPoint y: 67, endPoint x: 371, endPoint y: 64, distance: 3.3
click at [371, 67] on input at bounding box center [381, 66] width 69 height 7
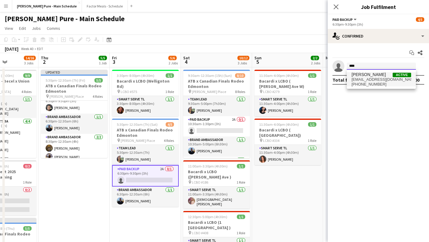
type input "****"
click at [356, 80] on span "hussain.mahmood.1997@gmail.com" at bounding box center [382, 79] width 60 height 5
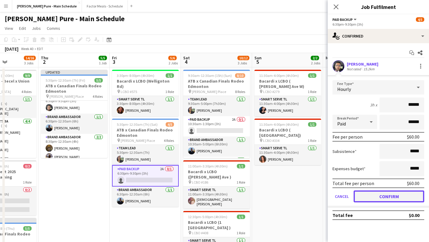
click at [387, 197] on button "Confirm" at bounding box center [389, 196] width 71 height 12
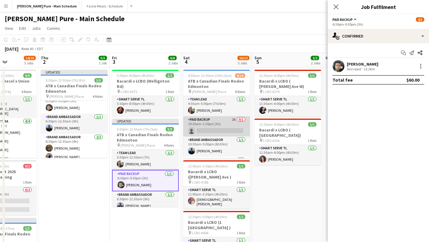
click at [212, 130] on app-card-role "Paid Backup 2A 0/1 10:30am-1:30pm (3h) single-neutral-actions" at bounding box center [216, 126] width 67 height 20
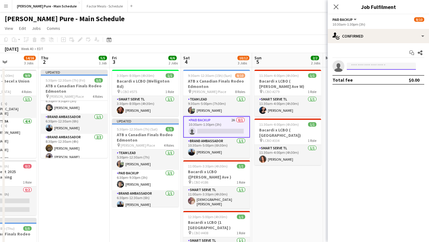
click at [356, 65] on input at bounding box center [381, 66] width 69 height 7
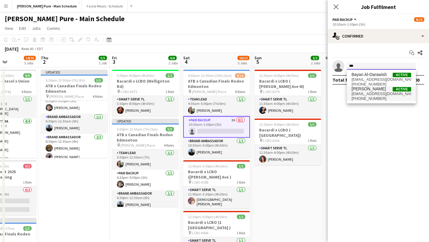
type input "***"
click at [365, 91] on span "[PERSON_NAME]" at bounding box center [369, 88] width 34 height 5
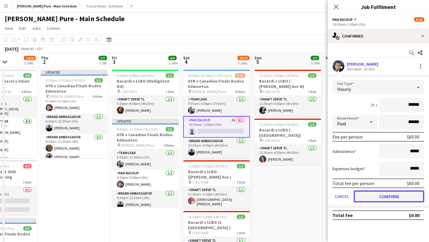
click at [384, 194] on button "Confirm" at bounding box center [389, 196] width 71 height 12
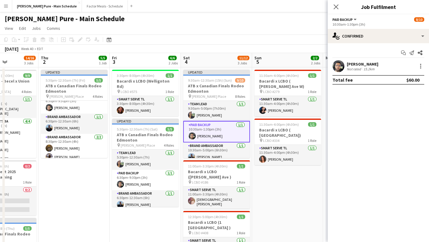
scroll to position [123, 0]
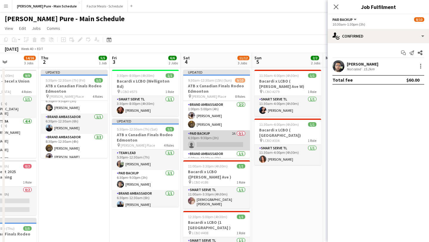
click at [206, 144] on app-card-role "Paid Backup 2A 0/1 6:30pm-9:30pm (3h) single-neutral-actions" at bounding box center [216, 140] width 67 height 20
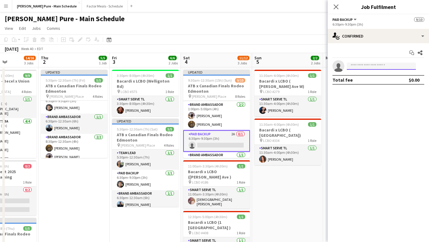
click at [356, 66] on input at bounding box center [381, 66] width 69 height 7
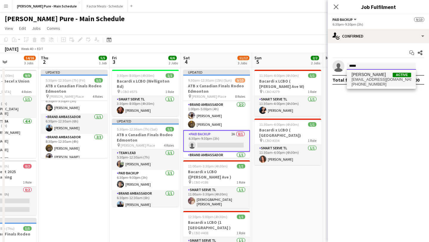
type input "*****"
click at [359, 81] on span "hussain.mahmood.1997@gmail.com" at bounding box center [382, 79] width 60 height 5
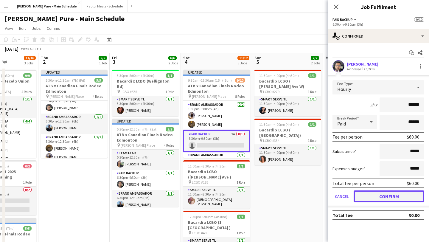
click at [385, 200] on button "Confirm" at bounding box center [389, 196] width 71 height 12
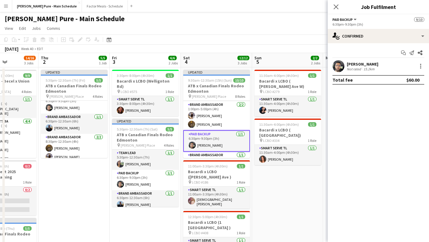
click at [139, 210] on app-date-cell "3:30pm-8:00pm (4h30m) 1/1 Bacardi x LCBO (Wellignton Rd) pin LCBO #575 1 Role S…" at bounding box center [145, 206] width 71 height 279
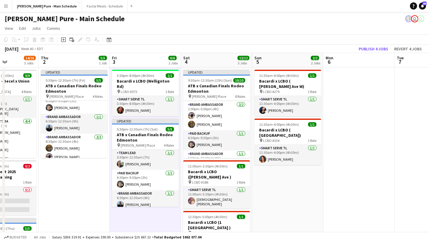
click at [371, 52] on div "Publish 4 jobs Revert 4 jobs" at bounding box center [390, 49] width 77 height 8
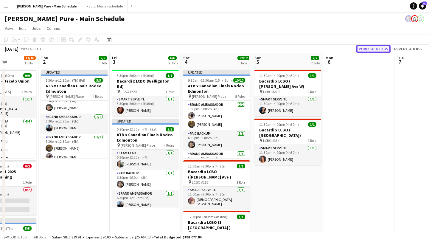
click at [371, 48] on button "Publish 4 jobs" at bounding box center [373, 49] width 34 height 8
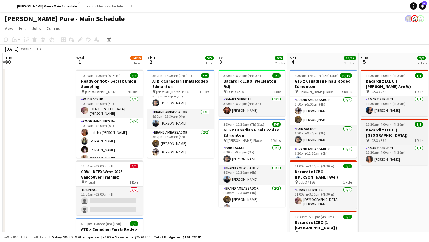
scroll to position [23, 0]
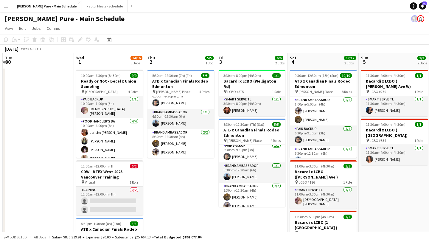
click at [6, 4] on app-icon "Menu" at bounding box center [6, 6] width 5 height 5
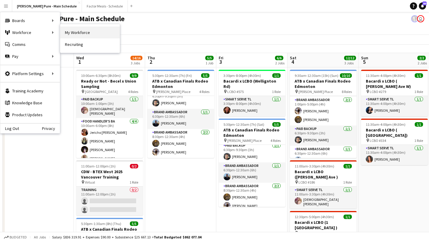
click at [96, 38] on link "My Workforce" at bounding box center [90, 33] width 60 height 12
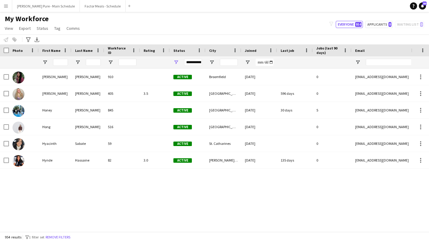
scroll to position [7615, 0]
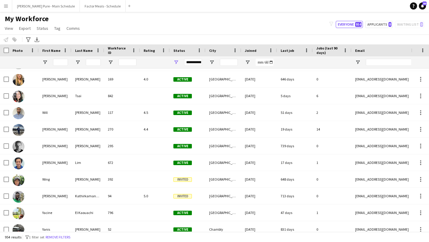
click at [7, 6] on app-icon "Menu" at bounding box center [6, 6] width 5 height 5
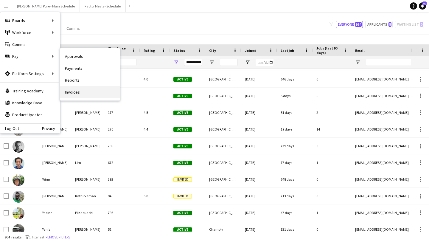
click at [85, 91] on link "Invoices" at bounding box center [90, 92] width 60 height 12
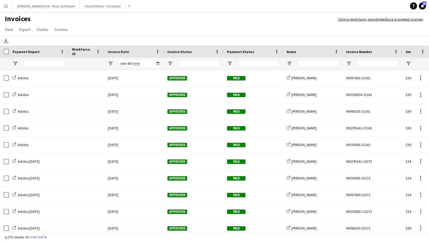
click at [162, 64] on div at bounding box center [134, 64] width 60 height 12
click at [156, 64] on input "Invoice Date Filter Input" at bounding box center [140, 63] width 42 height 7
type input "**********"
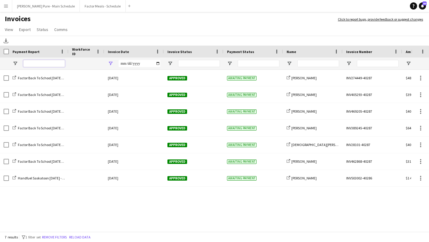
click at [35, 60] on input "Payment Report Filter Input" at bounding box center [44, 63] width 42 height 7
click at [13, 30] on link "View" at bounding box center [8, 30] width 13 height 8
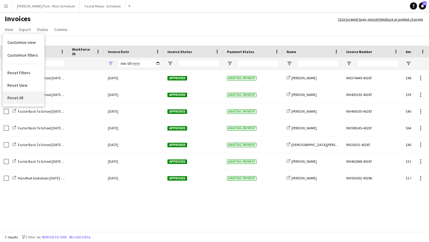
click at [19, 99] on span "Reset All" at bounding box center [15, 97] width 16 height 5
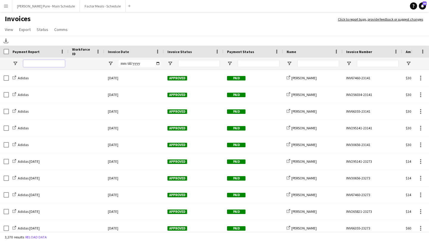
click at [43, 62] on input "Payment Report Filter Input" at bounding box center [44, 63] width 42 height 7
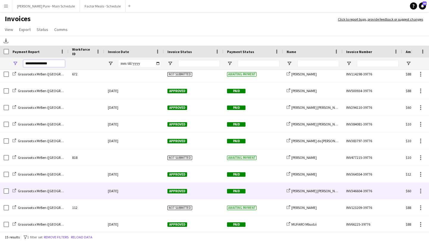
scroll to position [79, 0]
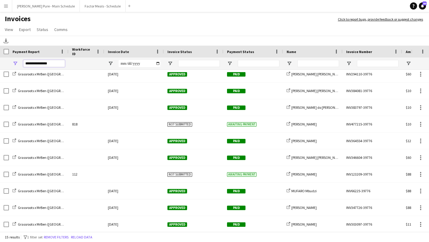
type input "**********"
click at [170, 60] on div at bounding box center [194, 64] width 60 height 12
click at [169, 63] on span "Open Filter Menu" at bounding box center [169, 63] width 5 height 5
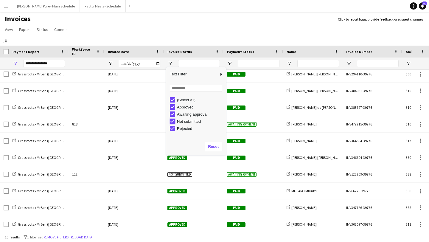
type input "**********"
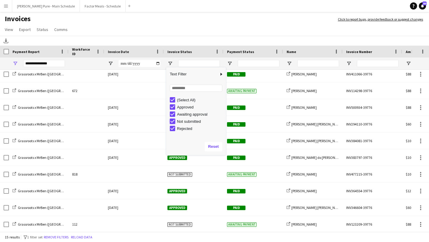
type input "**********"
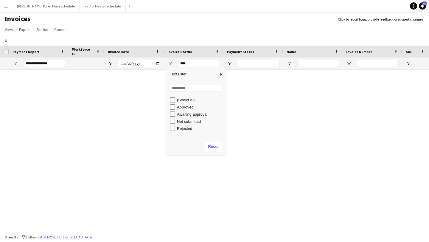
type input "**********"
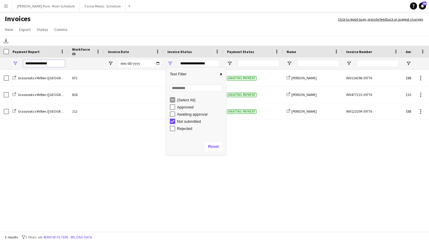
click at [53, 62] on input "**********" at bounding box center [44, 63] width 42 height 7
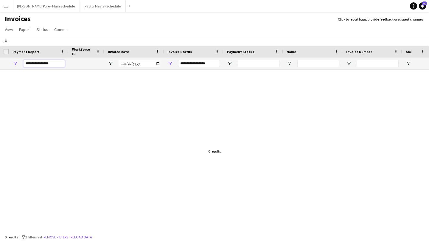
type input "**********"
click at [182, 62] on div "**********" at bounding box center [199, 63] width 42 height 7
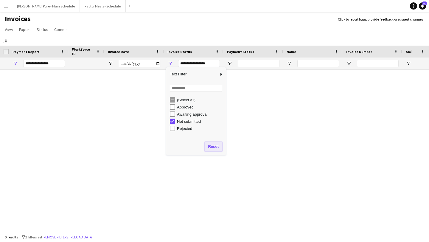
click at [212, 147] on button "Reset" at bounding box center [214, 147] width 18 height 10
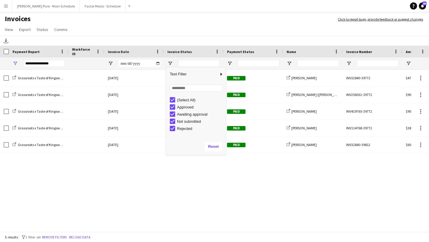
click at [55, 69] on div "**********" at bounding box center [44, 64] width 42 height 12
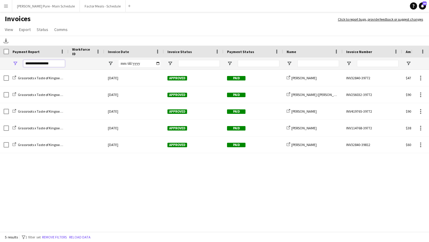
drag, startPoint x: 63, startPoint y: 63, endPoint x: 0, endPoint y: 63, distance: 62.9
click at [0, 63] on div "**********" at bounding box center [290, 64] width 581 height 12
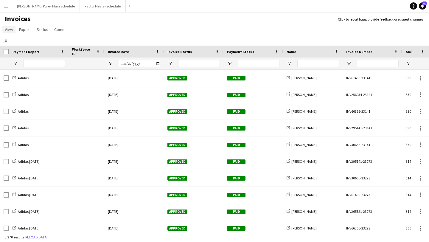
click at [8, 29] on span "View" at bounding box center [9, 29] width 8 height 5
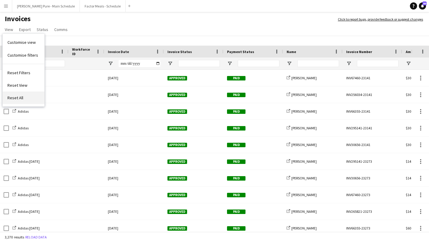
click at [19, 97] on span "Reset All" at bounding box center [15, 97] width 16 height 5
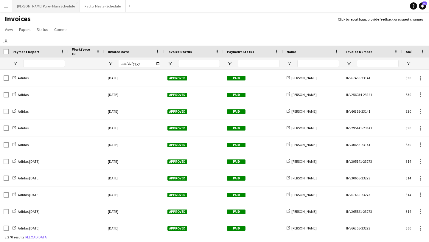
click at [54, 3] on button "[PERSON_NAME] Pure - Main Schedule Close" at bounding box center [46, 6] width 68 height 12
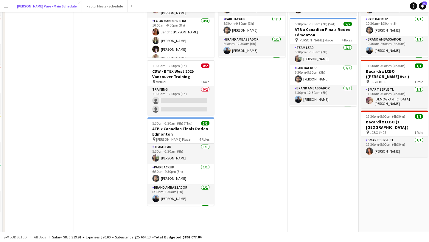
scroll to position [106, 0]
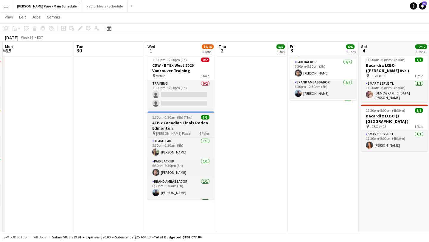
click at [168, 125] on h3 "ATB x Canadian Finals Rodeo Edmonton" at bounding box center [180, 125] width 67 height 11
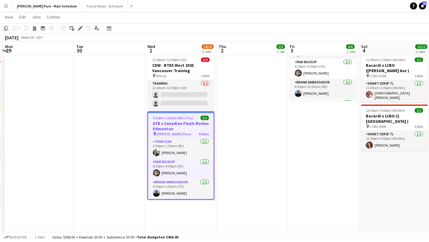
click at [4, 29] on icon at bounding box center [6, 28] width 4 height 4
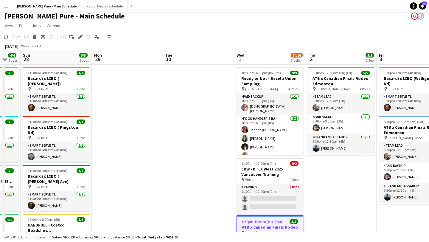
scroll to position [0, 0]
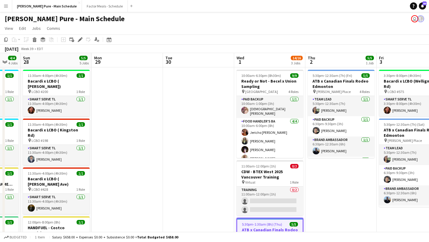
click at [119, 78] on app-date-cell at bounding box center [127, 206] width 71 height 279
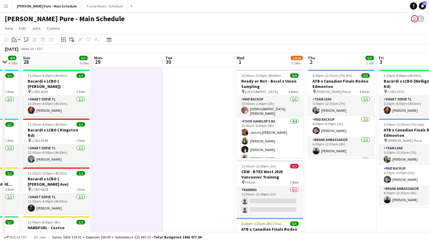
click at [13, 38] on icon at bounding box center [13, 37] width 1 height 1
click at [25, 52] on link "Paste Command V" at bounding box center [39, 50] width 47 height 5
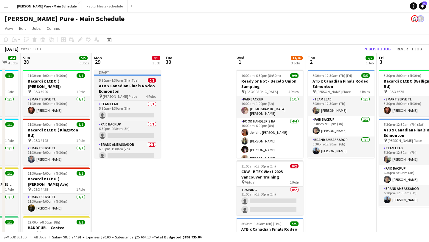
click at [123, 84] on h3 "ATB x Canadian Finals Rodeo Edmonton" at bounding box center [127, 88] width 67 height 11
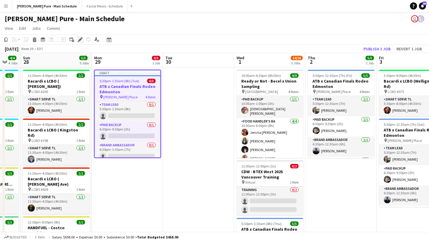
click at [78, 40] on icon "Edit" at bounding box center [80, 39] width 5 height 5
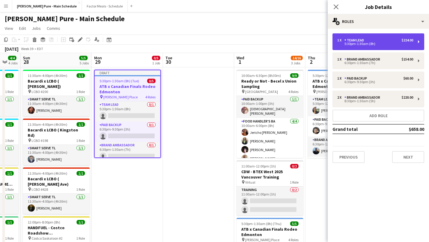
click at [376, 42] on div "5:30pm-1:30am (8h)" at bounding box center [375, 43] width 76 height 3
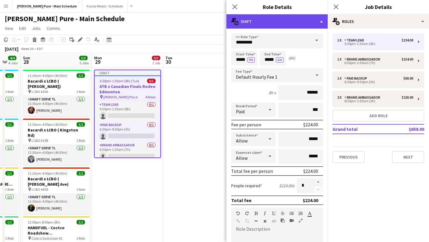
click at [305, 22] on div "multiple-actions-text Shift" at bounding box center [276, 21] width 101 height 14
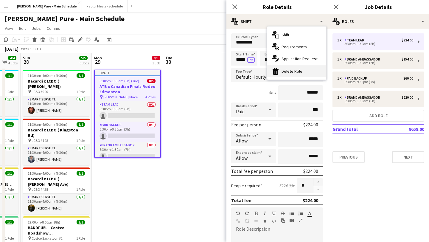
click at [299, 72] on div "bin-2 Delete Role" at bounding box center [296, 71] width 59 height 12
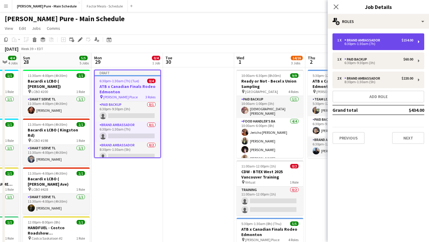
click at [360, 48] on div "1 x Brand Ambassador $154.00 6:30pm-1:30am (7h)" at bounding box center [379, 41] width 92 height 17
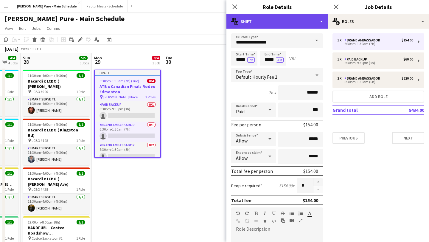
click at [299, 22] on div "multiple-actions-text Shift" at bounding box center [276, 21] width 101 height 14
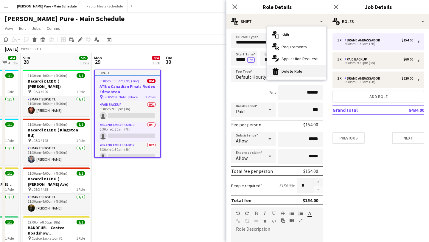
click at [296, 72] on div "bin-2 Delete Role" at bounding box center [296, 71] width 59 height 12
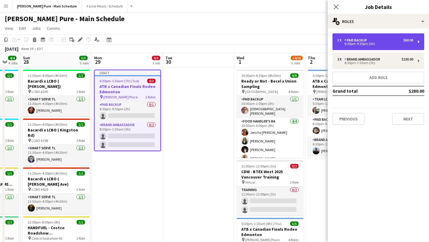
click at [371, 39] on div "1 x Paid Backup $60.00" at bounding box center [375, 40] width 76 height 4
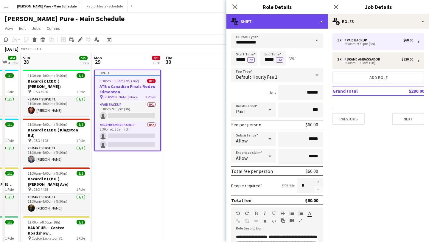
click at [309, 21] on div "multiple-actions-text Shift" at bounding box center [276, 21] width 101 height 14
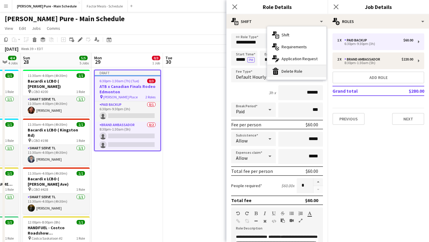
click at [310, 69] on div "bin-2 Delete Role" at bounding box center [296, 71] width 59 height 12
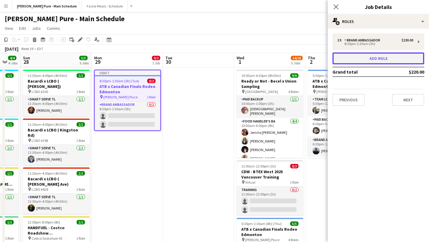
click at [378, 55] on button "Add role" at bounding box center [379, 58] width 92 height 12
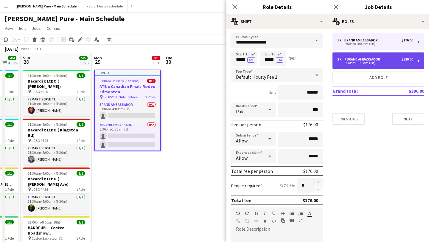
click at [356, 60] on div "Brand Ambassador" at bounding box center [363, 59] width 38 height 4
type input "*****"
type input "*"
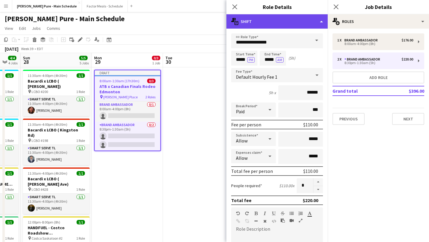
click at [310, 23] on div "multiple-actions-text Shift" at bounding box center [276, 21] width 101 height 14
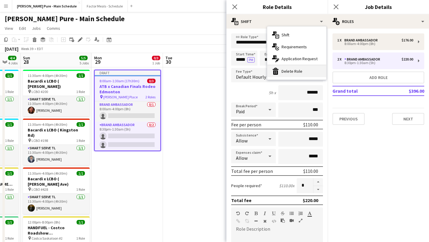
click at [307, 74] on div "bin-2 Delete Role" at bounding box center [296, 71] width 59 height 12
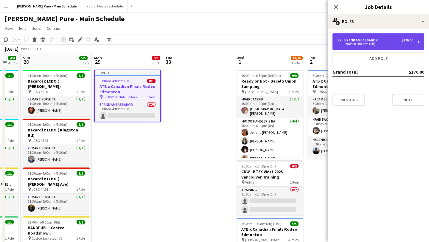
click at [355, 45] on div "8:00am-4:00pm (8h)" at bounding box center [375, 43] width 76 height 3
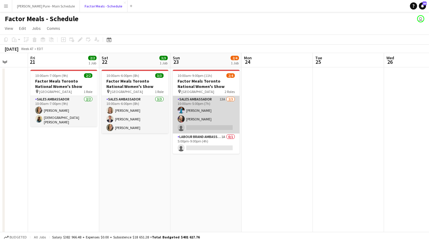
scroll to position [0, 190]
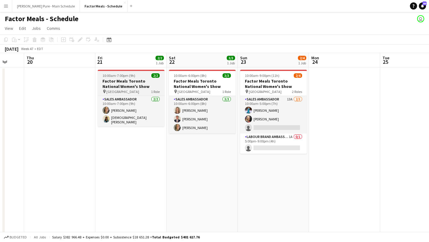
click at [115, 82] on h3 "Factor Meals Toronto National Women's Show" at bounding box center [131, 83] width 67 height 11
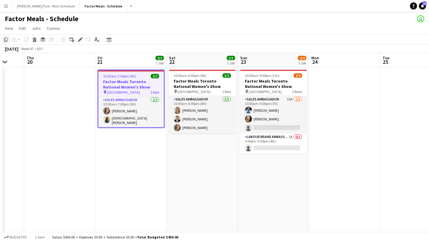
click at [4, 40] on icon at bounding box center [6, 40] width 4 height 4
click at [55, 83] on app-date-cell at bounding box center [59, 155] width 71 height 177
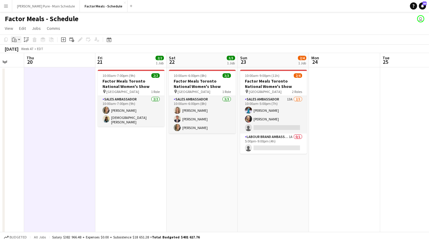
click at [17, 40] on div "Paste" at bounding box center [14, 39] width 7 height 7
click at [21, 51] on link "Paste Command V" at bounding box center [39, 50] width 47 height 5
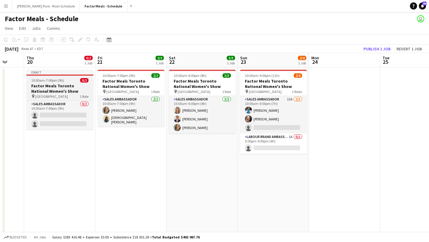
click at [52, 83] on app-job-card "Draft 10:00am-7:00pm (9h) 0/2 Factor Meals Toronto National Women's Show pin Me…" at bounding box center [60, 100] width 67 height 60
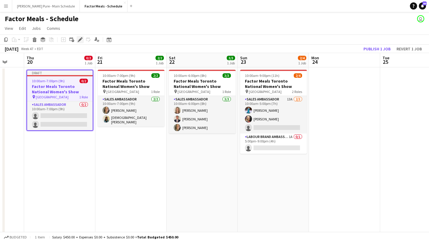
click at [80, 39] on icon at bounding box center [79, 39] width 3 height 3
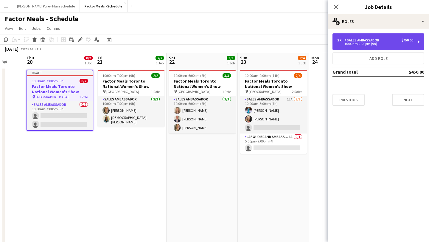
click at [377, 42] on div "Sales Ambassador" at bounding box center [362, 40] width 37 height 4
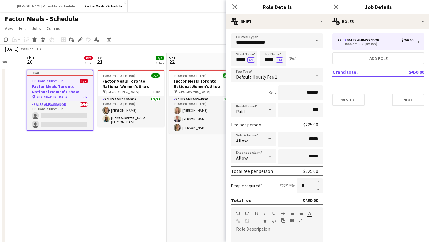
click at [318, 38] on span at bounding box center [316, 40] width 13 height 14
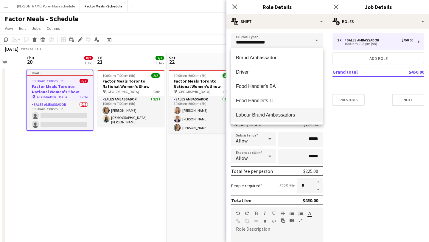
click at [284, 109] on mat-option "Labour Brand Ambassadors" at bounding box center [277, 115] width 92 height 14
type input "**********"
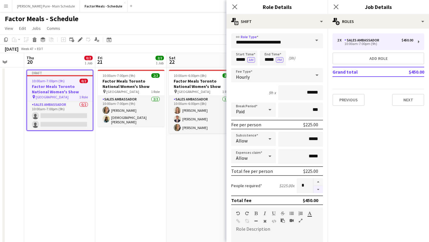
click at [319, 192] on button "button" at bounding box center [318, 189] width 10 height 7
type input "*"
click at [269, 58] on input "*****" at bounding box center [273, 58] width 26 height 15
click at [268, 68] on div at bounding box center [267, 69] width 12 height 6
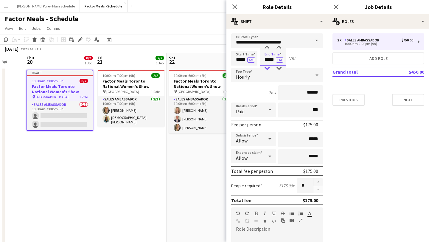
click at [268, 68] on div at bounding box center [267, 69] width 12 height 6
type input "*****"
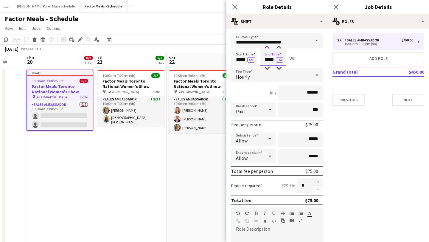
click at [268, 47] on div at bounding box center [267, 48] width 12 height 6
click at [336, 7] on icon at bounding box center [336, 7] width 6 height 6
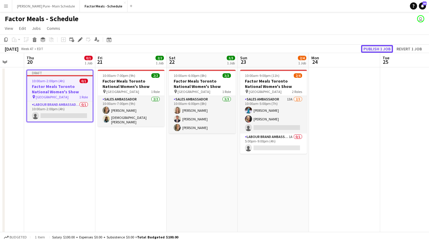
click at [373, 48] on button "Publish 1 job" at bounding box center [377, 49] width 32 height 8
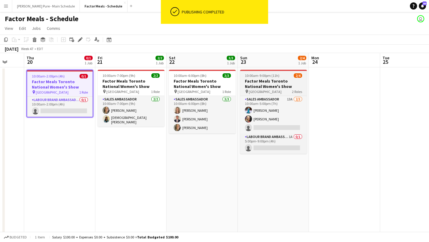
click at [266, 74] on span "10:00am-9:00pm (11h)" at bounding box center [262, 75] width 35 height 4
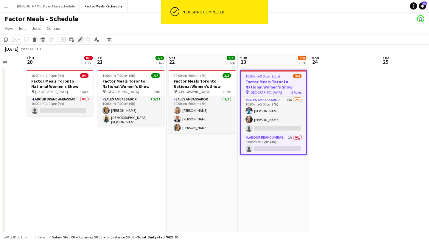
click at [79, 41] on icon "Edit" at bounding box center [80, 39] width 5 height 5
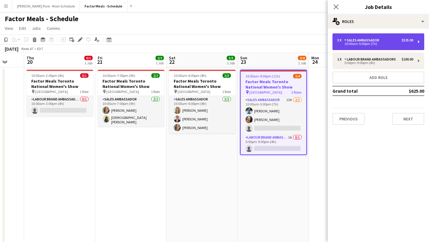
click at [372, 45] on div "10:00am-5:00pm (7h)" at bounding box center [375, 43] width 76 height 3
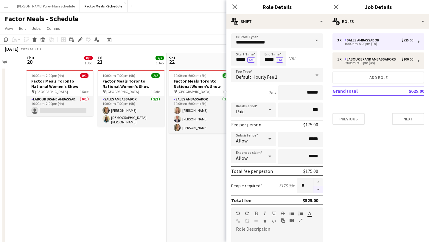
click at [319, 188] on button "button" at bounding box center [318, 189] width 10 height 7
type input "*"
click at [334, 4] on icon at bounding box center [336, 7] width 6 height 6
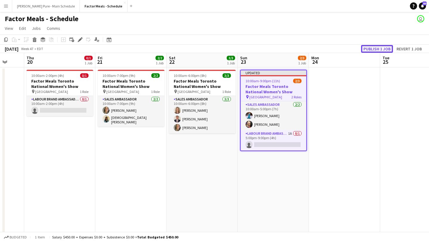
click at [378, 48] on button "Publish 1 job" at bounding box center [377, 49] width 32 height 8
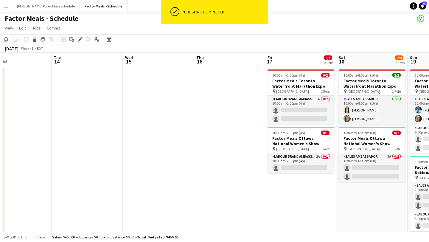
scroll to position [0, 295]
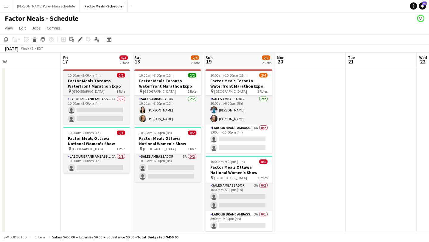
click at [98, 81] on h3 "Factor Meals Toronto Waterfront Marathon Expo" at bounding box center [96, 83] width 67 height 11
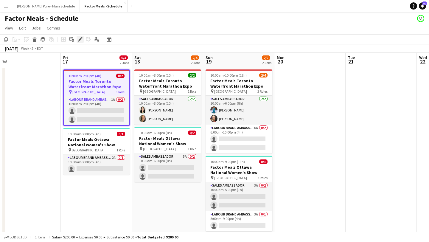
click at [80, 40] on icon at bounding box center [79, 39] width 3 height 3
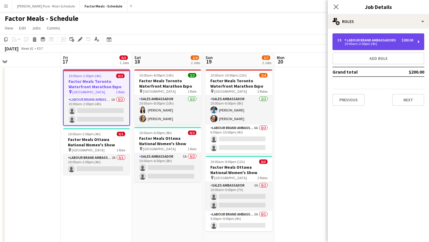
click at [375, 42] on div "Labour Brand Ambassadors" at bounding box center [371, 40] width 54 height 4
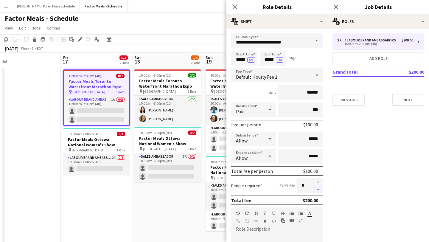
click at [320, 188] on button "button" at bounding box center [318, 189] width 10 height 7
type input "*"
click at [213, 73] on span "10:00am-10:00pm (12h)" at bounding box center [228, 75] width 36 height 4
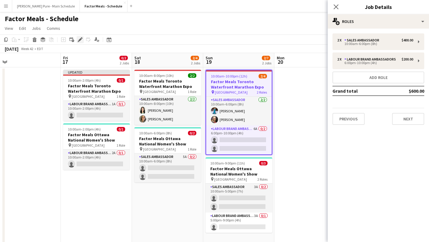
click at [78, 41] on icon "Edit" at bounding box center [80, 39] width 5 height 5
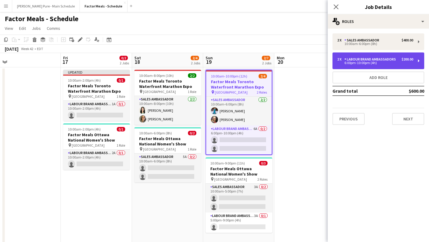
click at [392, 64] on div "6:00pm-10:00pm (4h)" at bounding box center [375, 62] width 76 height 3
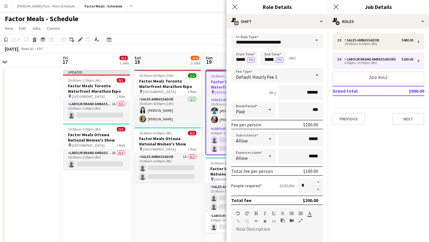
click at [319, 187] on button "button" at bounding box center [318, 189] width 10 height 7
type input "*"
click at [335, 5] on icon at bounding box center [336, 7] width 6 height 6
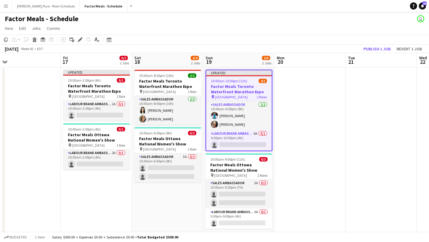
click at [332, 102] on app-date-cell at bounding box center [309, 153] width 71 height 173
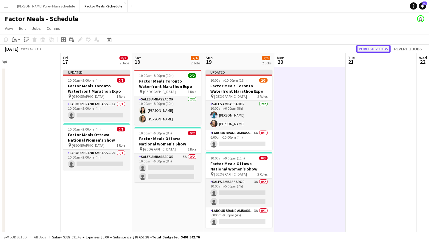
click at [370, 49] on button "Publish 2 jobs" at bounding box center [373, 49] width 34 height 8
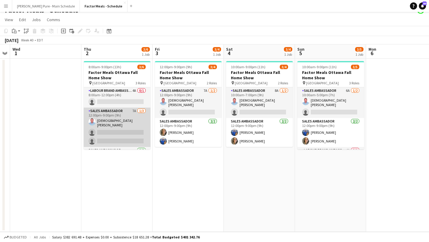
scroll to position [25, 0]
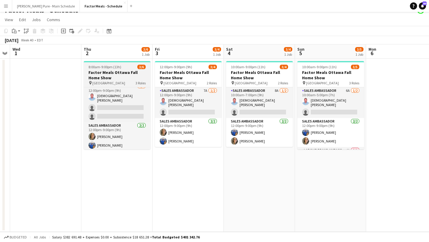
click at [111, 74] on h3 "Factor Meals Ottawa Fall Home Show" at bounding box center [117, 75] width 67 height 11
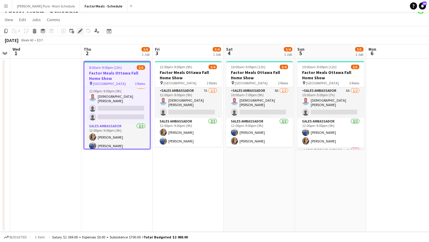
click at [80, 31] on icon at bounding box center [79, 30] width 3 height 3
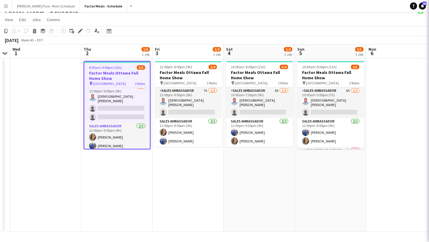
scroll to position [4, 0]
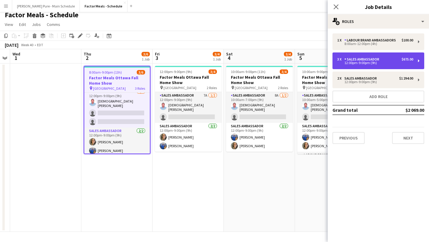
click at [367, 59] on div "Sales Ambassador" at bounding box center [362, 59] width 37 height 4
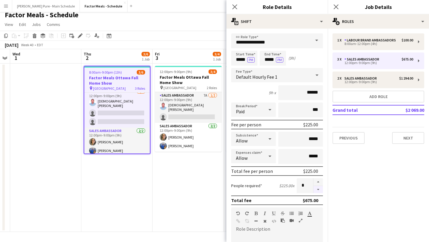
click at [319, 190] on button "button" at bounding box center [318, 189] width 10 height 7
type input "*"
click at [336, 7] on icon at bounding box center [336, 7] width 6 height 6
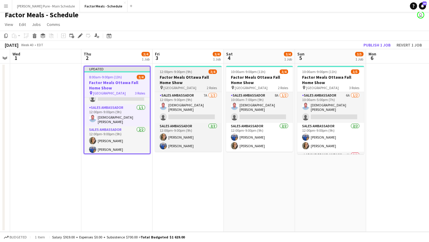
click at [178, 77] on h3 "Factor Meals Ottawa Fall Home Show" at bounding box center [188, 79] width 67 height 11
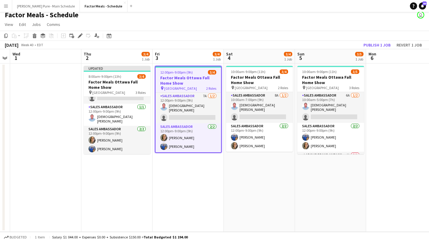
scroll to position [12, 0]
click at [81, 34] on icon "Edit" at bounding box center [80, 35] width 5 height 5
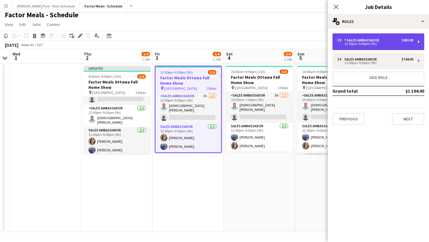
click at [381, 42] on div "2 x Sales Ambassador $450.00" at bounding box center [375, 40] width 76 height 4
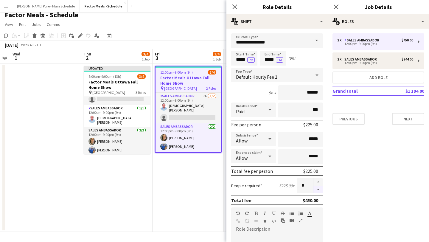
click at [320, 192] on button "button" at bounding box center [318, 189] width 10 height 7
type input "*"
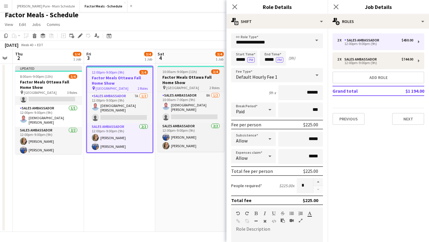
click at [194, 81] on h3 "Factor Meals Ottawa Fall Home Show" at bounding box center [191, 79] width 67 height 11
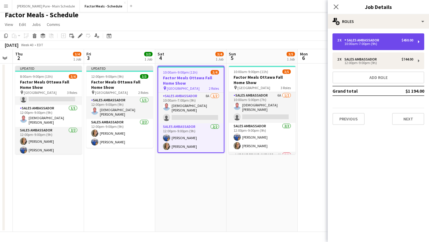
click at [366, 41] on div "Sales Ambassador" at bounding box center [362, 40] width 37 height 4
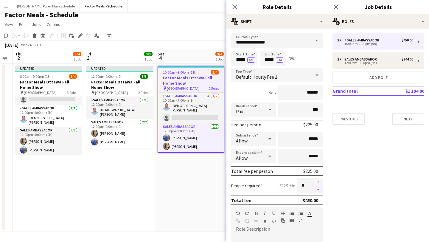
click at [320, 193] on button "button" at bounding box center [318, 189] width 10 height 7
type input "*"
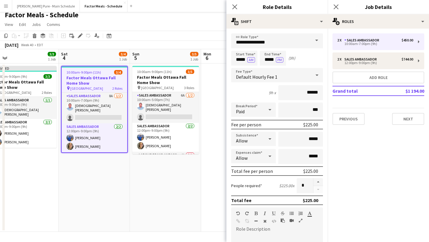
scroll to position [0, 169]
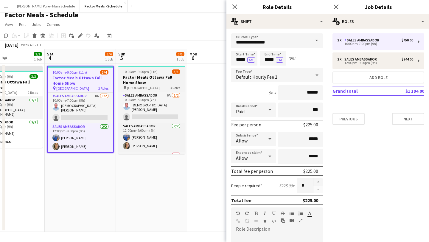
click at [152, 80] on h3 "Factor Meals Ottawa Fall Home Show" at bounding box center [151, 79] width 67 height 11
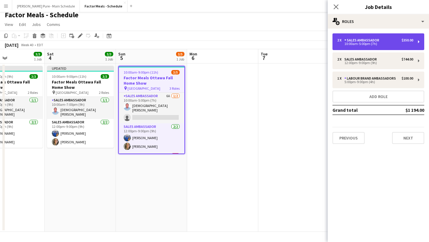
click at [373, 43] on div "10:00am-5:00pm (7h)" at bounding box center [375, 43] width 76 height 3
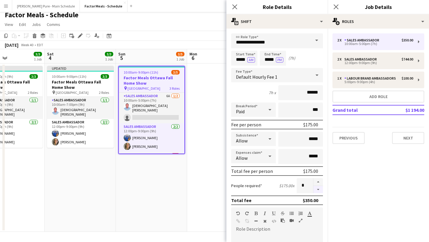
click at [317, 190] on button "button" at bounding box center [318, 189] width 10 height 7
type input "*"
click at [334, 7] on icon "Close pop-in" at bounding box center [336, 7] width 6 height 6
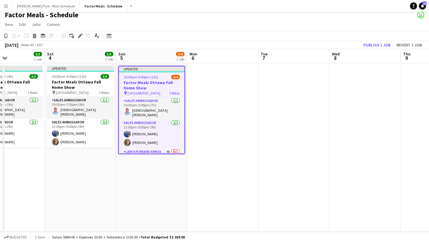
click at [228, 98] on app-date-cell at bounding box center [222, 147] width 71 height 168
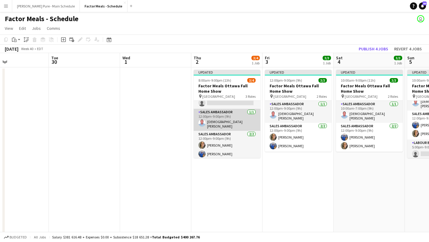
scroll to position [0, 0]
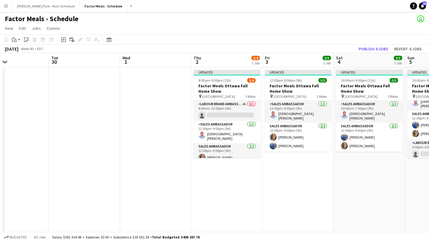
click at [237, 190] on app-date-cell "Updated 8:00am-9:00pm (13h) 3/4 Factor Meals Ottawa Fall Home Show pin EY Centr…" at bounding box center [226, 151] width 71 height 168
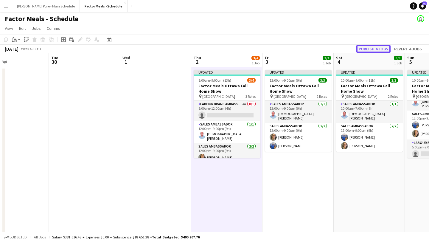
click at [373, 47] on button "Publish 4 jobs" at bounding box center [373, 49] width 34 height 8
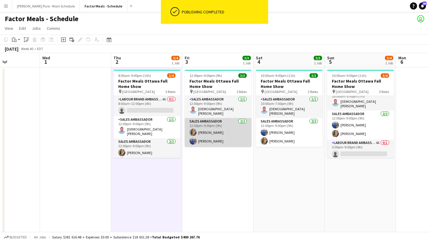
scroll to position [0, 194]
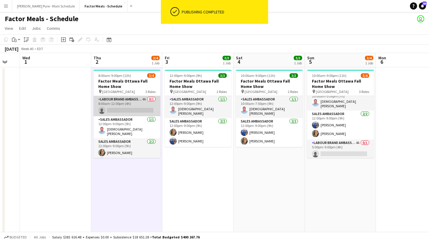
click at [120, 104] on app-card-role "Labour Brand Ambassadors 4A 0/1 8:00am-12:00pm (4h) single-neutral-actions" at bounding box center [127, 106] width 67 height 20
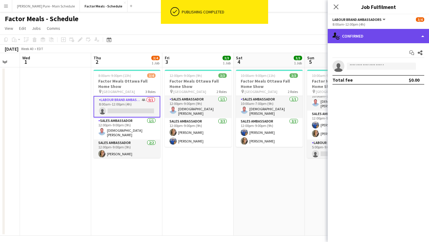
click at [403, 37] on div "single-neutral-actions-check-2 Confirmed" at bounding box center [378, 36] width 101 height 14
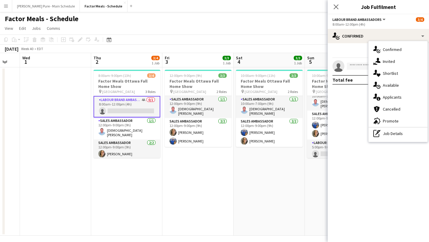
click at [402, 86] on div "single-neutral-actions-upload Available" at bounding box center [398, 85] width 59 height 12
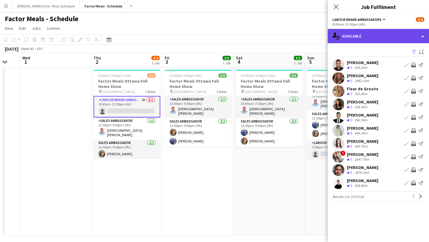
click at [401, 37] on div "single-neutral-actions-upload Available" at bounding box center [378, 36] width 101 height 14
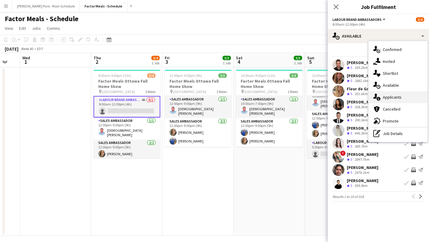
click at [403, 95] on div "single-neutral-actions-information Applicants" at bounding box center [398, 97] width 59 height 12
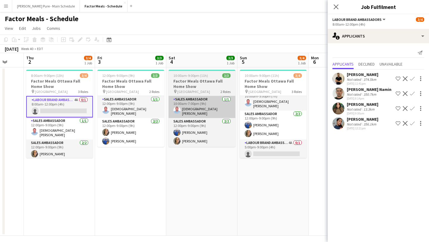
scroll to position [0, 295]
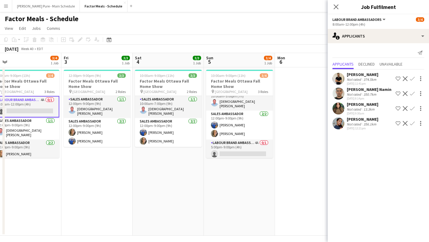
click at [336, 74] on app-user-avatar at bounding box center [339, 79] width 12 height 12
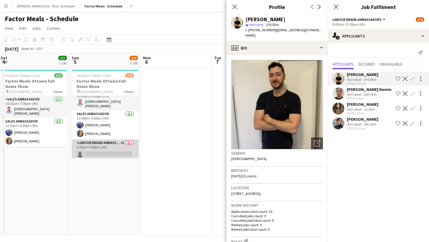
click at [115, 156] on app-card-role "Labour Brand Ambassadors 4A 0/1 5:00pm-9:00pm (4h) single-neutral-actions" at bounding box center [105, 149] width 67 height 20
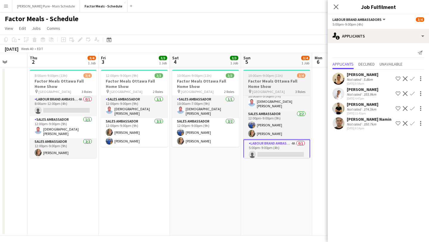
scroll to position [0, 159]
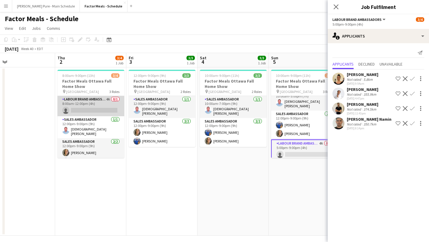
click at [85, 109] on app-card-role "Labour Brand Ambassadors 4A 0/1 8:00am-12:00pm (4h) single-neutral-actions" at bounding box center [91, 106] width 67 height 20
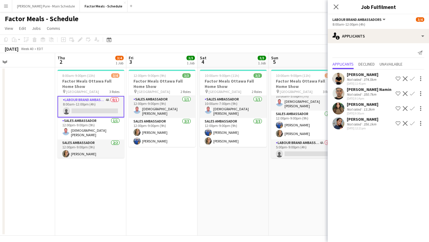
click at [414, 109] on app-icon "Confirm" at bounding box center [412, 108] width 5 height 5
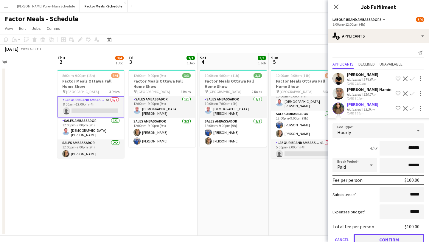
click at [389, 237] on button "Confirm" at bounding box center [389, 240] width 71 height 12
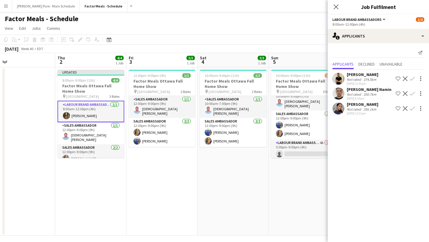
scroll to position [0, 264]
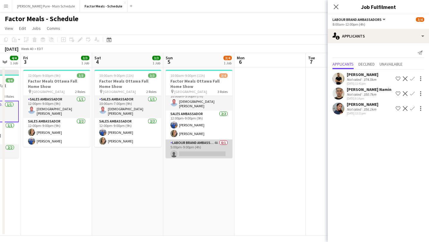
click at [185, 150] on app-card-role "Labour Brand Ambassadors 4A 0/1 5:00pm-9:00pm (4h) single-neutral-actions" at bounding box center [199, 149] width 67 height 20
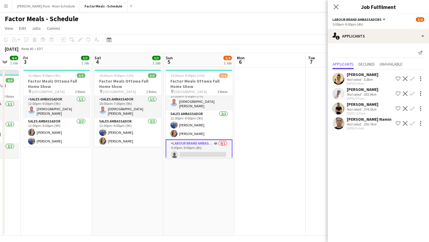
click at [412, 79] on app-icon "Confirm" at bounding box center [412, 78] width 5 height 5
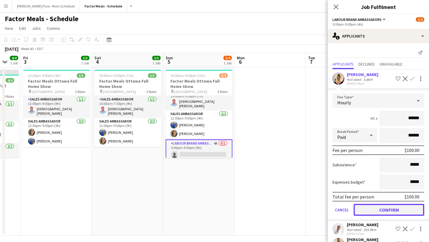
click at [392, 209] on button "Confirm" at bounding box center [389, 210] width 71 height 12
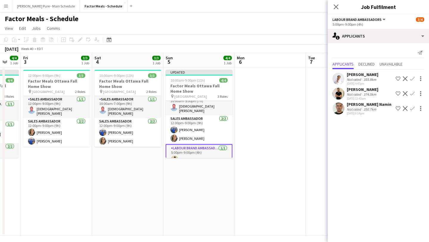
click at [275, 94] on app-date-cell at bounding box center [270, 151] width 71 height 168
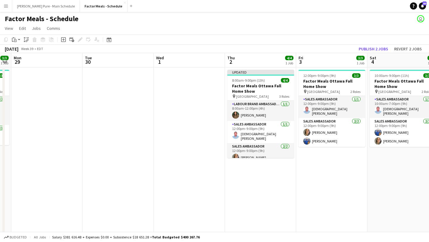
scroll to position [0, 206]
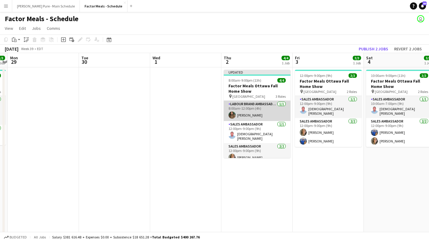
click at [251, 111] on app-card-role "Labour Brand Ambassadors 1/1 8:00am-12:00pm (4h) Céleste Tessier" at bounding box center [257, 111] width 67 height 20
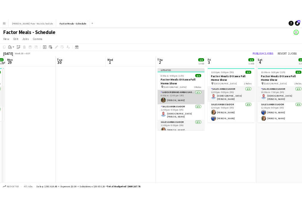
scroll to position [0, 206]
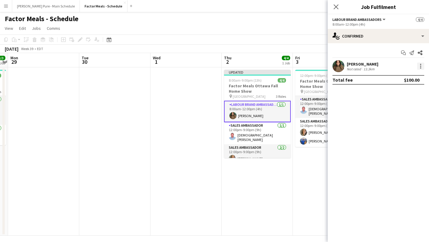
click at [420, 65] on div at bounding box center [420, 66] width 7 height 7
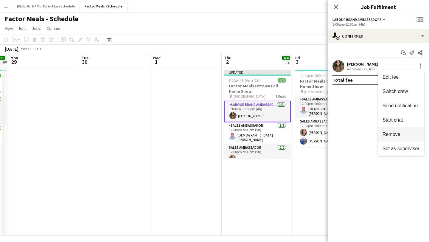
click at [397, 138] on button "Remove" at bounding box center [401, 134] width 46 height 14
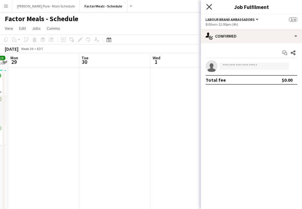
click at [207, 7] on icon "Close pop-in" at bounding box center [209, 7] width 6 height 6
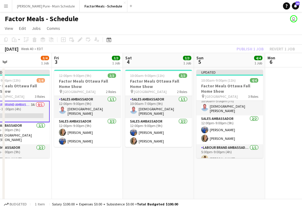
scroll to position [0, 163]
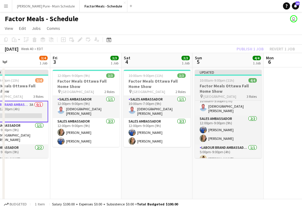
click at [215, 86] on h3 "Factor Meals Ottawa Fall Home Show" at bounding box center [228, 88] width 67 height 11
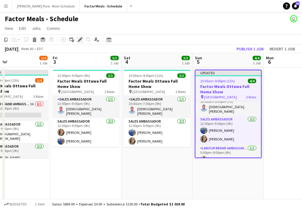
click at [81, 39] on icon at bounding box center [79, 39] width 3 height 3
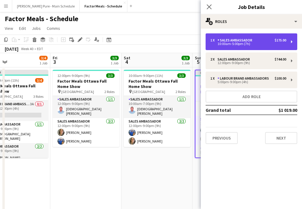
click at [261, 42] on div "1 x Sales Ambassador $175.00" at bounding box center [249, 40] width 76 height 4
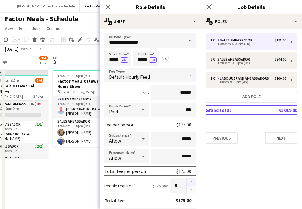
click at [194, 182] on button "button" at bounding box center [192, 182] width 10 height 8
type input "*"
click at [211, 10] on app-icon "Close pop-in" at bounding box center [209, 7] width 9 height 9
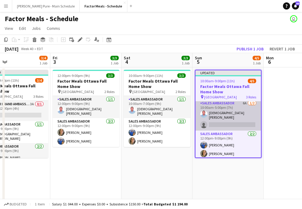
scroll to position [0, 0]
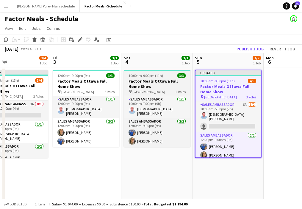
click at [137, 80] on h3 "Factor Meals Ottawa Fall Home Show" at bounding box center [157, 83] width 67 height 11
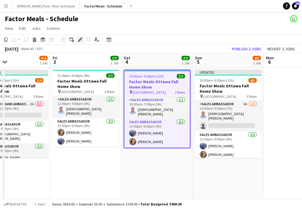
click at [80, 41] on icon "Edit" at bounding box center [80, 39] width 5 height 5
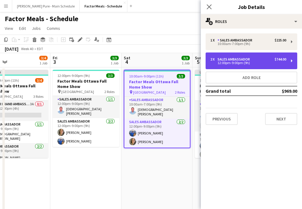
click at [253, 59] on div "2 x Sales Ambassador $744.00" at bounding box center [249, 59] width 76 height 4
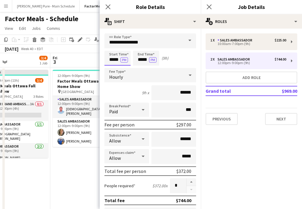
click at [113, 57] on input "*****" at bounding box center [118, 58] width 26 height 15
click at [114, 69] on div at bounding box center [112, 69] width 12 height 6
type input "*****"
click at [114, 69] on div at bounding box center [112, 69] width 12 height 6
click at [142, 55] on input "*****" at bounding box center [146, 58] width 26 height 15
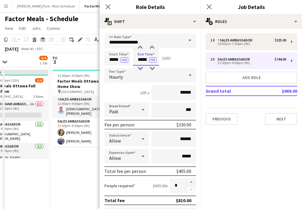
click at [141, 69] on div at bounding box center [140, 69] width 12 height 6
type input "*****"
click at [141, 69] on div at bounding box center [140, 69] width 12 height 6
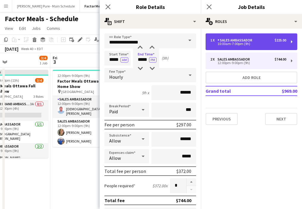
click at [233, 44] on div "10:00am-7:00pm (9h)" at bounding box center [249, 43] width 76 height 3
type input "******"
type input "*****"
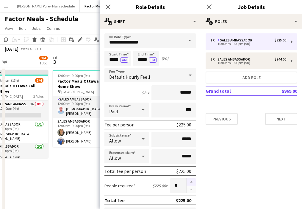
click at [191, 181] on button "button" at bounding box center [192, 182] width 10 height 8
type input "*"
click at [91, 162] on app-date-cell "12:00pm-9:00pm (9h) 3/3 Factor Meals Ottawa Fall Home Show pin EY Centre 2 Role…" at bounding box center [85, 151] width 71 height 168
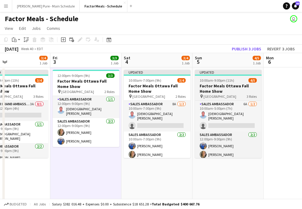
click at [217, 76] on app-job-card "Updated 10:00am-9:00pm (11h) 4/5 Factor Meals Ottawa Fall Home Show pin EY Cent…" at bounding box center [228, 114] width 67 height 88
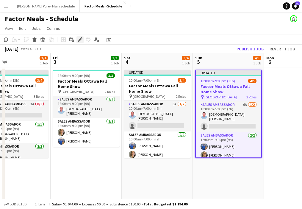
click at [82, 41] on icon "Edit" at bounding box center [80, 39] width 5 height 5
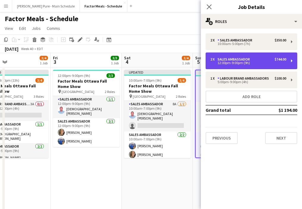
click at [261, 67] on div "2 x Sales Ambassador $744.00 12:00pm-9:00pm (9h)" at bounding box center [252, 60] width 92 height 17
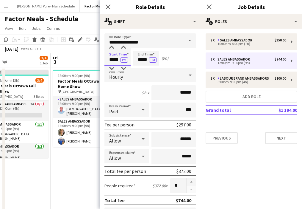
click at [115, 59] on input "*****" at bounding box center [118, 58] width 26 height 15
click at [115, 68] on div at bounding box center [112, 69] width 12 height 6
type input "*****"
click at [115, 68] on div at bounding box center [112, 69] width 12 height 6
click at [144, 57] on input "*****" at bounding box center [146, 58] width 26 height 15
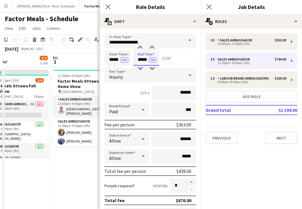
click at [140, 67] on div at bounding box center [140, 69] width 12 height 6
type input "*****"
click at [140, 67] on div at bounding box center [140, 69] width 12 height 6
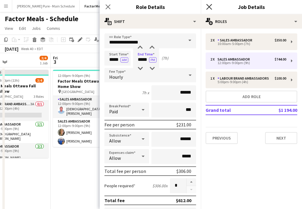
click at [210, 6] on icon at bounding box center [209, 7] width 6 height 6
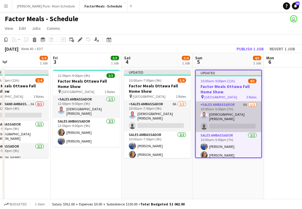
click at [227, 126] on app-card-role "Sales Ambassador 6A 1/2 10:00am-5:00pm (7h) mohammed sebbata single-neutral-act…" at bounding box center [229, 116] width 66 height 31
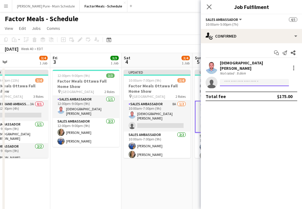
click at [251, 79] on input at bounding box center [254, 82] width 69 height 7
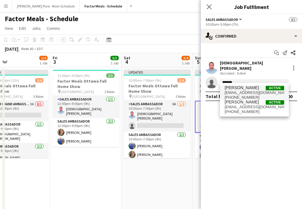
type input "*******"
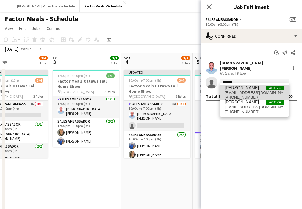
click at [246, 91] on span "kifahmatthew@gmail.com" at bounding box center [255, 92] width 60 height 5
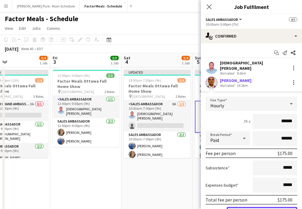
click at [263, 207] on button "Confirm" at bounding box center [262, 213] width 71 height 12
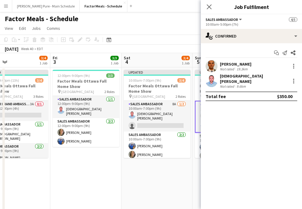
click at [292, 83] on div "mohammed sebbata Not rated 9.6km" at bounding box center [251, 80] width 101 height 15
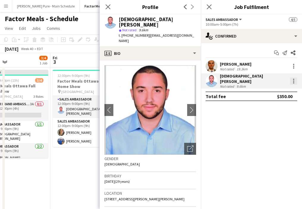
click at [295, 80] on div at bounding box center [294, 80] width 7 height 7
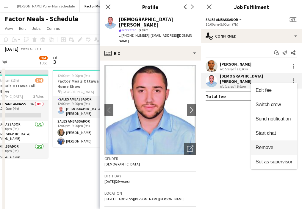
click at [281, 147] on span "Remove" at bounding box center [274, 147] width 37 height 5
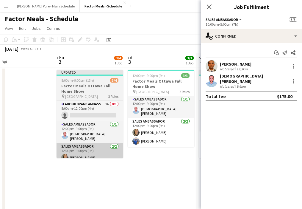
scroll to position [0, 154]
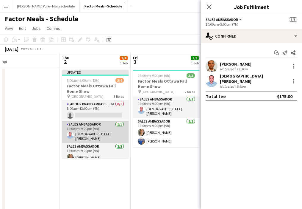
click at [88, 134] on app-card-role "Sales Ambassador 1/1 12:00pm-9:00pm (9h) mohammed sebbata" at bounding box center [95, 132] width 67 height 22
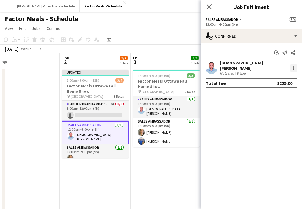
click at [292, 66] on div at bounding box center [294, 67] width 7 height 7
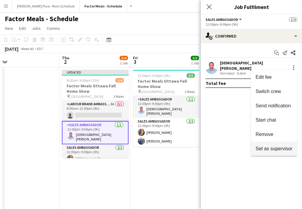
click at [270, 142] on button "Set as supervisor" at bounding box center [274, 149] width 46 height 14
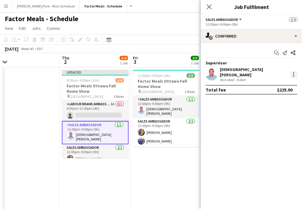
click at [294, 74] on div at bounding box center [294, 74] width 1 height 1
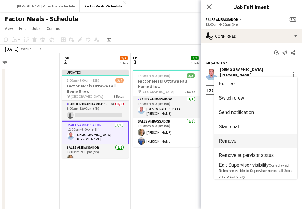
click at [273, 141] on span "Remove" at bounding box center [256, 140] width 74 height 5
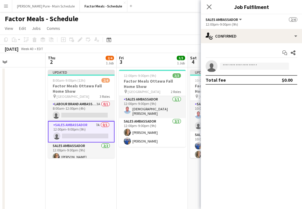
scroll to position [0, 168]
click at [250, 63] on input at bounding box center [254, 66] width 69 height 7
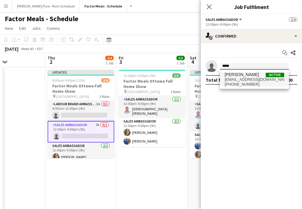
type input "*****"
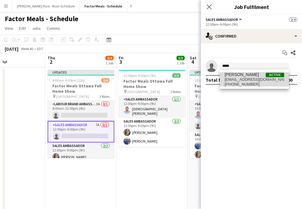
click at [241, 75] on span "Hazel Navas" at bounding box center [242, 74] width 34 height 5
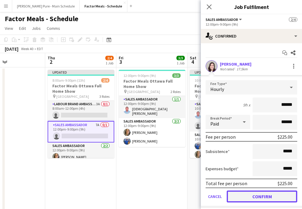
click at [271, 197] on button "Confirm" at bounding box center [262, 196] width 71 height 12
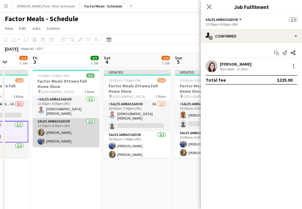
scroll to position [0, 256]
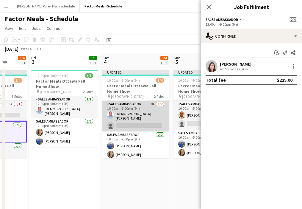
click at [147, 122] on app-card-role "Sales Ambassador 8A 1/2 10:00am-7:00pm (9h) mohammed sebbata single-neutral-act…" at bounding box center [136, 116] width 67 height 31
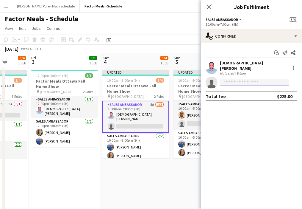
click at [253, 81] on input at bounding box center [254, 82] width 69 height 7
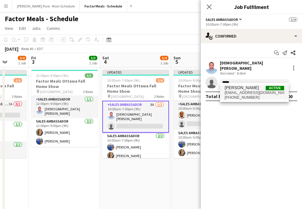
type input "*****"
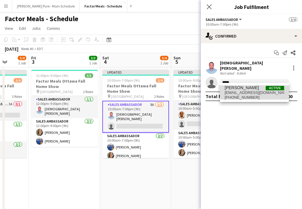
click at [241, 86] on span "Hazel Navas" at bounding box center [242, 87] width 34 height 5
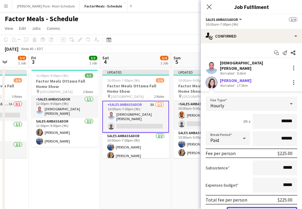
click at [266, 207] on button "Confirm" at bounding box center [262, 213] width 71 height 12
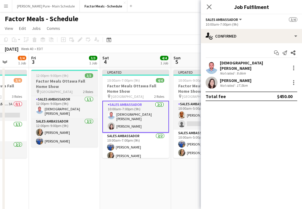
click at [45, 80] on h3 "Factor Meals Ottawa Fall Home Show" at bounding box center [64, 83] width 67 height 11
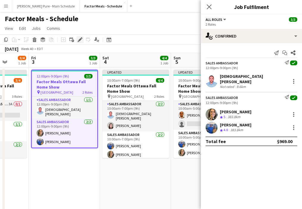
click at [82, 40] on icon "Edit" at bounding box center [80, 39] width 5 height 5
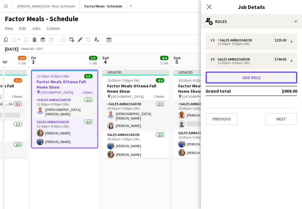
click at [254, 77] on button "Add role" at bounding box center [252, 78] width 92 height 12
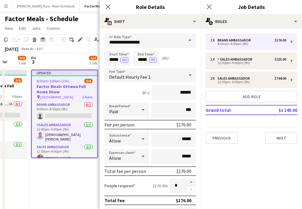
click at [191, 41] on span at bounding box center [190, 40] width 13 height 14
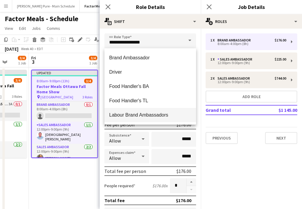
click at [148, 114] on span "Labour Brand Ambassadors" at bounding box center [150, 115] width 82 height 6
type input "**********"
type input "******"
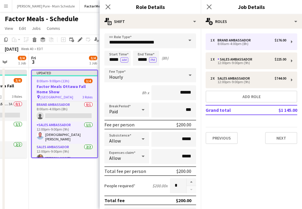
click at [193, 41] on span at bounding box center [190, 40] width 13 height 14
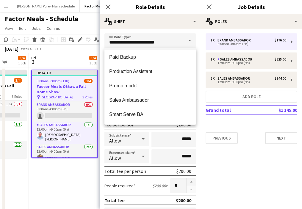
scroll to position [74, 0]
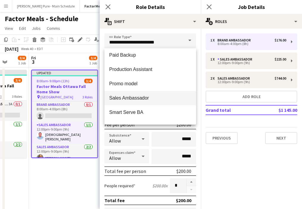
click at [152, 94] on mat-option "Sales Ambassador" at bounding box center [151, 98] width 92 height 14
type input "**********"
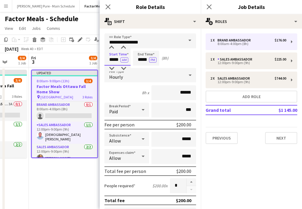
click at [114, 52] on input "*****" at bounding box center [118, 58] width 26 height 15
click at [114, 47] on div at bounding box center [112, 48] width 12 height 6
type input "*****"
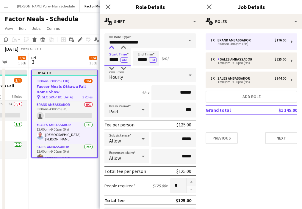
click at [114, 47] on div at bounding box center [112, 48] width 12 height 6
click at [210, 9] on icon "Close pop-in" at bounding box center [209, 7] width 6 height 6
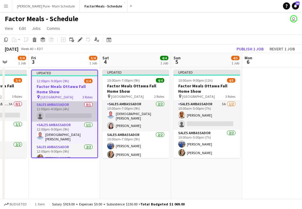
click at [73, 116] on app-card-role "Sales Ambassador 0/1 12:00pm-4:00pm (4h) single-neutral-actions" at bounding box center [65, 111] width 66 height 20
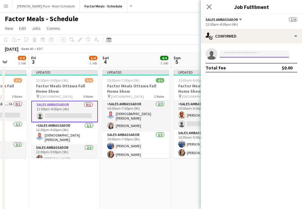
click at [277, 55] on input at bounding box center [254, 53] width 69 height 7
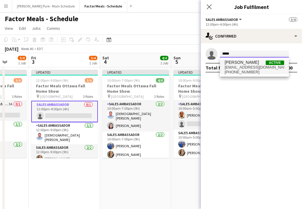
type input "*****"
click at [248, 67] on span "hazelina001@hotmail.com" at bounding box center [255, 67] width 60 height 5
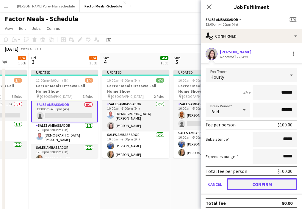
click at [272, 188] on button "Confirm" at bounding box center [262, 184] width 71 height 12
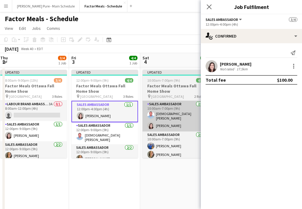
scroll to position [0, 204]
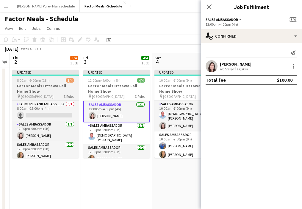
click at [49, 79] on div "8:00am-9:00pm (13h) 3/4" at bounding box center [45, 80] width 67 height 4
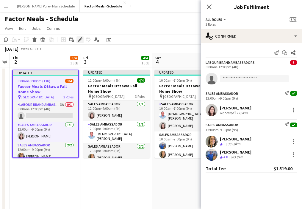
click at [79, 42] on div "Edit" at bounding box center [80, 39] width 7 height 7
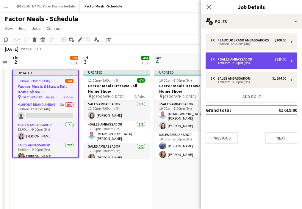
click at [276, 69] on div "1 x Sales Ambassador $225.00 12:00pm-9:00pm (9h)" at bounding box center [252, 60] width 92 height 17
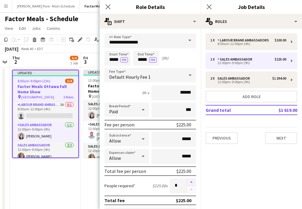
click at [193, 182] on button "button" at bounding box center [192, 182] width 10 height 8
type input "*"
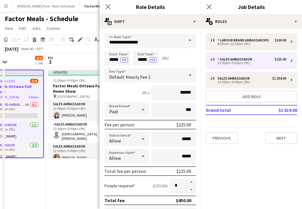
scroll to position [0, 239]
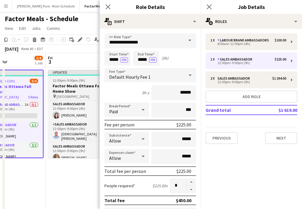
click at [69, 85] on h3 "Factor Meals Ottawa Fall Home Show" at bounding box center [81, 88] width 67 height 11
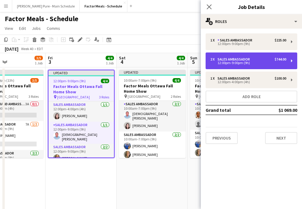
click at [255, 58] on div "2 x Sales Ambassador $744.00" at bounding box center [249, 59] width 76 height 4
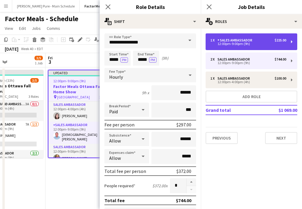
click at [261, 42] on div "12:00pm-9:00pm (9h)" at bounding box center [249, 43] width 76 height 3
type input "******"
type input "*****"
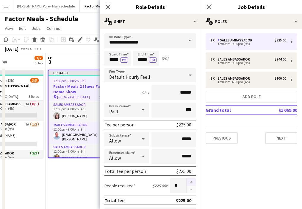
click at [195, 181] on button "button" at bounding box center [192, 182] width 10 height 8
type input "*"
click at [209, 6] on icon at bounding box center [209, 7] width 6 height 6
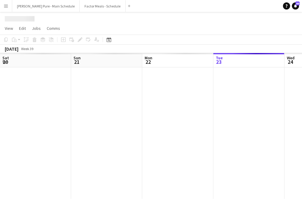
scroll to position [0, 142]
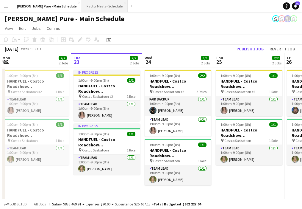
click at [90, 8] on button "Factor Meals - Schedule Close" at bounding box center [105, 6] width 46 height 12
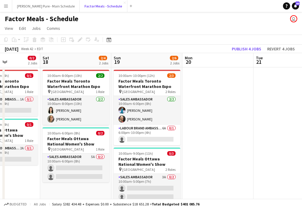
scroll to position [0, 152]
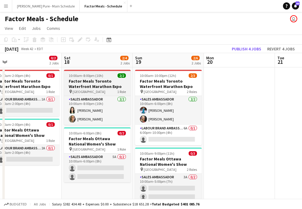
click at [86, 81] on h3 "Factor Meals Toronto Waterfront Marathon Expo" at bounding box center [97, 83] width 67 height 11
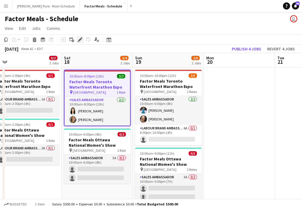
click at [77, 38] on div "Edit" at bounding box center [80, 39] width 7 height 7
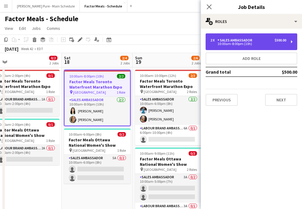
click at [284, 40] on div "$500.00" at bounding box center [281, 40] width 12 height 4
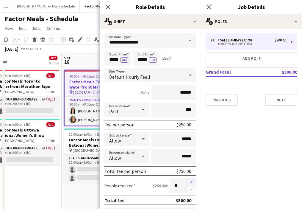
click at [193, 180] on button "button" at bounding box center [192, 182] width 10 height 8
type input "*"
click at [210, 5] on icon at bounding box center [209, 7] width 6 height 6
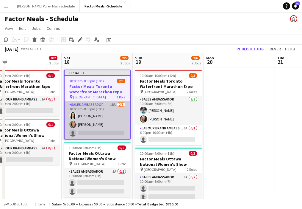
click at [87, 136] on app-card-role "Sales Ambassador 18A 2/3 10:00am-8:00pm (10h) Kimberly Hudema Laurie Preddy sin…" at bounding box center [98, 120] width 66 height 38
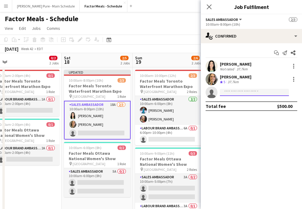
click at [233, 91] on input at bounding box center [254, 92] width 69 height 7
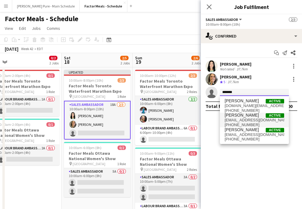
type input "*******"
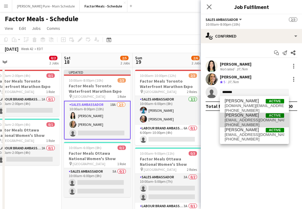
click at [251, 121] on span "cmerriott@gmail.com" at bounding box center [255, 120] width 60 height 5
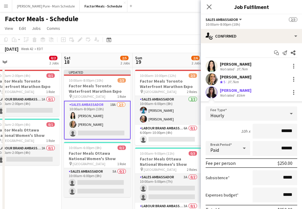
scroll to position [42, 0]
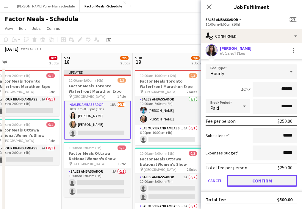
click at [272, 179] on button "Confirm" at bounding box center [262, 181] width 71 height 12
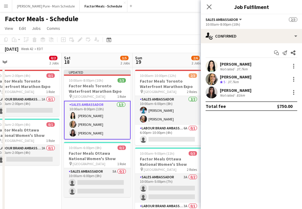
click at [209, 92] on app-user-avatar at bounding box center [212, 92] width 12 height 12
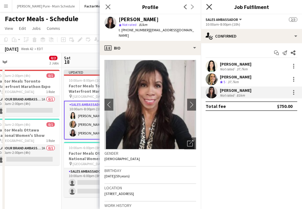
click at [211, 6] on icon "Close pop-in" at bounding box center [209, 7] width 6 height 6
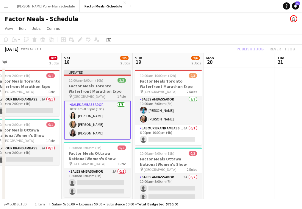
click at [84, 88] on h3 "Factor Meals Toronto Waterfront Marathon Expo" at bounding box center [97, 88] width 67 height 11
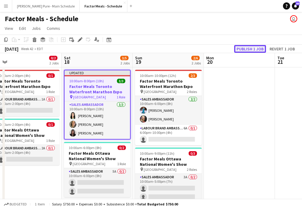
click at [257, 48] on button "Publish 1 job" at bounding box center [251, 49] width 32 height 8
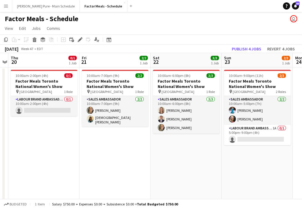
scroll to position [0, 134]
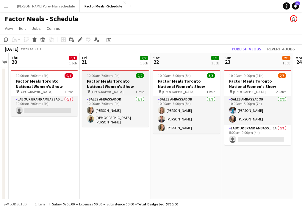
click at [108, 81] on h3 "Factor Meals Toronto National Women's Show" at bounding box center [115, 83] width 67 height 11
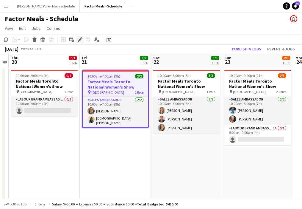
click at [78, 41] on icon "Edit" at bounding box center [80, 39] width 5 height 5
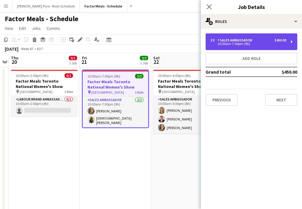
click at [262, 46] on div "2 x Sales Ambassador $450.00 10:00am-7:00pm (9h)" at bounding box center [252, 41] width 92 height 17
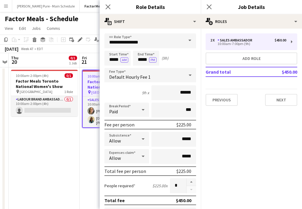
click at [194, 180] on button "button" at bounding box center [192, 182] width 10 height 8
type input "*"
click at [209, 9] on icon "Close pop-in" at bounding box center [209, 7] width 6 height 6
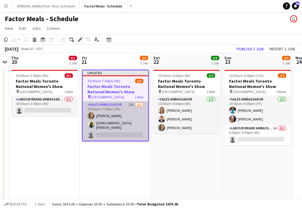
click at [116, 133] on app-card-role "Sales Ambassador 13A 2/3 10:00am-7:00pm (9h) Laurie Preddy Mishnah Manoranjan s…" at bounding box center [116, 120] width 66 height 39
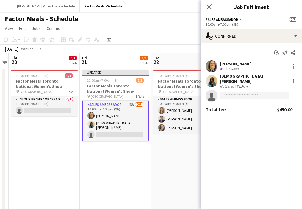
click at [251, 92] on input at bounding box center [254, 95] width 69 height 7
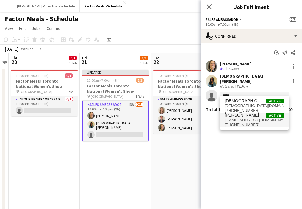
type input "*****"
click at [251, 125] on span "+19055706595" at bounding box center [255, 124] width 60 height 5
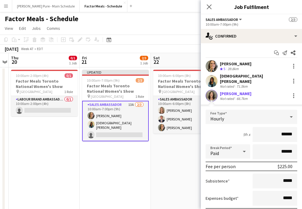
scroll to position [42, 0]
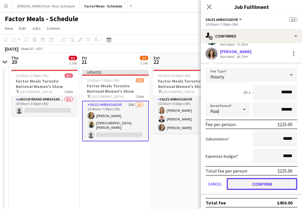
click at [276, 181] on button "Confirm" at bounding box center [262, 184] width 71 height 12
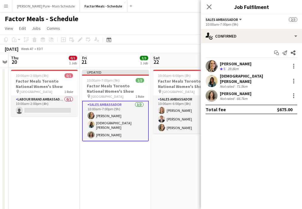
scroll to position [0, 0]
click at [211, 8] on icon "Close pop-in" at bounding box center [209, 7] width 6 height 6
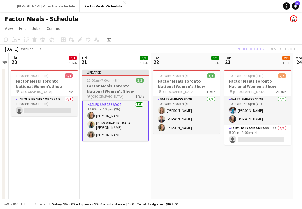
click at [105, 91] on h3 "Factor Meals Toronto National Women's Show" at bounding box center [115, 88] width 67 height 11
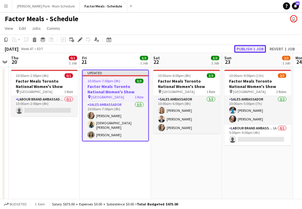
click at [245, 47] on button "Publish 1 job" at bounding box center [251, 49] width 32 height 8
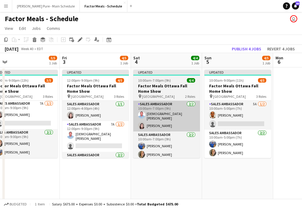
scroll to position [0, 154]
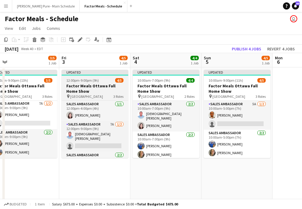
click at [90, 74] on div at bounding box center [95, 74] width 67 height 1
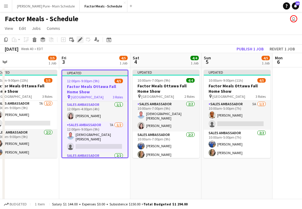
click at [79, 41] on icon "Edit" at bounding box center [80, 39] width 5 height 5
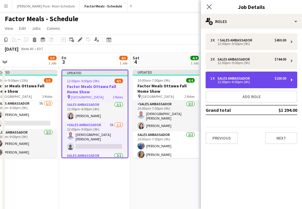
click at [275, 79] on div "$100.00" at bounding box center [281, 78] width 12 height 4
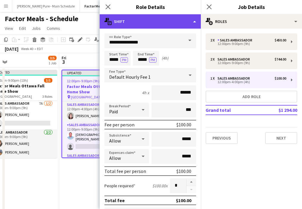
click at [192, 21] on div "multiple-actions-text Shift" at bounding box center [150, 21] width 101 height 14
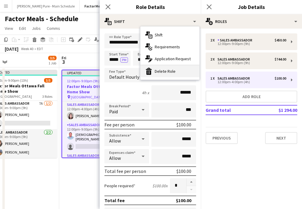
click at [184, 70] on div "bin-2 Delete Role" at bounding box center [170, 71] width 59 height 12
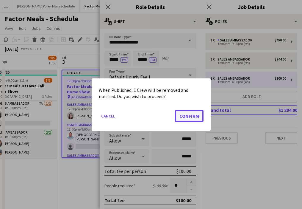
click at [185, 115] on button "Confirm" at bounding box center [189, 116] width 29 height 12
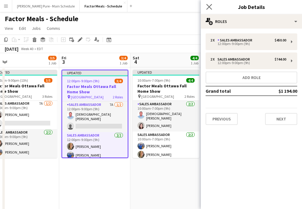
click at [205, 9] on app-icon "Close pop-in" at bounding box center [209, 7] width 9 height 9
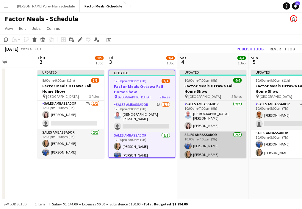
scroll to position [0, 178]
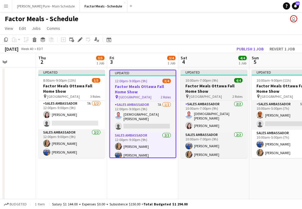
click at [206, 81] on span "10:00am-7:00pm (9h)" at bounding box center [202, 80] width 33 height 4
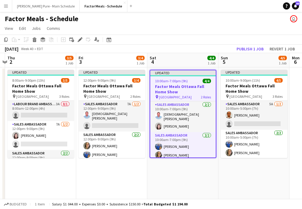
scroll to position [0, 209]
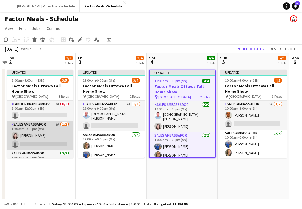
click at [47, 133] on app-card-role "Sales Ambassador 7A 1/2 12:00pm-9:00pm (9h) Hazel Navas single-neutral-actions" at bounding box center [40, 135] width 67 height 29
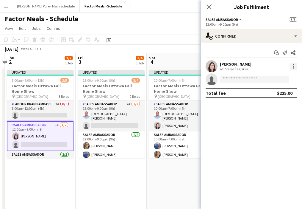
click at [296, 63] on div at bounding box center [294, 66] width 7 height 7
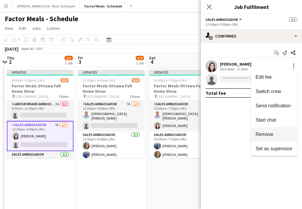
click at [265, 131] on button "Remove" at bounding box center [274, 134] width 46 height 14
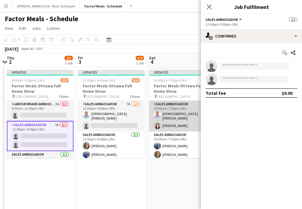
click at [184, 116] on app-card-role "Sales Ambassador 2/2 10:00am-7:00pm (9h) mohammed sebbata Hazel Navas" at bounding box center [182, 116] width 67 height 31
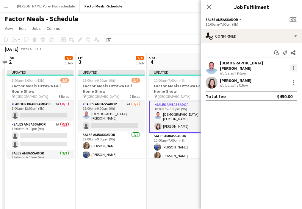
click at [296, 66] on div at bounding box center [294, 67] width 7 height 7
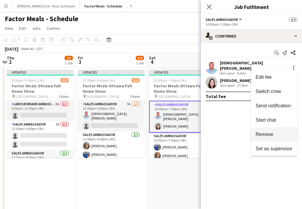
click at [271, 134] on span "Remove" at bounding box center [265, 134] width 18 height 5
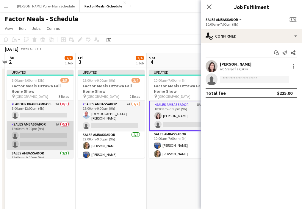
click at [30, 133] on app-card-role "Sales Ambassador 7A 0/2 12:00pm-9:00pm (9h) single-neutral-actions single-neutr…" at bounding box center [40, 135] width 67 height 29
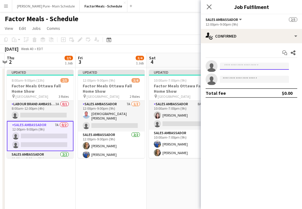
click at [227, 65] on input at bounding box center [254, 66] width 69 height 7
type input "*"
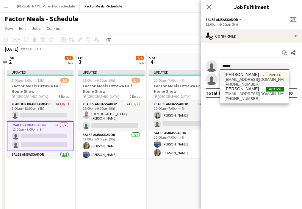
type input "******"
click at [240, 77] on span "Alejandro De La Barra" at bounding box center [245, 74] width 41 height 5
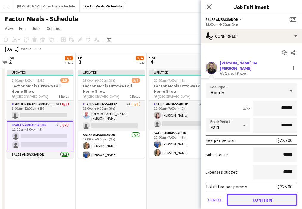
click at [265, 198] on button "Confirm" at bounding box center [262, 200] width 71 height 12
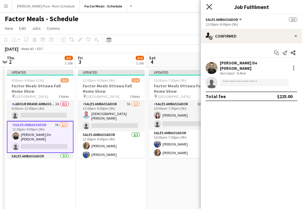
click at [209, 7] on icon at bounding box center [209, 7] width 6 height 6
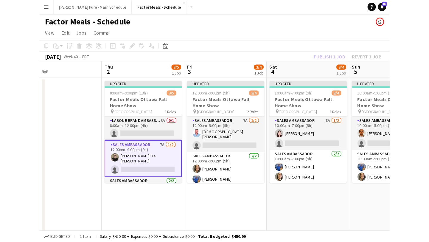
scroll to position [0, 160]
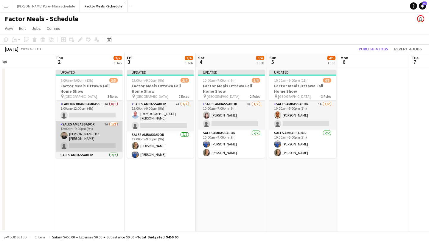
click at [61, 136] on app-user-avatar at bounding box center [63, 135] width 7 height 7
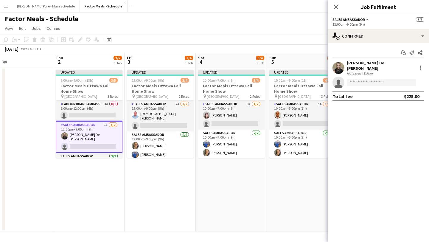
click at [339, 67] on app-user-avatar at bounding box center [339, 68] width 12 height 12
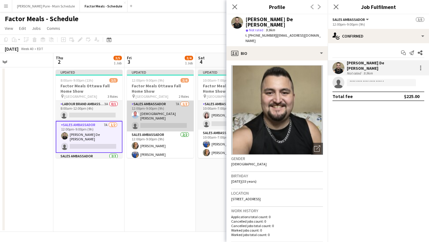
scroll to position [0, 177]
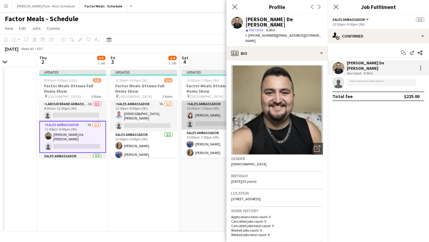
click at [188, 116] on app-user-avatar at bounding box center [190, 114] width 7 height 7
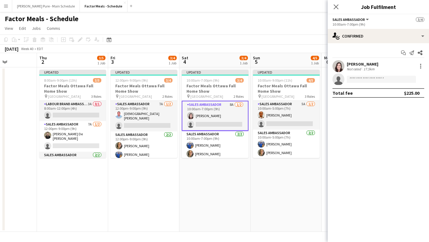
click at [339, 65] on app-user-avatar at bounding box center [339, 66] width 12 height 12
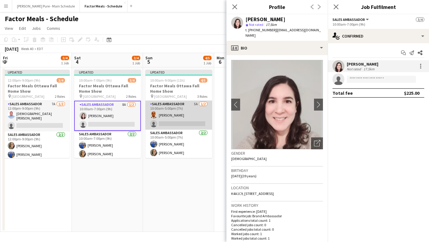
scroll to position [0, 285]
click at [155, 114] on app-user-avatar at bounding box center [153, 114] width 7 height 7
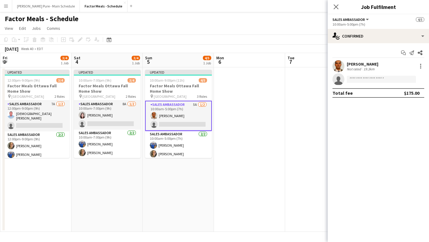
click at [339, 65] on app-user-avatar at bounding box center [339, 66] width 12 height 12
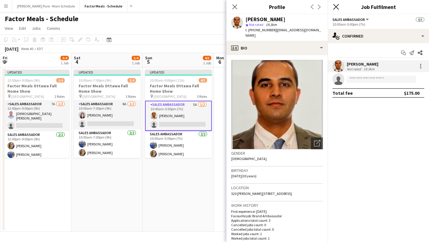
click at [336, 5] on icon "Close pop-in" at bounding box center [336, 7] width 6 height 6
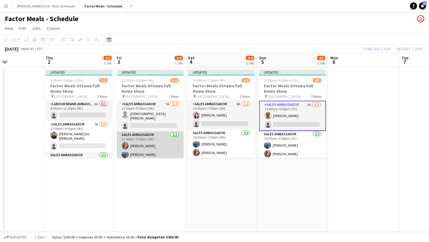
scroll to position [0, 171]
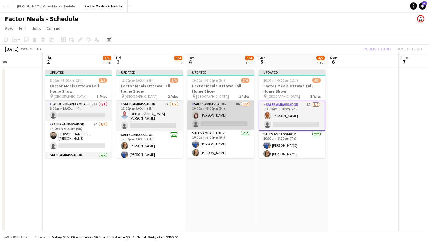
click at [198, 113] on app-user-avatar at bounding box center [195, 114] width 7 height 7
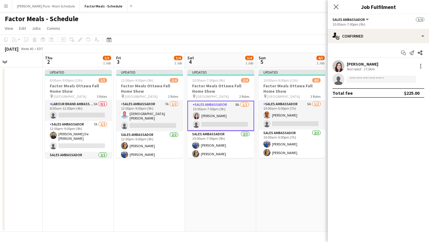
click at [341, 65] on app-user-avatar at bounding box center [339, 66] width 12 height 12
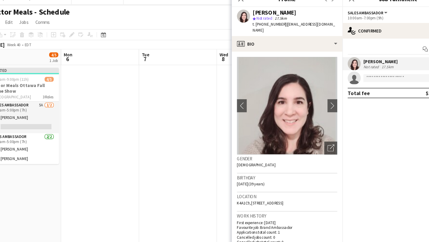
scroll to position [0, 203]
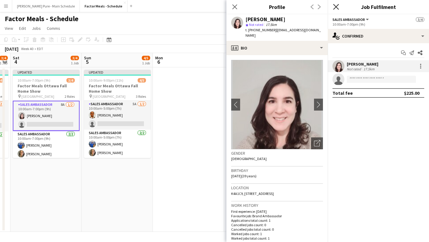
click at [336, 6] on icon at bounding box center [336, 7] width 6 height 6
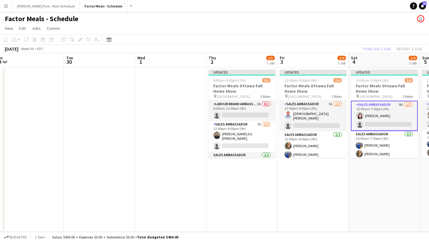
scroll to position [0, 244]
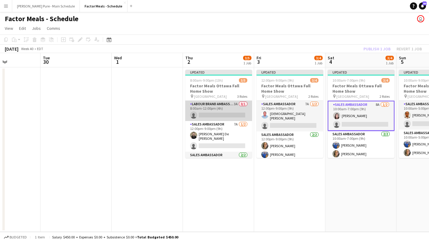
click at [206, 115] on app-card-role "Labour Brand Ambassadors 3A 0/1 8:00am-12:00pm (4h) single-neutral-actions" at bounding box center [218, 111] width 67 height 20
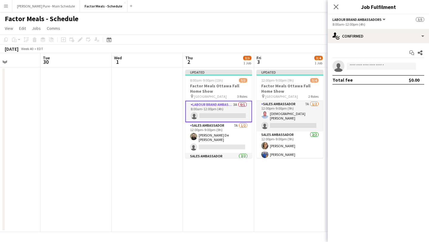
click at [365, 70] on app-invite-slot "single-neutral-actions" at bounding box center [378, 66] width 101 height 12
click at [366, 66] on input at bounding box center [381, 66] width 69 height 7
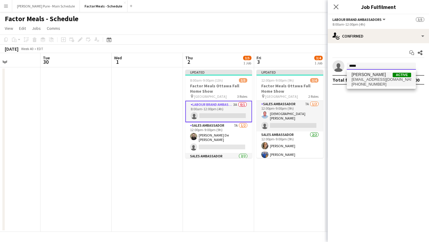
type input "*****"
click at [366, 77] on span "tescel231@gmail.com" at bounding box center [382, 79] width 60 height 5
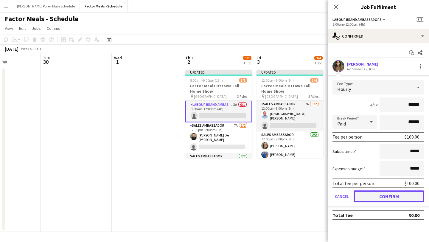
click at [380, 196] on button "Confirm" at bounding box center [389, 196] width 71 height 12
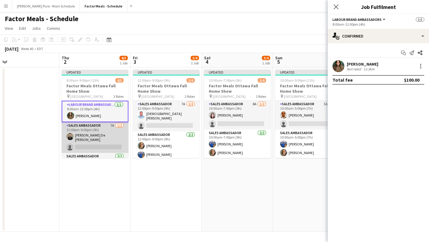
scroll to position [22, 0]
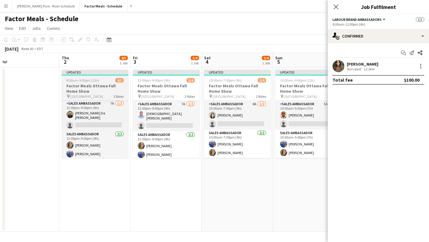
click at [92, 89] on h3 "Factor Meals Ottawa Fall Home Show" at bounding box center [95, 88] width 67 height 11
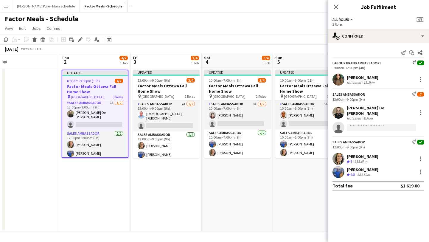
scroll to position [21, 0]
click at [79, 42] on div "Edit" at bounding box center [80, 39] width 7 height 7
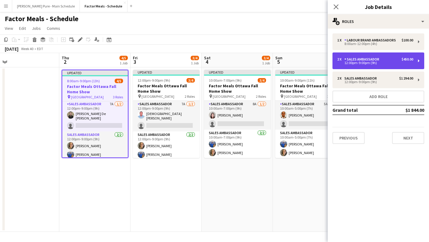
click at [366, 63] on div "12:00pm-9:00pm (9h)" at bounding box center [375, 62] width 76 height 3
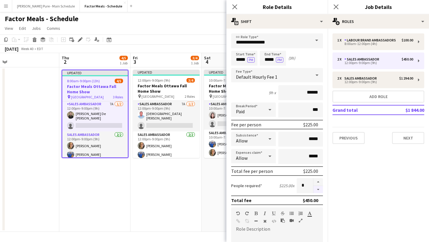
click at [320, 189] on button "button" at bounding box center [318, 189] width 10 height 7
type input "*"
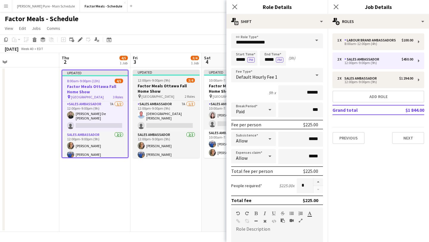
click at [148, 77] on app-job-card "Updated 12:00pm-9:00pm (9h) 3/4 Factor Meals Ottawa Fall Home Show pin EY Centr…" at bounding box center [166, 114] width 67 height 88
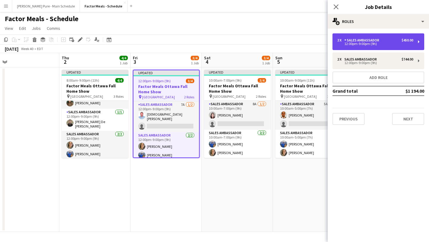
click at [391, 41] on div "2 x Sales Ambassador $450.00" at bounding box center [375, 40] width 76 height 4
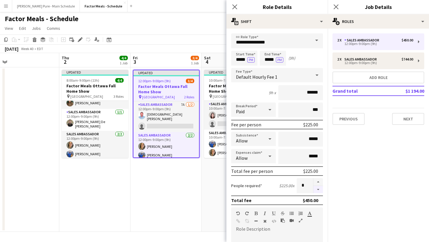
click at [317, 192] on button "button" at bounding box center [318, 189] width 10 height 7
type input "*"
click at [216, 84] on h3 "Factor Meals Ottawa Fall Home Show" at bounding box center [237, 88] width 67 height 11
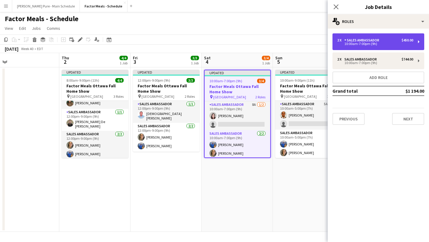
click at [361, 44] on div "10:00am-7:00pm (9h)" at bounding box center [375, 43] width 76 height 3
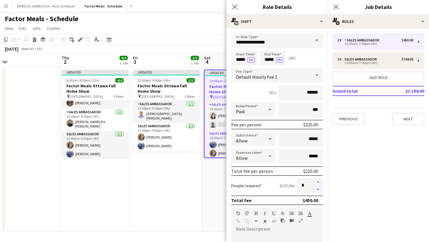
click at [320, 191] on button "button" at bounding box center [318, 189] width 10 height 7
type input "*"
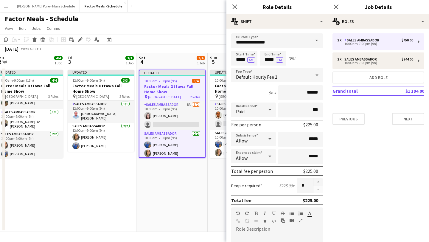
scroll to position [0, 228]
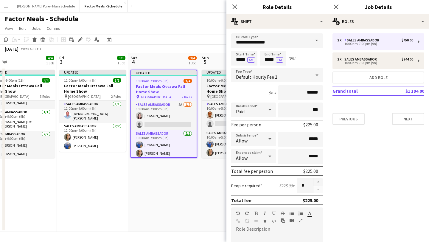
click at [215, 78] on span "10:00am-9:00pm (11h)" at bounding box center [223, 80] width 35 height 4
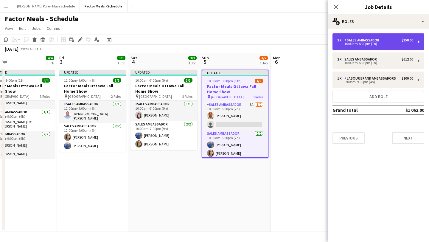
click at [348, 39] on div "Sales Ambassador" at bounding box center [362, 40] width 37 height 4
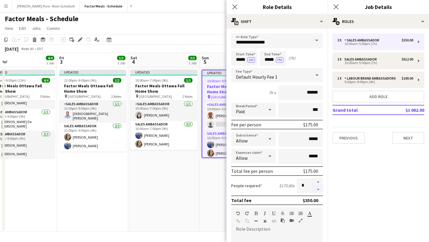
click at [318, 188] on button "button" at bounding box center [318, 189] width 10 height 7
type input "*"
click at [336, 7] on icon at bounding box center [336, 7] width 6 height 6
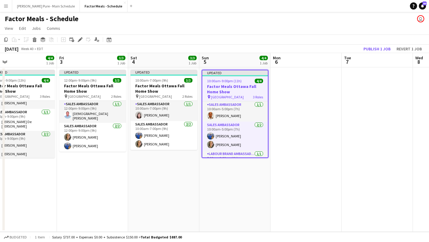
click at [310, 136] on app-date-cell at bounding box center [306, 149] width 71 height 164
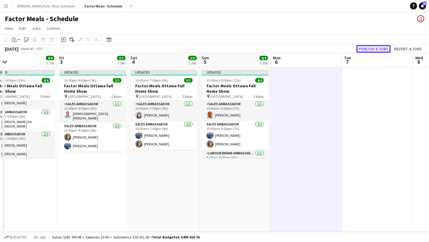
click at [378, 52] on button "Publish 4 jobs" at bounding box center [373, 49] width 34 height 8
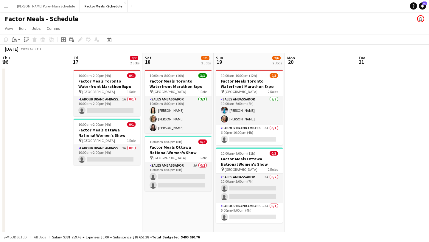
scroll to position [0, 287]
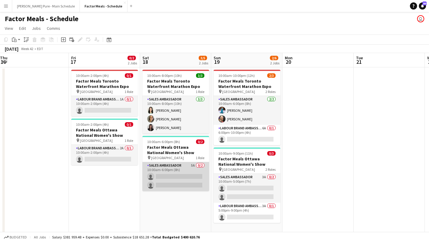
click at [173, 182] on app-card-role "Sales Ambassador 5A 0/2 10:00am-6:00pm (8h) single-neutral-actions single-neutr…" at bounding box center [175, 176] width 67 height 29
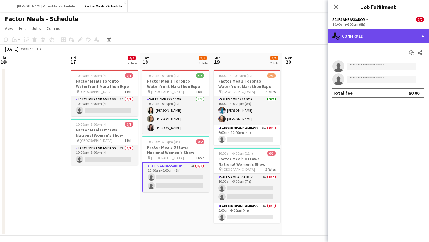
click at [398, 37] on div "single-neutral-actions-check-2 Confirmed" at bounding box center [378, 36] width 101 height 14
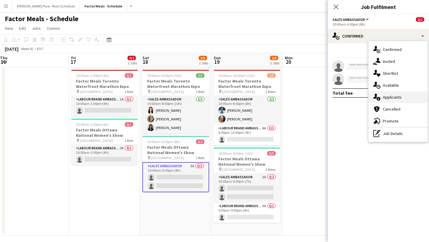
click at [395, 96] on span "Applicants" at bounding box center [392, 96] width 19 height 5
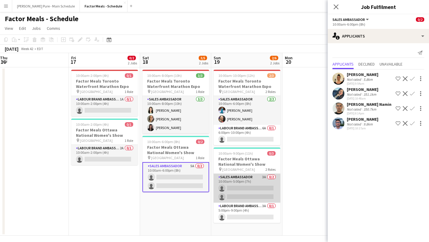
click at [251, 190] on app-card-role "Sales Ambassador 3A 0/2 10:00am-5:00pm (7h) single-neutral-actions single-neutr…" at bounding box center [247, 188] width 67 height 29
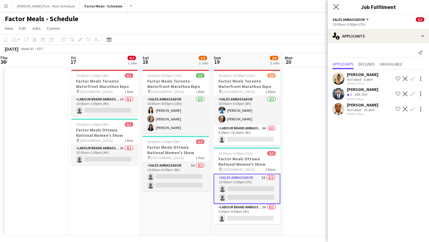
click at [333, 7] on app-icon "Close pop-in" at bounding box center [336, 7] width 9 height 9
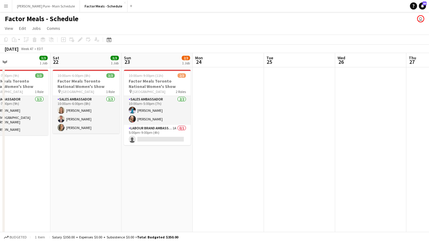
scroll to position [0, 165]
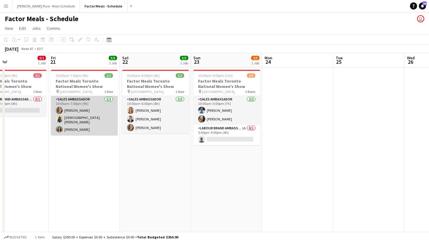
click at [58, 126] on app-user-avatar at bounding box center [59, 129] width 7 height 7
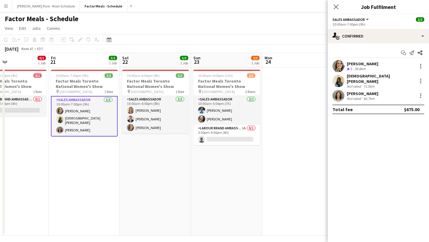
click at [338, 94] on app-user-avatar at bounding box center [339, 96] width 12 height 12
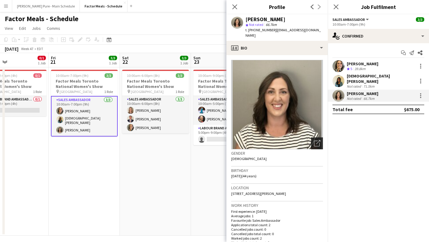
click at [316, 140] on icon "Open photos pop-in" at bounding box center [317, 143] width 6 height 6
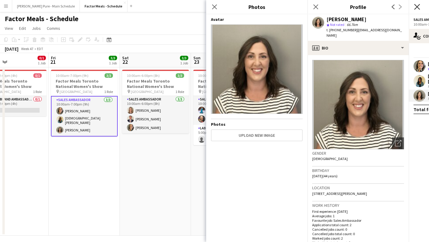
click at [418, 8] on icon "Close pop-in" at bounding box center [417, 7] width 6 height 6
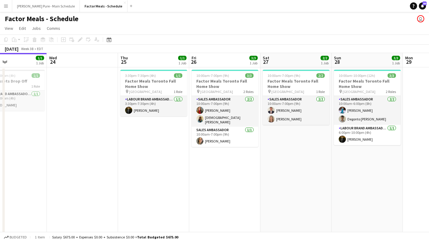
scroll to position [0, 167]
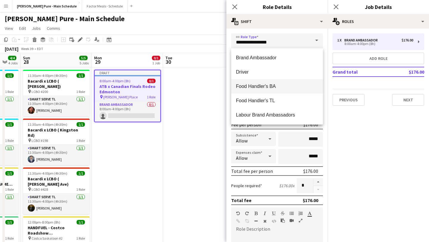
scroll to position [157, 0]
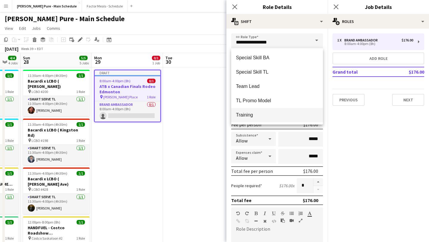
drag, startPoint x: 270, startPoint y: 106, endPoint x: 270, endPoint y: 120, distance: 13.7
click at [270, 120] on div "Brand Ambassador Driver Food Handler's BA Food Handler's TL Labour Brand Ambass…" at bounding box center [277, 86] width 92 height 76
click at [270, 120] on mat-option "Training" at bounding box center [277, 115] width 92 height 14
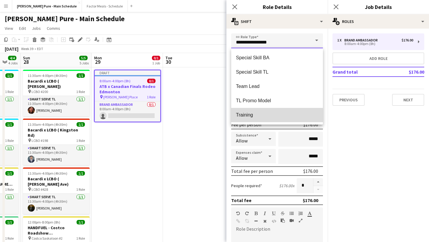
type input "********"
type input "******"
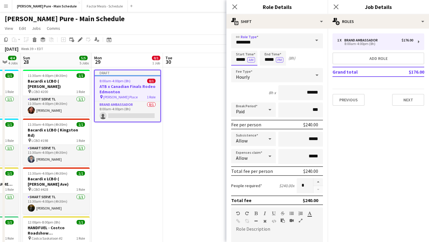
click at [243, 56] on input "*****" at bounding box center [244, 58] width 26 height 15
click at [240, 47] on div at bounding box center [238, 48] width 12 height 6
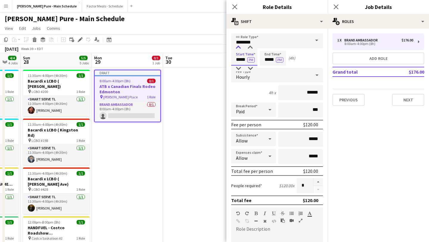
click at [240, 47] on div at bounding box center [238, 48] width 12 height 6
type input "*****"
click at [239, 67] on div at bounding box center [238, 69] width 12 height 6
click at [268, 55] on input "*****" at bounding box center [273, 58] width 26 height 15
click at [268, 68] on div at bounding box center [267, 69] width 12 height 6
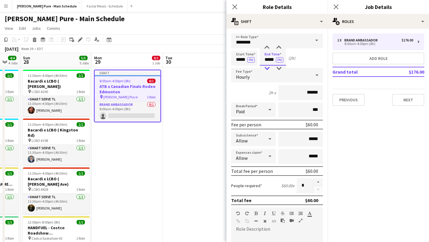
click at [268, 68] on div at bounding box center [267, 69] width 12 height 6
type input "*****"
click at [268, 68] on div at bounding box center [267, 69] width 12 height 6
click at [318, 181] on button "button" at bounding box center [318, 182] width 10 height 8
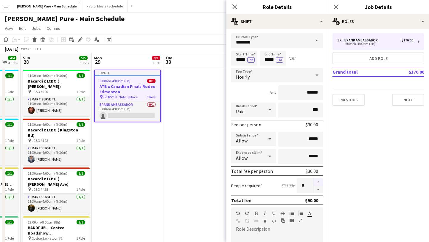
click at [318, 181] on button "button" at bounding box center [318, 182] width 10 height 8
click at [317, 190] on button "button" at bounding box center [318, 189] width 10 height 7
type input "*"
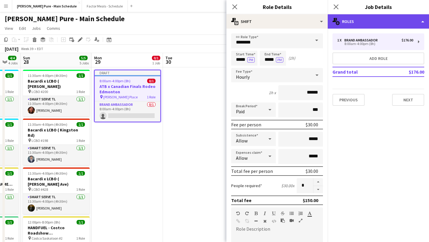
click at [383, 19] on div "multiple-users-add Roles" at bounding box center [378, 21] width 101 height 14
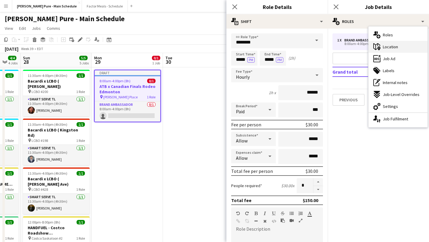
click at [396, 51] on div "maps-pin-1 Location" at bounding box center [398, 47] width 59 height 12
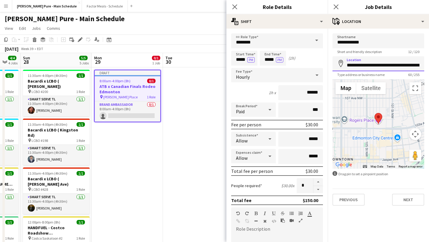
scroll to position [0, 55]
drag, startPoint x: 347, startPoint y: 65, endPoint x: 429, endPoint y: 65, distance: 81.6
click at [429, 65] on form "**********" at bounding box center [378, 119] width 101 height 172
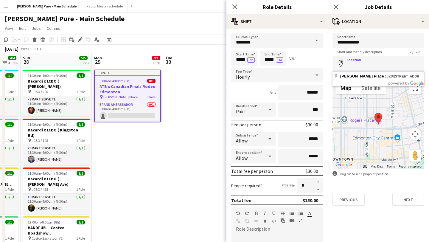
scroll to position [0, 0]
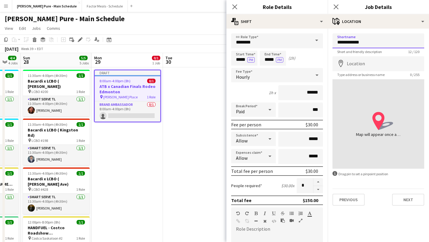
drag, startPoint x: 370, startPoint y: 43, endPoint x: 286, endPoint y: 40, distance: 84.1
click at [286, 40] on body "Menu Boards Boards Boards All jobs Status Workforce Workforce My Workforce Recr…" at bounding box center [214, 192] width 429 height 384
drag, startPoint x: 364, startPoint y: 41, endPoint x: 310, endPoint y: 41, distance: 54.5
click at [310, 41] on body "Menu Boards Boards Boards All jobs Status Workforce Workforce My Workforce Recr…" at bounding box center [214, 192] width 429 height 384
drag, startPoint x: 369, startPoint y: 43, endPoint x: 326, endPoint y: 42, distance: 43.2
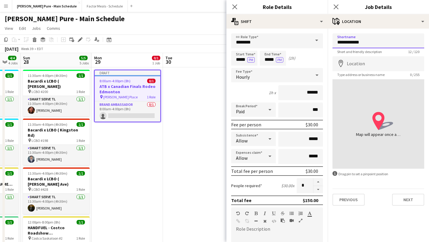
click at [326, 42] on body "Menu Boards Boards Boards All jobs Status Workforce Workforce My Workforce Recr…" at bounding box center [214, 192] width 429 height 384
type input "*"
type input "*******"
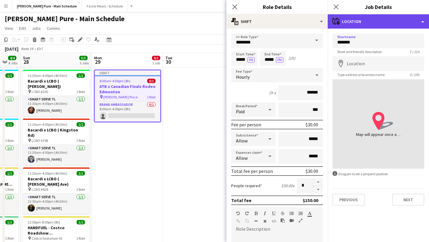
click at [398, 19] on div "maps-pin-1 Location" at bounding box center [378, 21] width 101 height 14
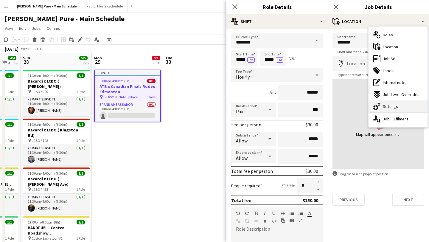
click at [405, 107] on div "cog-double-3 Settings" at bounding box center [398, 106] width 59 height 12
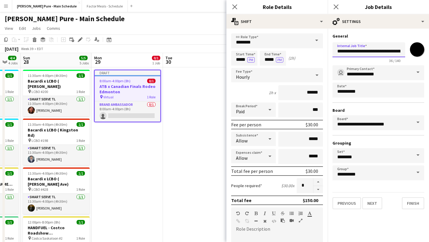
scroll to position [0, 16]
drag, startPoint x: 396, startPoint y: 54, endPoint x: 429, endPoint y: 51, distance: 32.6
click at [429, 51] on form "**********" at bounding box center [378, 121] width 101 height 176
type input "**********"
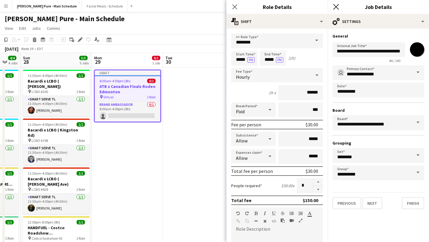
click at [338, 8] on icon "Close pop-in" at bounding box center [336, 7] width 6 height 6
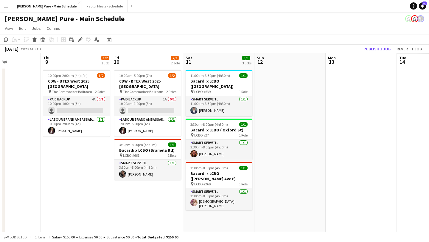
scroll to position [0, 263]
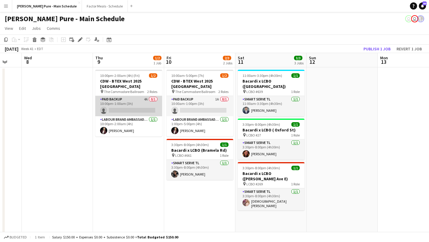
click at [117, 112] on app-card-role "Paid Backup 4A 0/1 10:00pm-1:00am (3h) single-neutral-actions" at bounding box center [128, 106] width 67 height 20
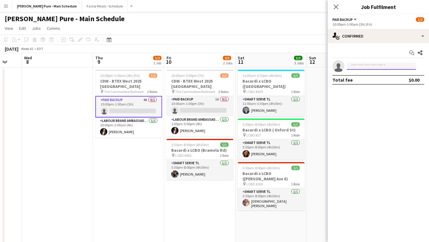
click at [381, 65] on input at bounding box center [381, 66] width 69 height 7
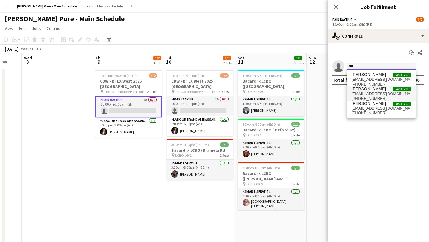
type input "***"
click at [379, 93] on span "kevinkaang@gmail.com" at bounding box center [382, 93] width 60 height 5
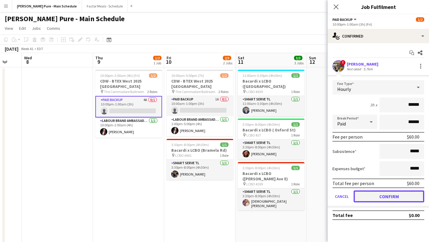
click at [385, 196] on button "Confirm" at bounding box center [389, 196] width 71 height 12
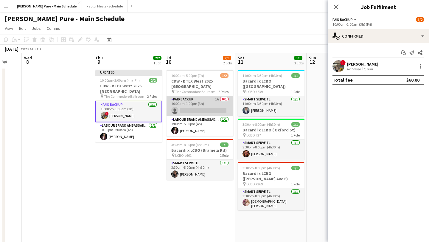
click at [184, 108] on app-card-role "Paid Backup 1A 0/1 10:00am-1:00pm (3h) single-neutral-actions" at bounding box center [200, 106] width 67 height 20
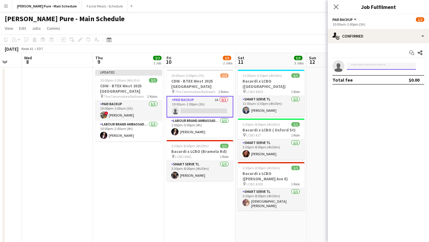
click at [361, 64] on input at bounding box center [381, 66] width 69 height 7
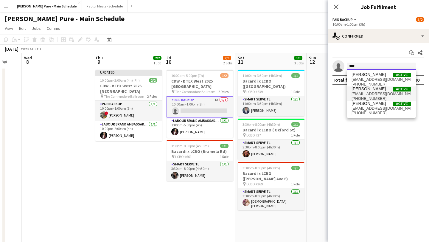
type input "***"
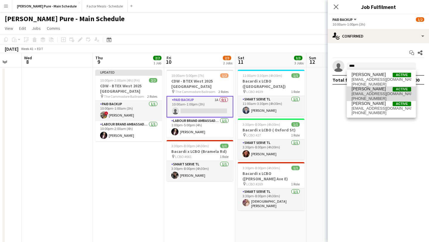
click at [367, 91] on span "kevinkaang@gmail.com" at bounding box center [382, 93] width 60 height 5
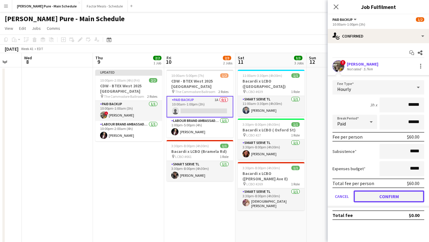
click at [389, 196] on button "Confirm" at bounding box center [389, 196] width 71 height 12
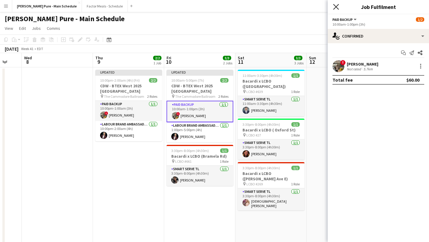
click at [338, 8] on icon "Close pop-in" at bounding box center [336, 7] width 6 height 6
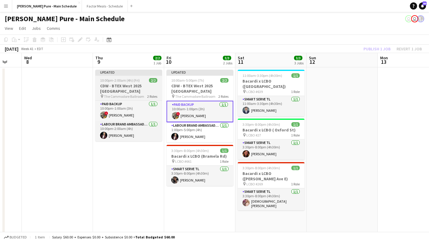
click at [139, 75] on div at bounding box center [128, 74] width 67 height 1
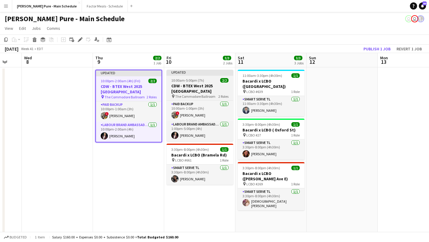
click at [186, 75] on div at bounding box center [200, 74] width 67 height 1
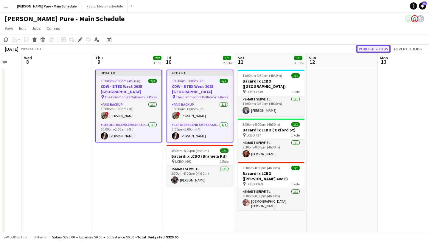
click at [379, 48] on button "Publish 2 jobs" at bounding box center [373, 49] width 34 height 8
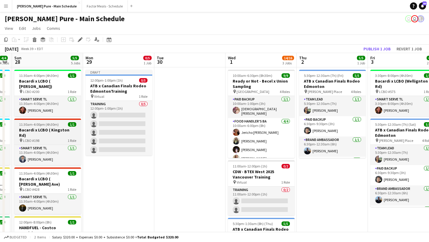
scroll to position [62, 0]
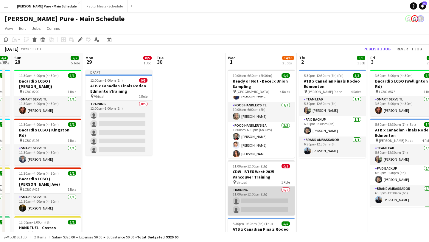
click at [261, 199] on app-card-role "Training 0/2 11:00am-12:00pm (1h) single-neutral-actions single-neutral-actions" at bounding box center [261, 201] width 67 height 29
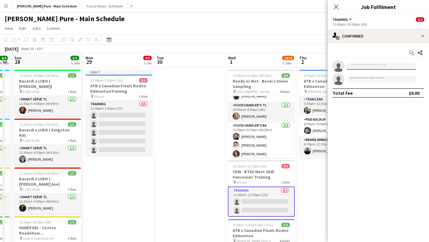
click at [357, 66] on input at bounding box center [381, 66] width 69 height 7
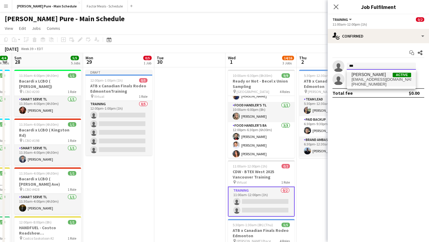
type input "***"
click at [362, 77] on span "[PERSON_NAME]" at bounding box center [369, 74] width 34 height 5
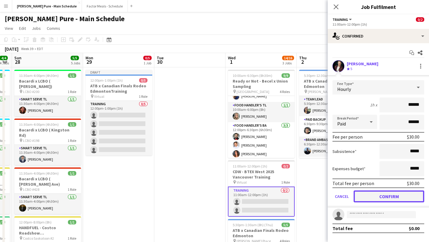
click at [372, 195] on button "Confirm" at bounding box center [389, 196] width 71 height 12
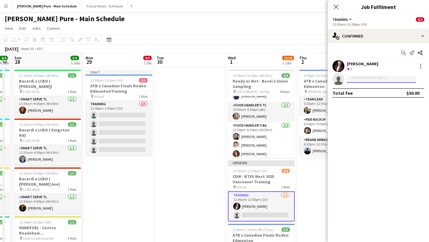
click at [361, 80] on input at bounding box center [381, 79] width 69 height 7
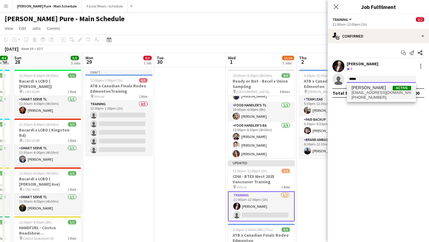
type input "*****"
click at [370, 94] on span "kevinkaang@gmail.com" at bounding box center [382, 92] width 60 height 5
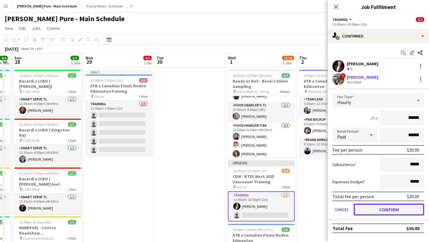
click at [395, 211] on button "Confirm" at bounding box center [389, 210] width 71 height 12
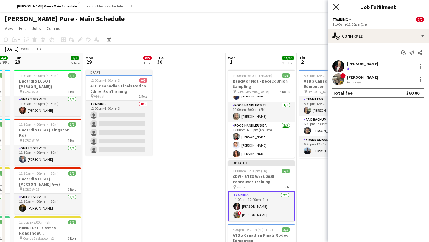
click at [336, 7] on icon at bounding box center [336, 7] width 6 height 6
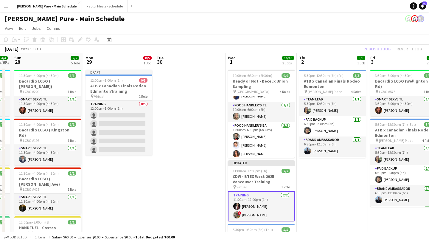
click at [256, 160] on app-date-cell "10:00am-6:30pm (8h30m) 9/9 Ready or Not - Becel x Union Sampling pin Union Stat…" at bounding box center [261, 231] width 71 height 328
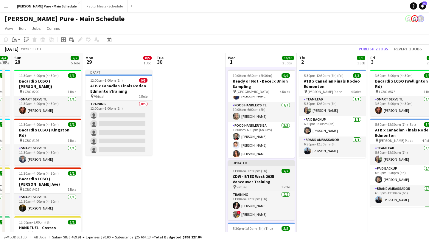
click at [253, 169] on span "11:00am-12:00pm (1h)" at bounding box center [250, 171] width 35 height 4
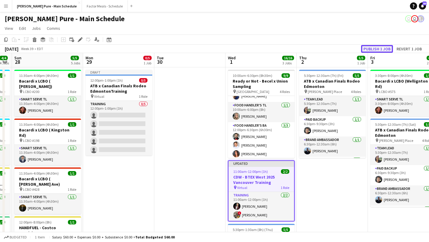
click at [375, 47] on button "Publish 1 job" at bounding box center [377, 49] width 32 height 8
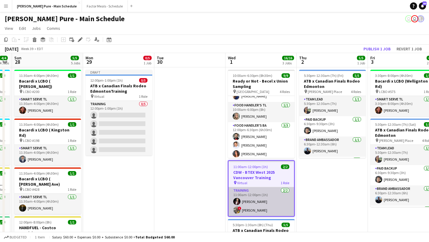
click at [256, 203] on app-card-role "Training 2/2 11:00am-12:00pm (1h) Ron Wear ! Shi Lin Kang" at bounding box center [262, 201] width 66 height 29
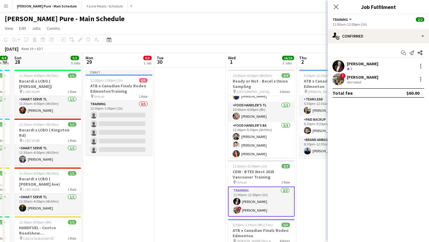
click at [343, 76] on span "!" at bounding box center [342, 75] width 5 height 5
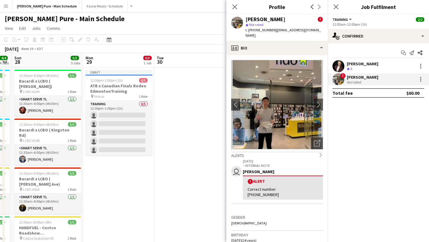
drag, startPoint x: 308, startPoint y: 30, endPoint x: 271, endPoint y: 32, distance: 37.0
click at [271, 32] on div "Shi Lin Kang ! star Not rated t. +16729683068 | kevinkaang@gmail.com" at bounding box center [276, 27] width 101 height 27
click at [284, 31] on span "| kevinkaang@gmail.com" at bounding box center [283, 33] width 75 height 10
drag, startPoint x: 308, startPoint y: 31, endPoint x: 272, endPoint y: 32, distance: 35.5
click at [272, 32] on div "Shi Lin Kang ! star Not rated t. +16729683068 | kevinkaang@gmail.com" at bounding box center [276, 27] width 101 height 27
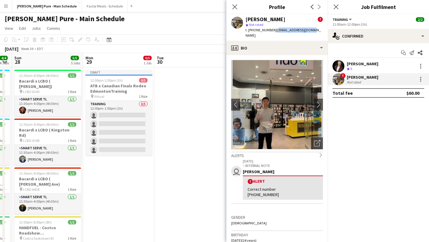
copy span "kevinkaang@gmail.com"
click at [339, 7] on app-icon "Close pop-in" at bounding box center [336, 7] width 9 height 9
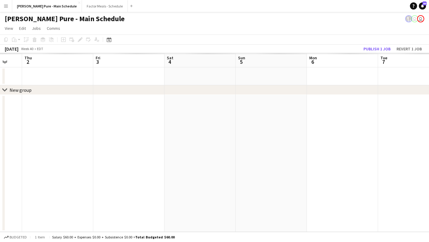
scroll to position [0, 183]
click at [50, 9] on button "Simon Pure - Main Schedule Close" at bounding box center [47, 6] width 70 height 12
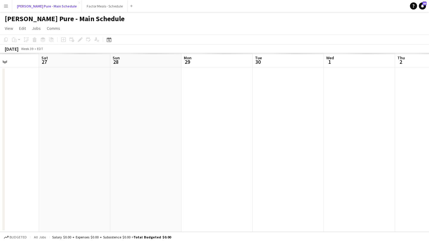
scroll to position [0, 253]
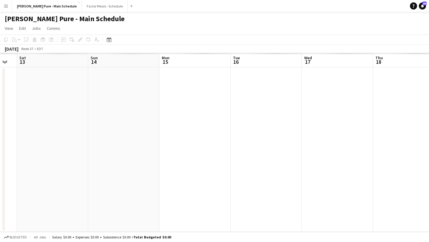
scroll to position [0, 171]
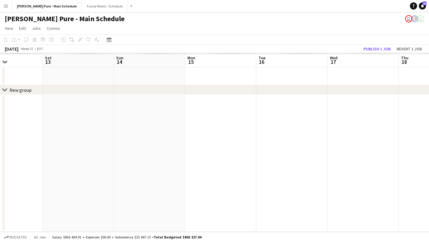
click at [300, 44] on app-toolbar "Copy Paste Paste Command V Paste with crew Command Shift V Paste linked Job [GE…" at bounding box center [214, 40] width 429 height 10
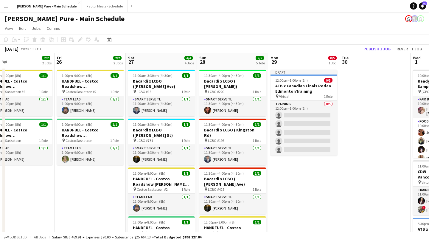
scroll to position [0, 166]
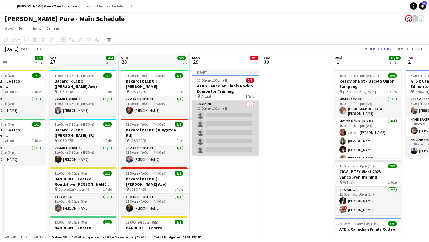
click at [214, 123] on app-card-role "Training 0/5 12:00pm-1:00pm (1h) single-neutral-actions single-neutral-actions …" at bounding box center [225, 128] width 67 height 55
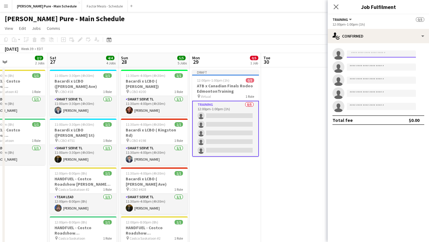
click at [351, 55] on input at bounding box center [381, 53] width 69 height 7
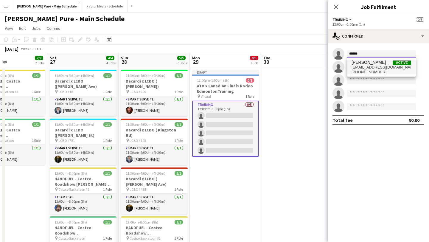
type input "******"
click at [367, 64] on span "[PERSON_NAME]" at bounding box center [369, 62] width 34 height 5
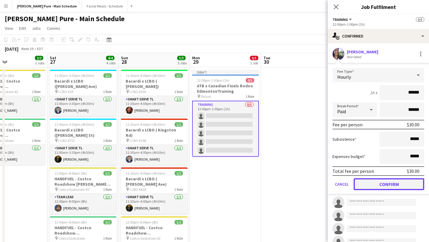
click at [378, 184] on button "Confirm" at bounding box center [389, 184] width 71 height 12
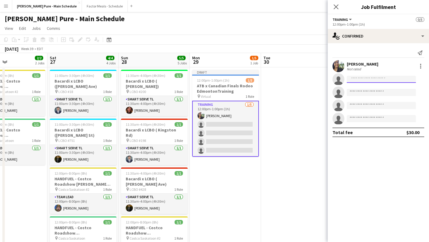
click at [359, 80] on input at bounding box center [381, 79] width 69 height 7
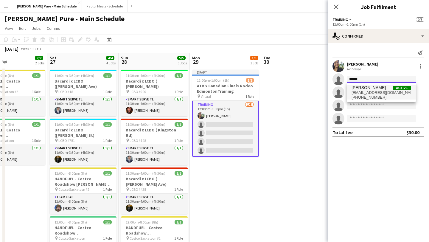
type input "******"
click at [359, 90] on span "[EMAIL_ADDRESS][DOMAIN_NAME]" at bounding box center [382, 92] width 60 height 5
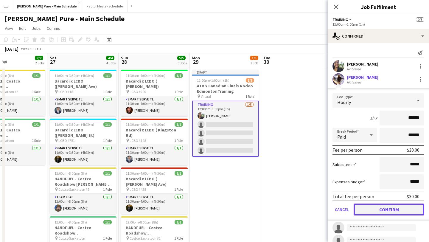
click at [386, 208] on button "Confirm" at bounding box center [389, 210] width 71 height 12
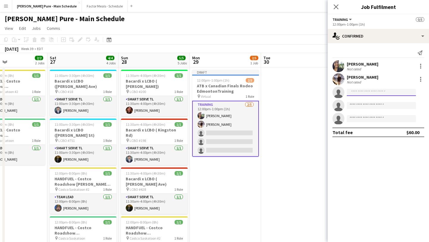
click at [373, 95] on input at bounding box center [381, 92] width 69 height 7
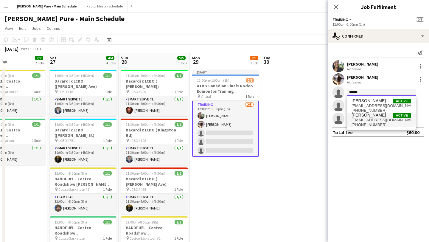
type input "******"
click at [371, 120] on span "[EMAIL_ADDRESS][DOMAIN_NAME]" at bounding box center [382, 120] width 60 height 5
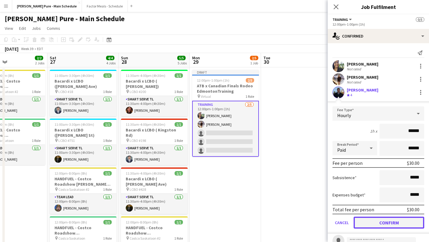
click at [381, 223] on button "Confirm" at bounding box center [389, 223] width 71 height 12
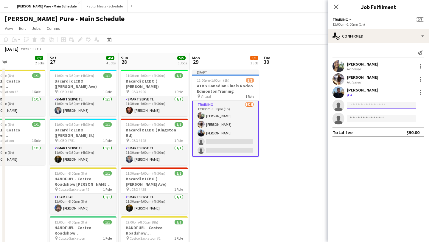
click at [364, 107] on input at bounding box center [381, 105] width 69 height 7
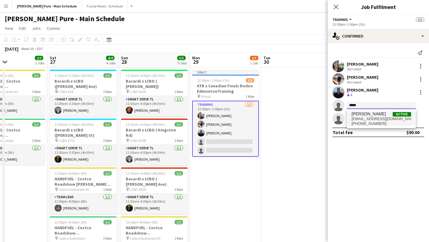
type input "*****"
click at [367, 119] on span "[EMAIL_ADDRESS][DOMAIN_NAME]" at bounding box center [382, 119] width 60 height 5
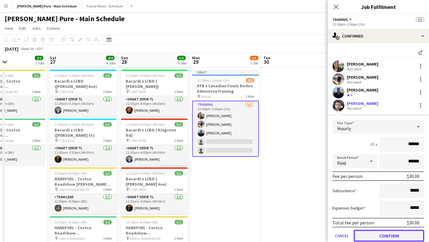
click at [379, 239] on button "Confirm" at bounding box center [389, 236] width 71 height 12
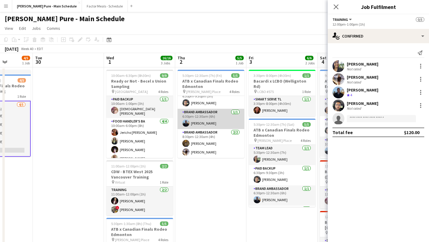
scroll to position [0, 0]
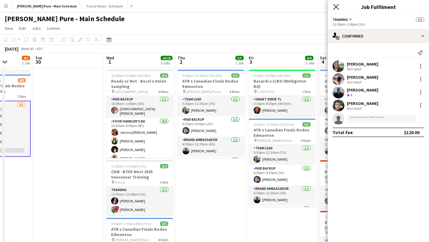
click at [336, 6] on icon at bounding box center [336, 7] width 6 height 6
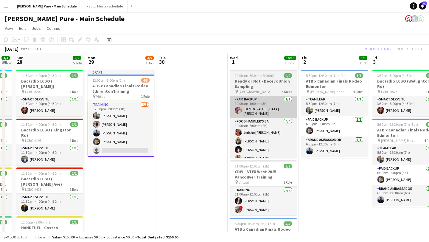
scroll to position [0, 128]
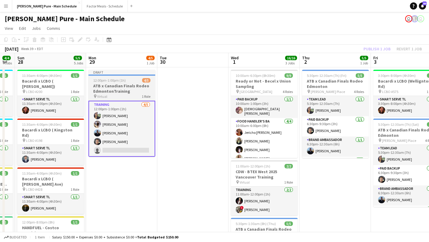
click at [117, 83] on app-job-card "Draft 12:00pm-1:00pm (1h) 4/5 ATB x Canadian Finals Rodeo EdmontonTraining pin …" at bounding box center [121, 113] width 67 height 87
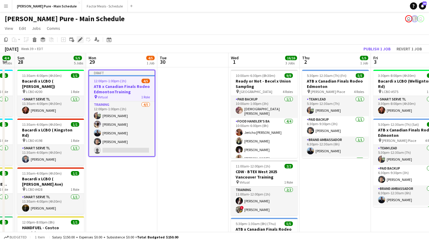
click at [78, 41] on icon "Edit" at bounding box center [80, 39] width 5 height 5
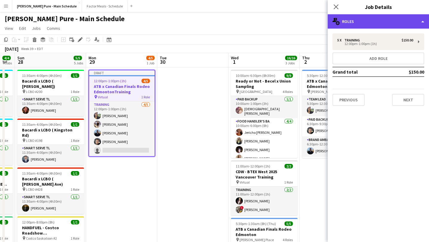
click at [388, 27] on div "multiple-users-add Roles" at bounding box center [378, 21] width 101 height 14
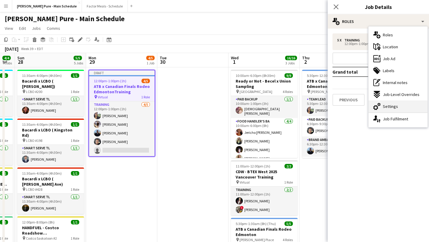
click at [407, 110] on div "cog-double-3 Settings" at bounding box center [398, 106] width 59 height 12
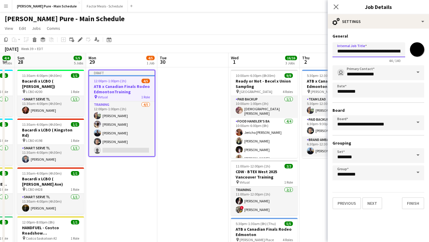
drag, startPoint x: 397, startPoint y: 51, endPoint x: 411, endPoint y: 51, distance: 14.0
click at [411, 51] on div "**********" at bounding box center [379, 51] width 92 height 23
drag, startPoint x: 396, startPoint y: 51, endPoint x: 410, endPoint y: 51, distance: 14.0
click at [410, 51] on div "**********" at bounding box center [379, 51] width 92 height 23
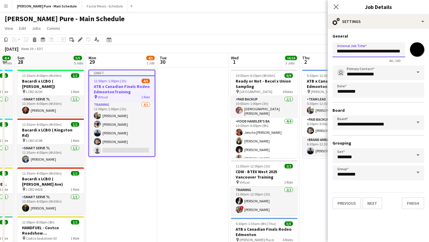
click at [385, 51] on input "**********" at bounding box center [369, 49] width 73 height 15
type input "**********"
click at [338, 8] on icon "Close pop-in" at bounding box center [336, 7] width 6 height 6
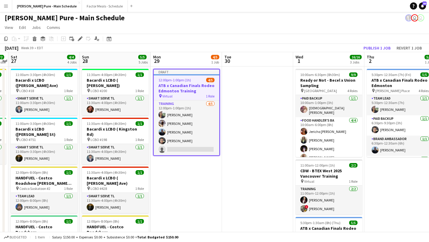
scroll to position [0, 221]
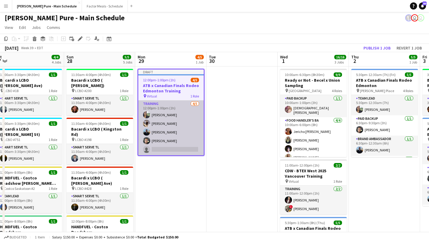
click at [178, 148] on app-card-role "Training [DATE] 12:00pm-1:00pm (1h) [PERSON_NAME] [PERSON_NAME] [PERSON_NAME] A…" at bounding box center [171, 127] width 66 height 55
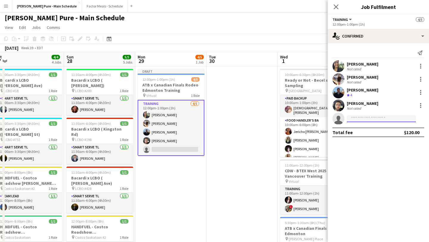
click at [364, 120] on input at bounding box center [381, 118] width 69 height 7
type input "*"
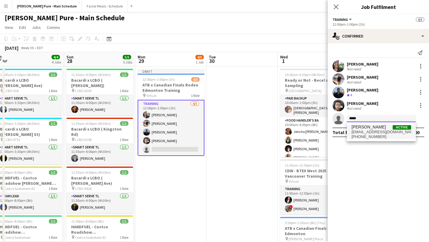
type input "*****"
click at [363, 127] on span "[PERSON_NAME]" at bounding box center [369, 127] width 34 height 5
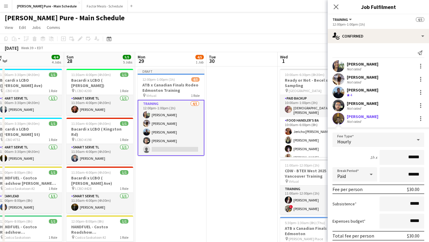
scroll to position [35, 0]
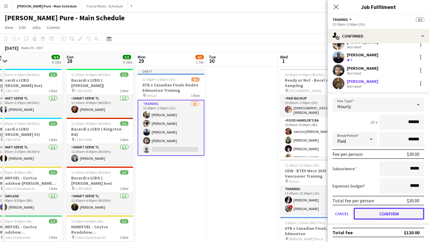
click at [373, 213] on button "Confirm" at bounding box center [389, 214] width 71 height 12
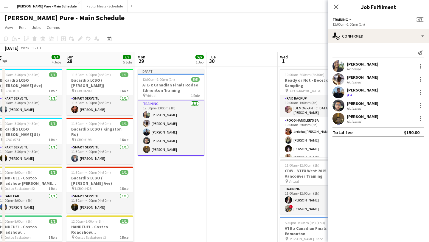
click at [336, 91] on app-user-avatar at bounding box center [339, 92] width 12 height 12
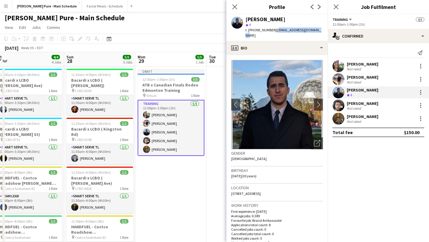
drag, startPoint x: 312, startPoint y: 29, endPoint x: 272, endPoint y: 30, distance: 39.6
click at [272, 30] on span "| [EMAIL_ADDRESS][DOMAIN_NAME]" at bounding box center [283, 33] width 75 height 10
copy span "[EMAIL_ADDRESS][DOMAIN_NAME]"
click at [338, 104] on app-user-avatar at bounding box center [339, 106] width 12 height 12
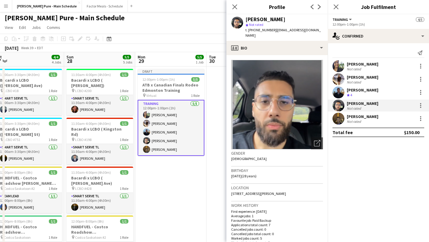
drag, startPoint x: 253, startPoint y: 37, endPoint x: 272, endPoint y: 29, distance: 20.6
click at [272, 29] on div "t. [PHONE_NUMBER] | [EMAIL_ADDRESS][DOMAIN_NAME]" at bounding box center [284, 32] width 77 height 11
copy span "[EMAIL_ADDRESS][DOMAIN_NAME]"
click at [344, 118] on div "[PERSON_NAME] Not rated" at bounding box center [378, 119] width 101 height 12
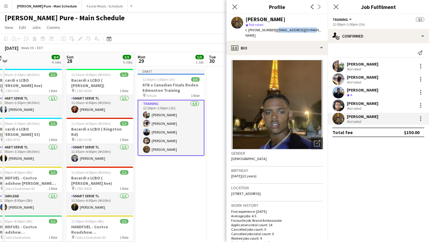
drag, startPoint x: 309, startPoint y: 30, endPoint x: 272, endPoint y: 31, distance: 36.7
click at [272, 31] on div "[PERSON_NAME] star Not rated t. [PHONE_NUMBER] | [EMAIL_ADDRESS][DOMAIN_NAME]" at bounding box center [276, 27] width 101 height 27
copy span "[EMAIL_ADDRESS][DOMAIN_NAME]"
click at [338, 6] on icon "Close pop-in" at bounding box center [336, 7] width 6 height 6
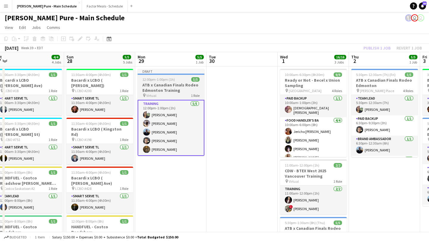
click at [170, 82] on app-job-card "Draft 12:00pm-1:00pm (1h) 5/5 ATB x Canadian Finals Rodeo Edmonton Training pin…" at bounding box center [171, 112] width 67 height 87
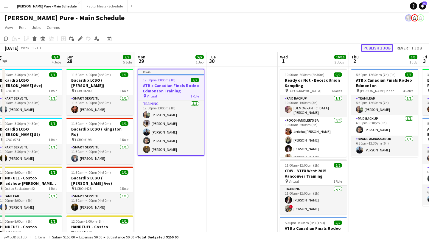
click at [378, 49] on button "Publish 1 job" at bounding box center [377, 48] width 32 height 8
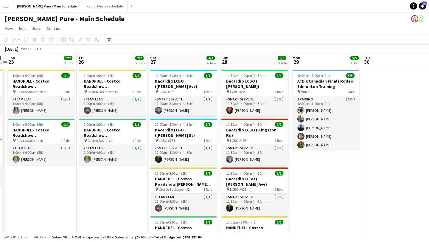
scroll to position [0, 294]
